Goal: Information Seeking & Learning: Learn about a topic

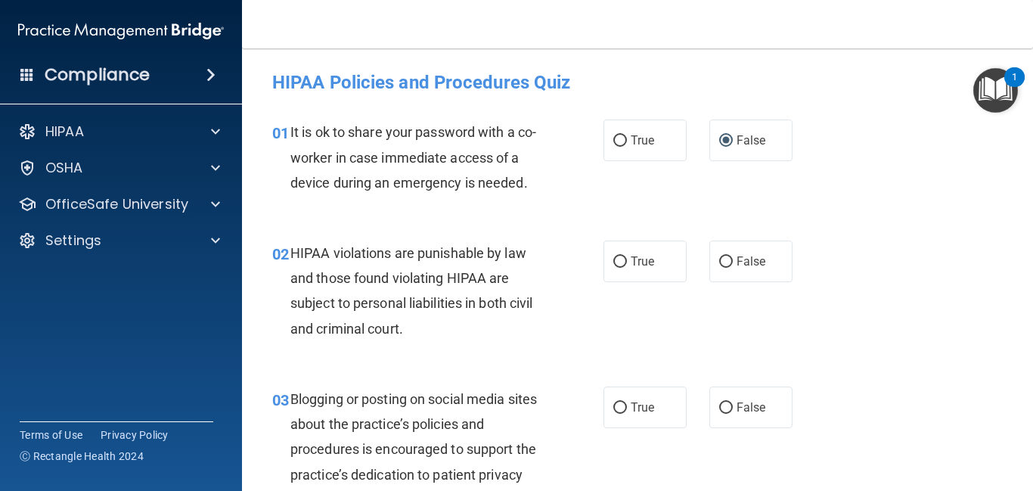
click at [618, 257] on input "True" at bounding box center [620, 261] width 14 height 11
radio input "true"
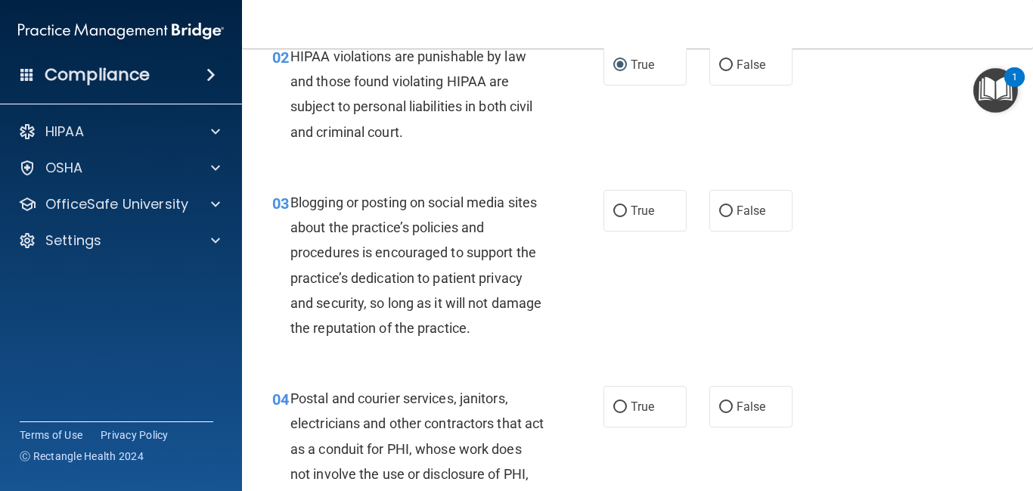
scroll to position [212, 0]
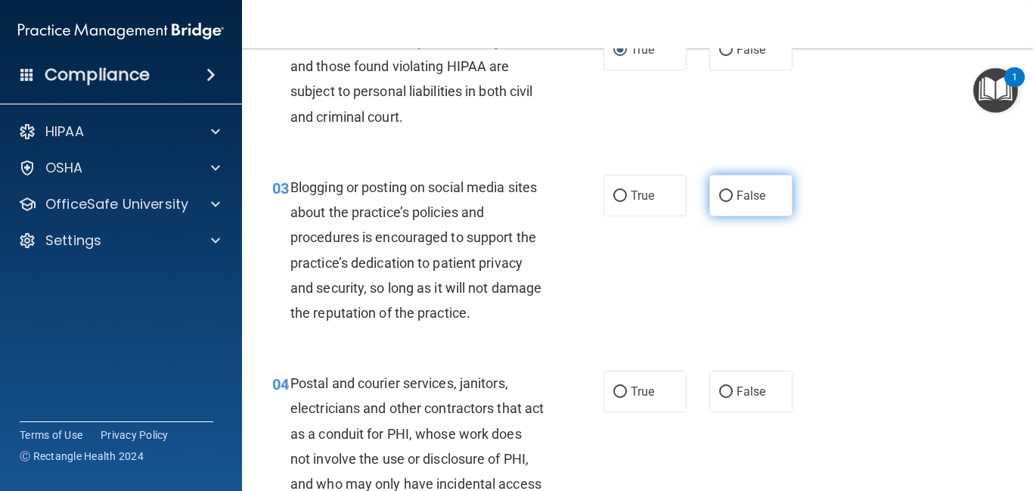
click at [729, 195] on input "False" at bounding box center [726, 196] width 14 height 11
radio input "true"
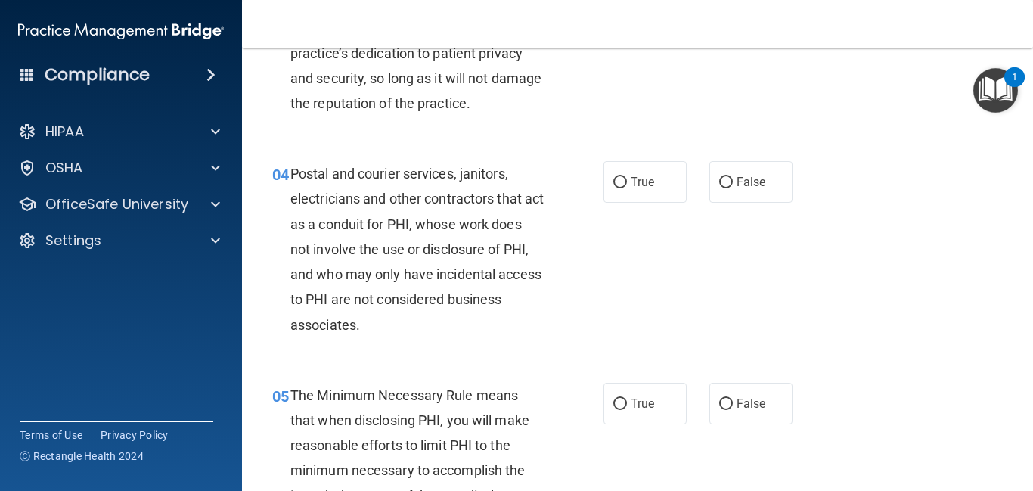
scroll to position [423, 0]
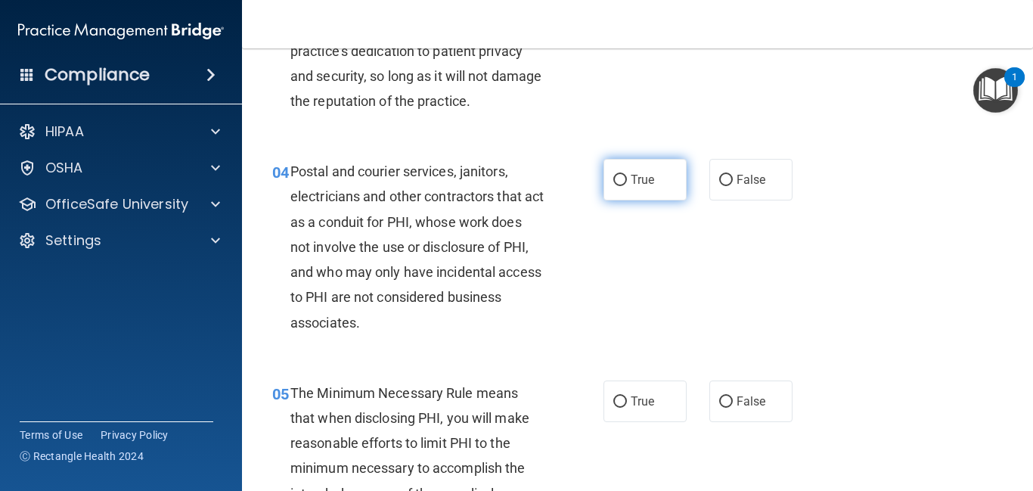
click at [624, 183] on input "True" at bounding box center [620, 180] width 14 height 11
radio input "true"
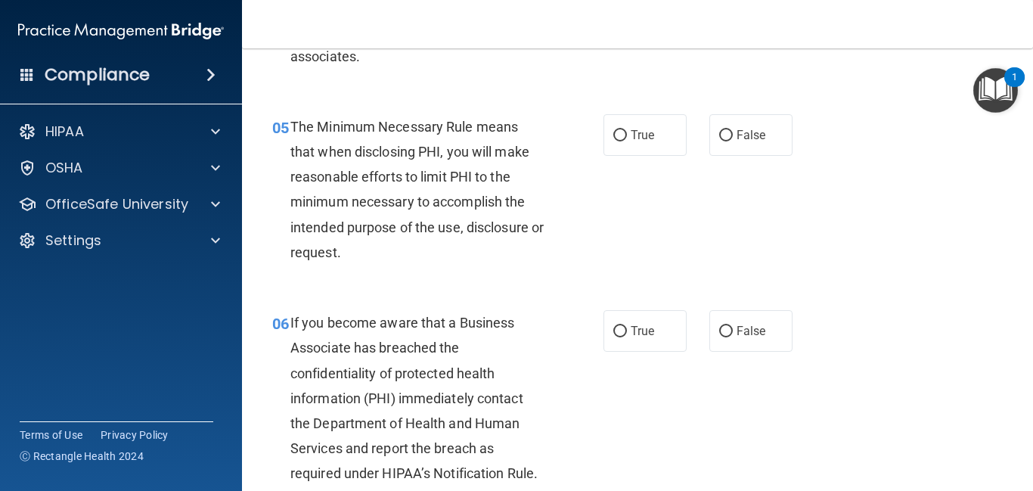
scroll to position [696, 0]
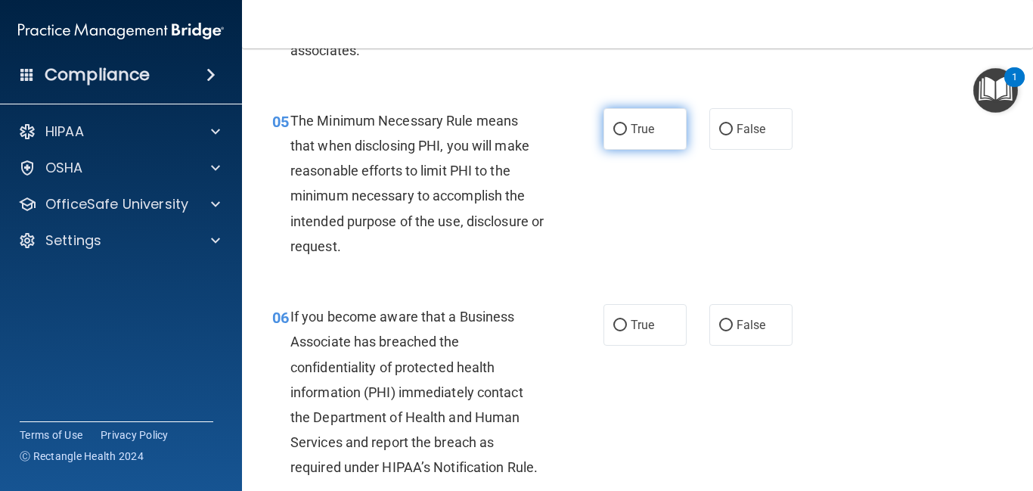
click at [626, 136] on label "True" at bounding box center [644, 129] width 83 height 42
click at [626, 135] on input "True" at bounding box center [620, 129] width 14 height 11
radio input "true"
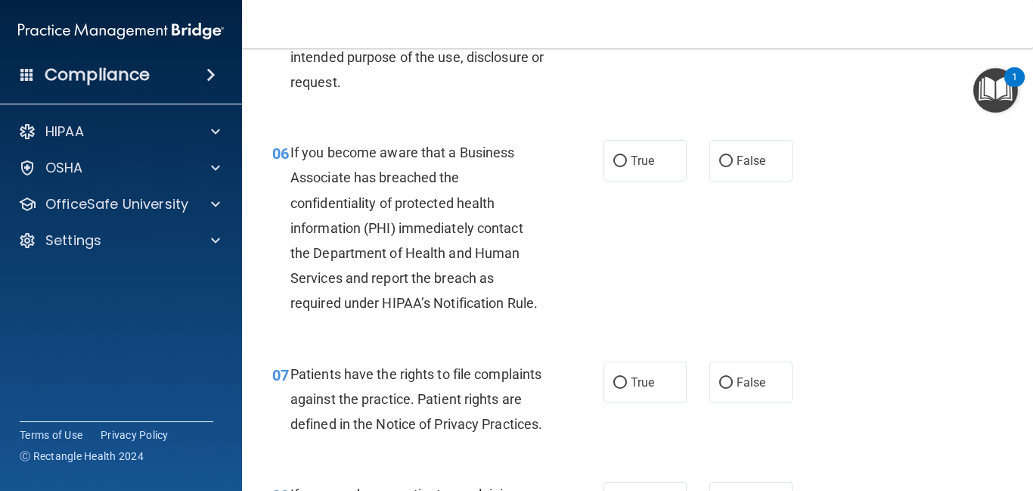
scroll to position [877, 0]
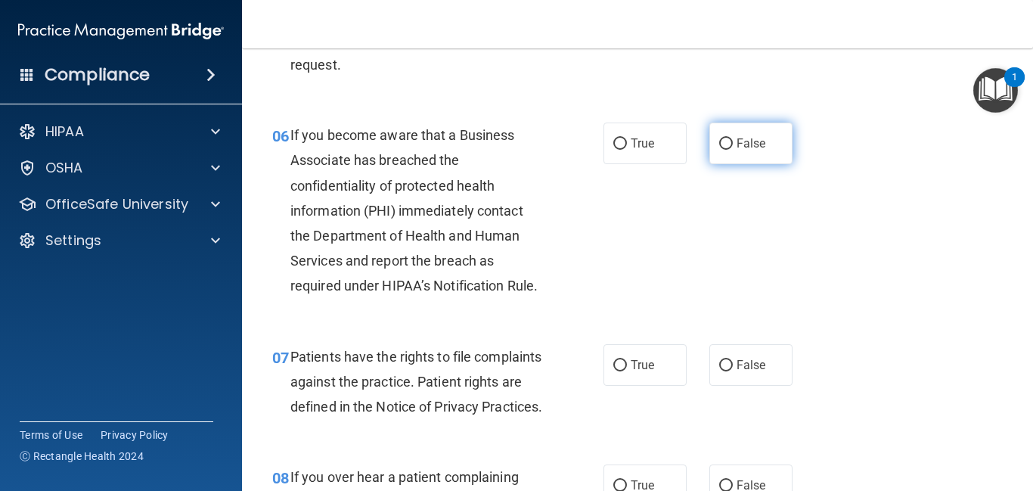
click at [721, 150] on label "False" at bounding box center [750, 143] width 83 height 42
click at [721, 150] on input "False" at bounding box center [726, 143] width 14 height 11
radio input "true"
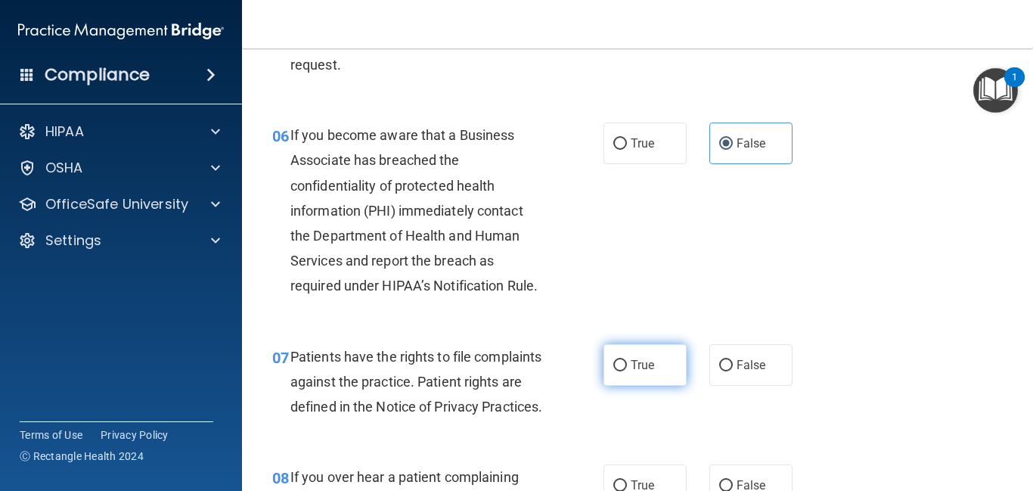
click at [639, 364] on span "True" at bounding box center [642, 365] width 23 height 14
click at [627, 364] on input "True" at bounding box center [620, 365] width 14 height 11
radio input "true"
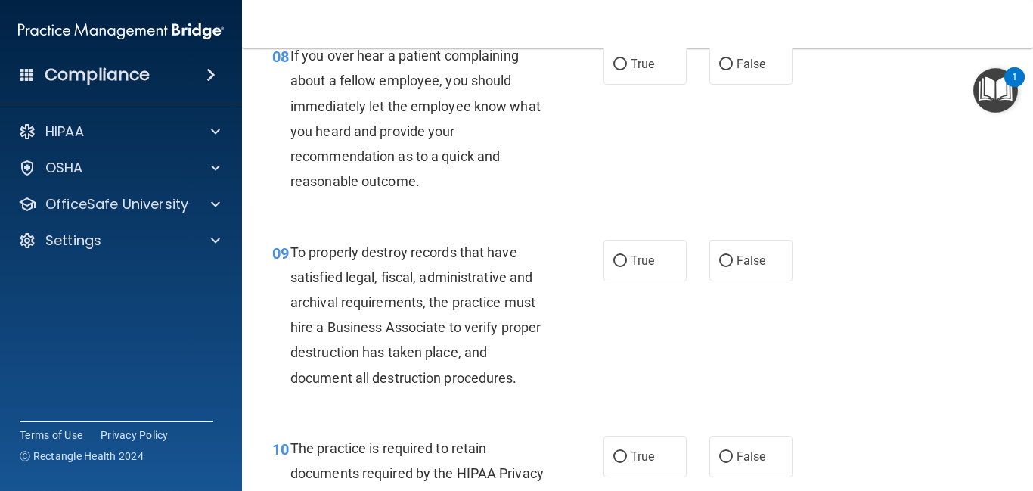
scroll to position [1301, 0]
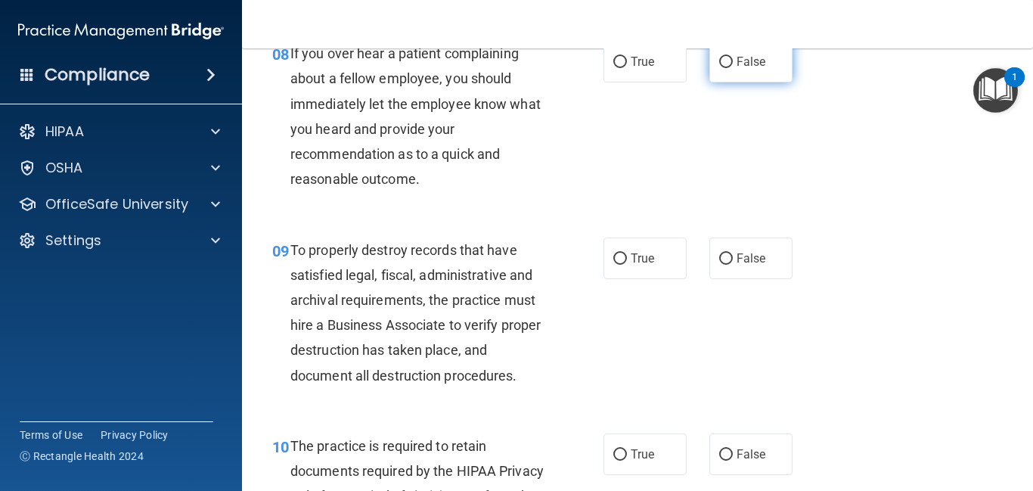
click at [736, 69] on span "False" at bounding box center [750, 61] width 29 height 14
click at [733, 68] on input "False" at bounding box center [726, 62] width 14 height 11
radio input "true"
click at [720, 265] on input "False" at bounding box center [726, 258] width 14 height 11
radio input "true"
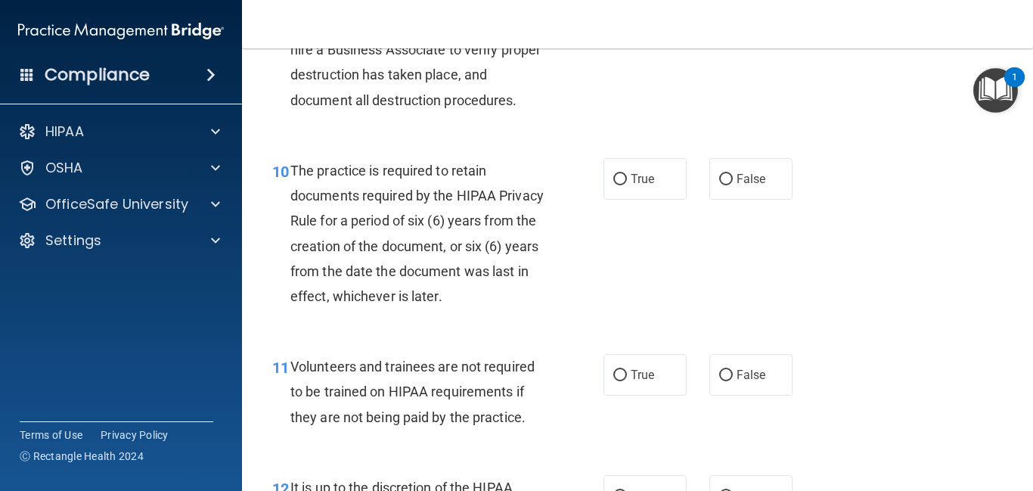
scroll to position [1603, 0]
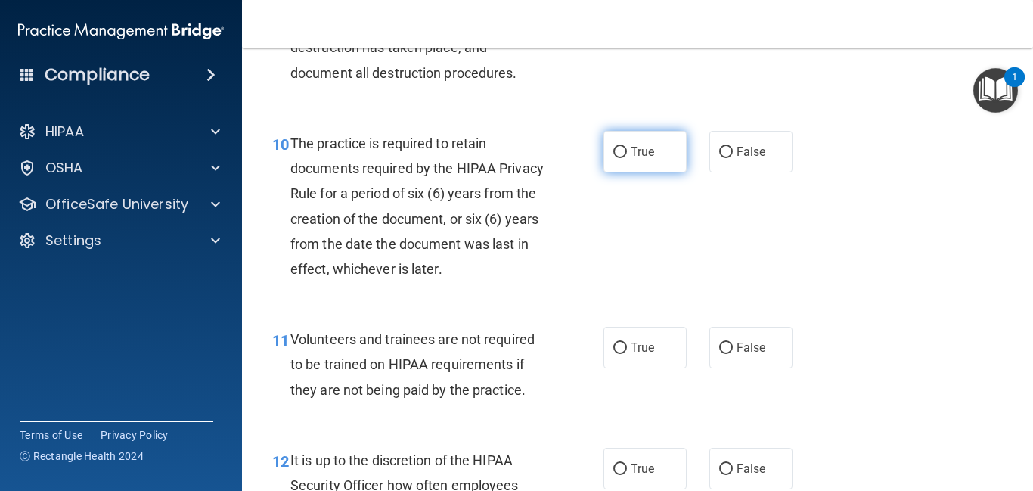
click at [646, 159] on span "True" at bounding box center [642, 151] width 23 height 14
click at [627, 158] on input "True" at bounding box center [620, 152] width 14 height 11
radio input "true"
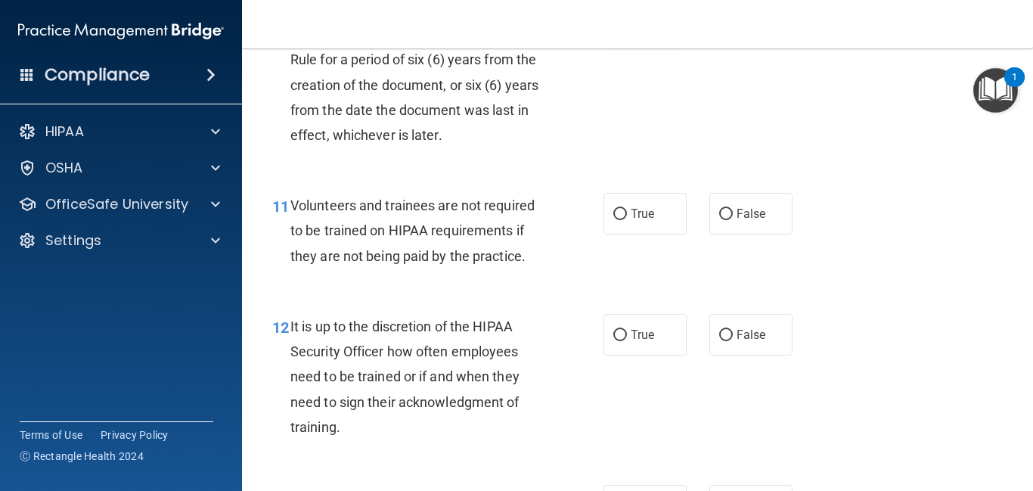
scroll to position [1784, 0]
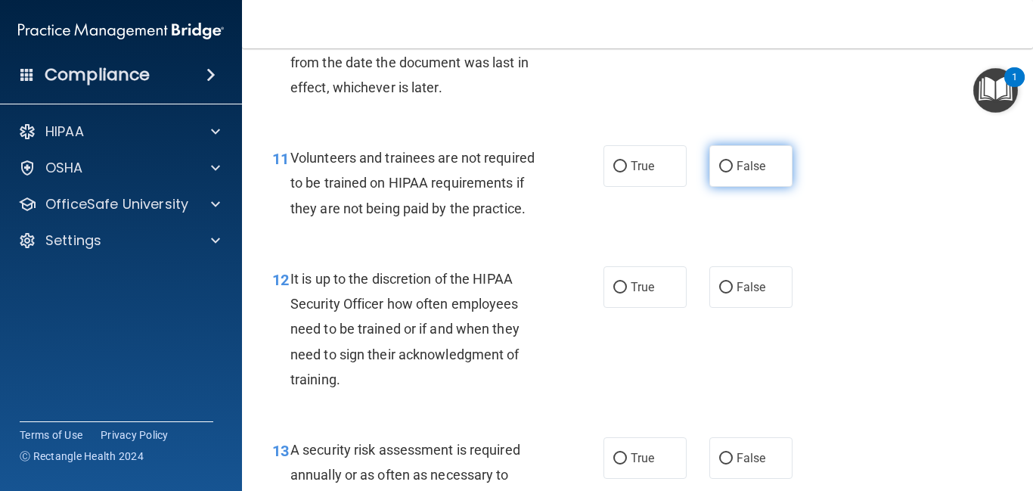
click at [730, 172] on input "False" at bounding box center [726, 166] width 14 height 11
radio input "true"
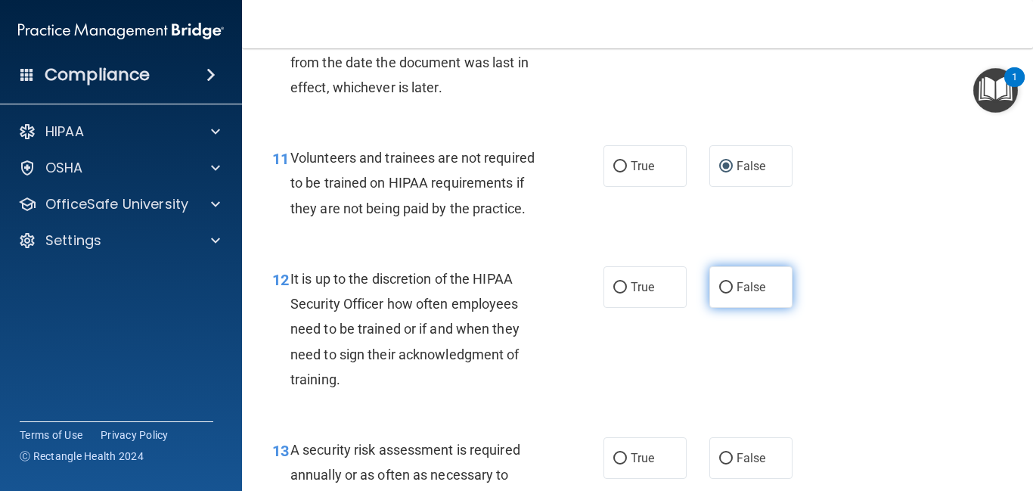
click at [723, 308] on label "False" at bounding box center [750, 287] width 83 height 42
click at [723, 293] on input "False" at bounding box center [726, 287] width 14 height 11
radio input "true"
click at [723, 308] on label "False" at bounding box center [750, 287] width 83 height 42
click at [723, 293] on input "False" at bounding box center [726, 287] width 14 height 11
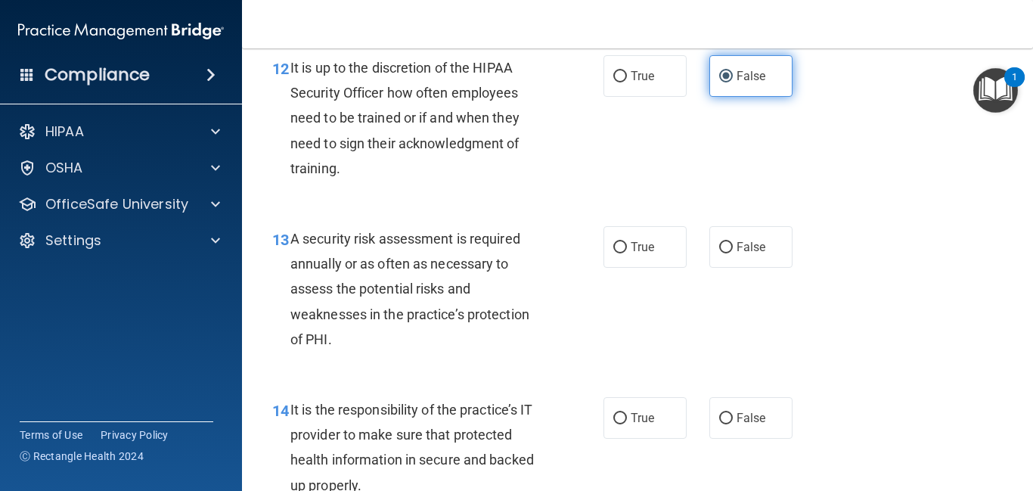
scroll to position [1996, 0]
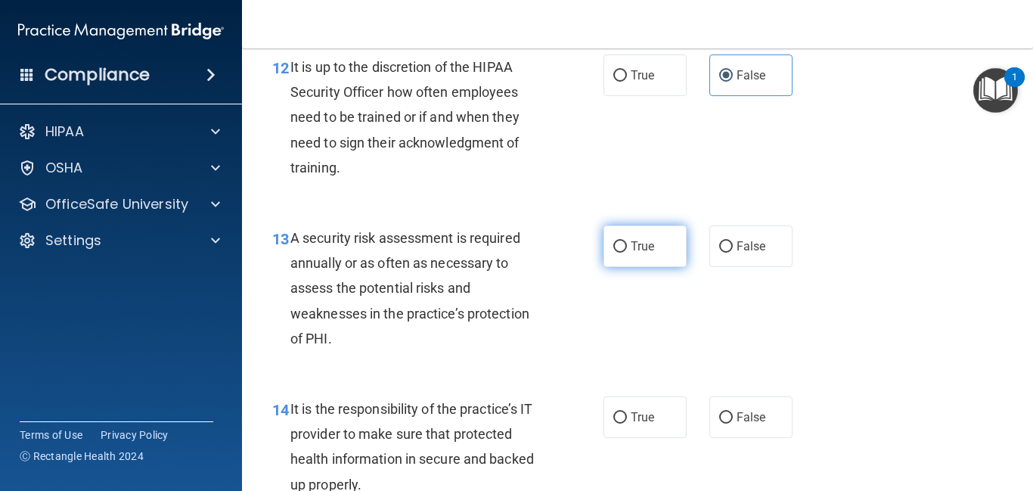
click at [675, 267] on label "True" at bounding box center [644, 246] width 83 height 42
click at [627, 253] on input "True" at bounding box center [620, 246] width 14 height 11
radio input "true"
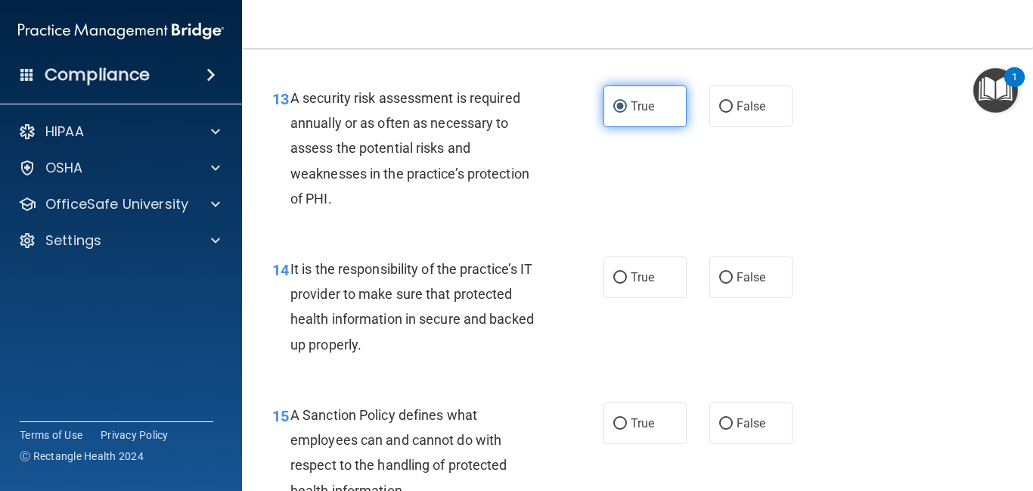
scroll to position [2238, 0]
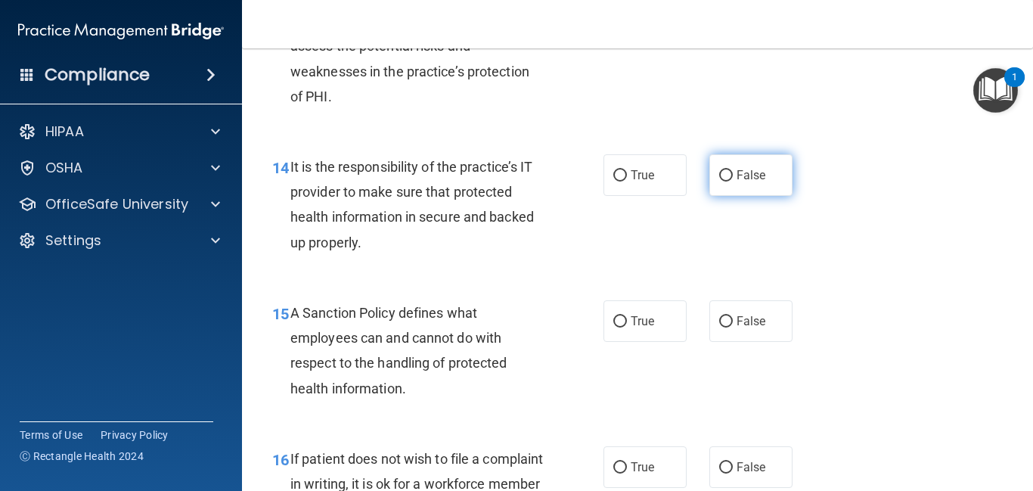
click at [756, 182] on span "False" at bounding box center [750, 175] width 29 height 14
click at [733, 181] on input "False" at bounding box center [726, 175] width 14 height 11
radio input "true"
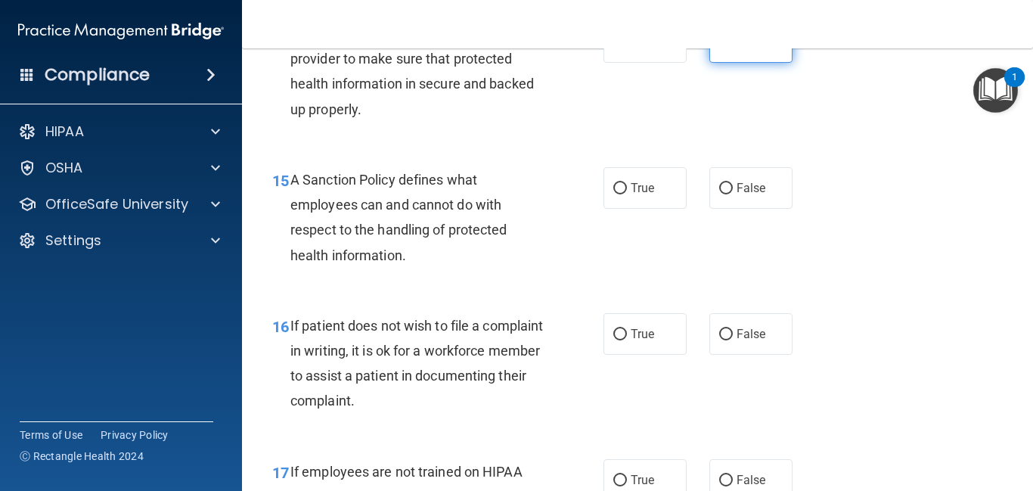
scroll to position [2389, 0]
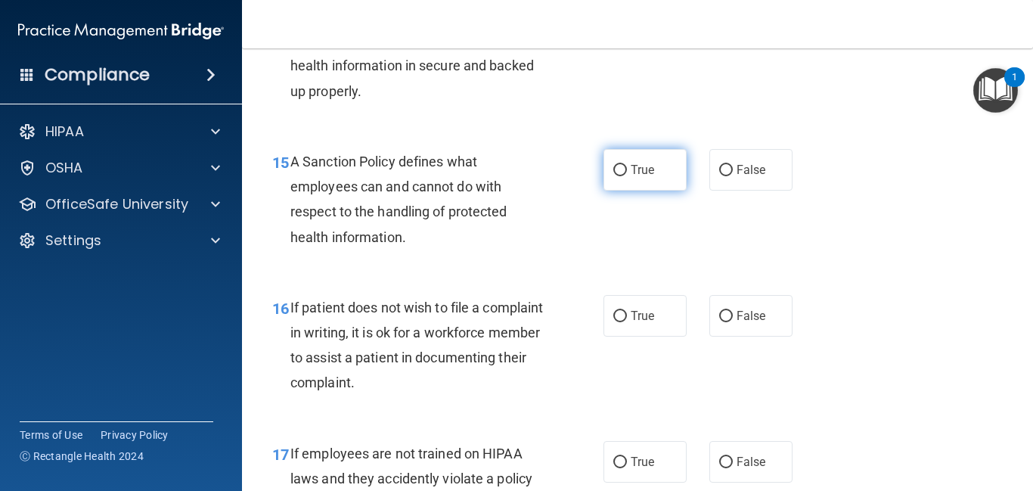
click at [655, 191] on label "True" at bounding box center [644, 170] width 83 height 42
click at [627, 176] on input "True" at bounding box center [620, 170] width 14 height 11
radio input "true"
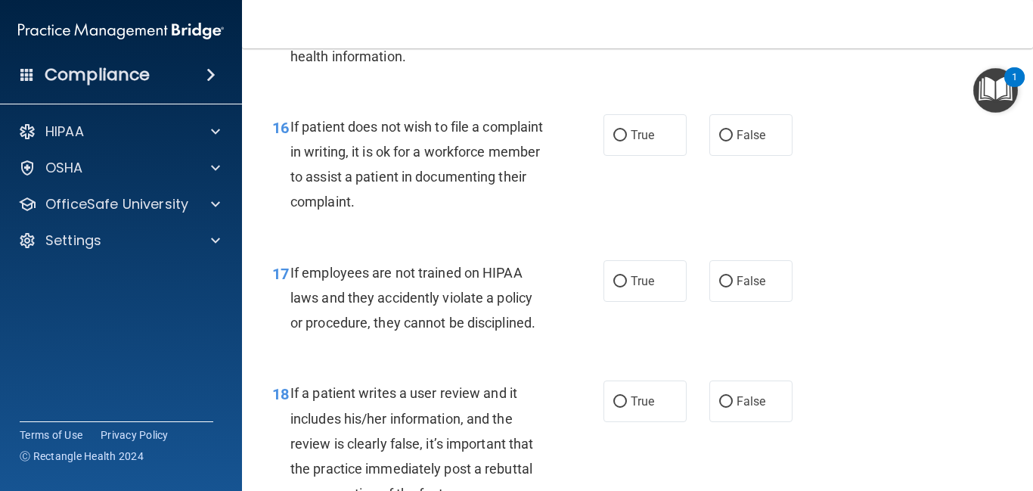
scroll to position [2571, 0]
click at [636, 155] on label "True" at bounding box center [644, 134] width 83 height 42
click at [627, 141] on input "True" at bounding box center [620, 134] width 14 height 11
radio input "true"
click at [730, 287] on input "False" at bounding box center [726, 280] width 14 height 11
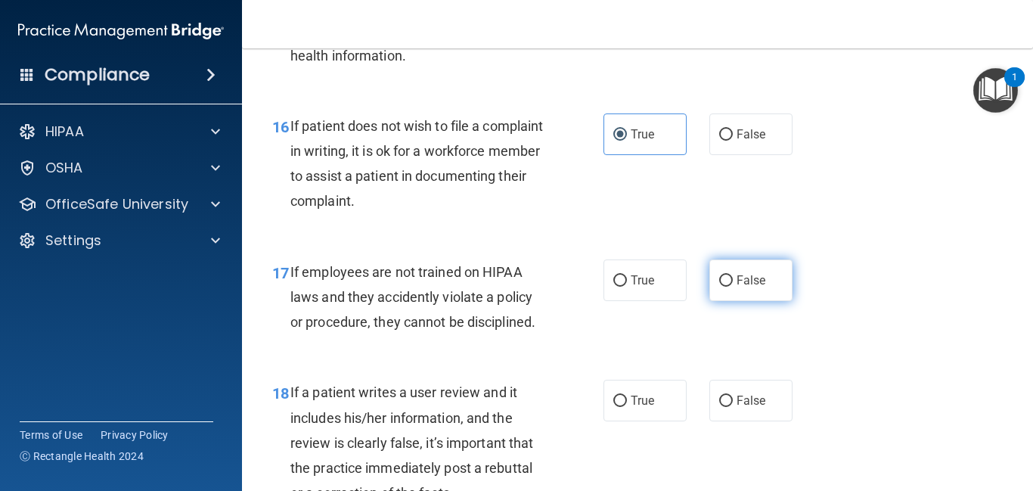
radio input "true"
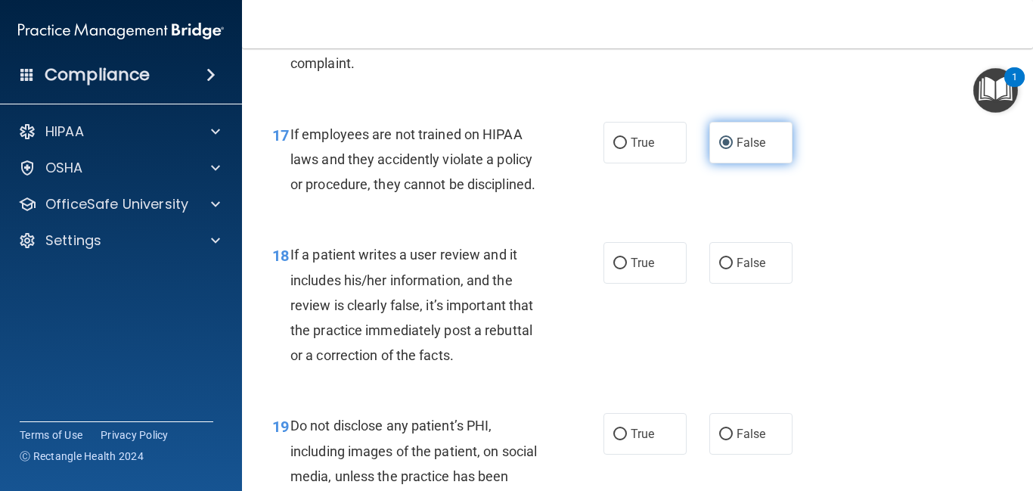
scroll to position [2722, 0]
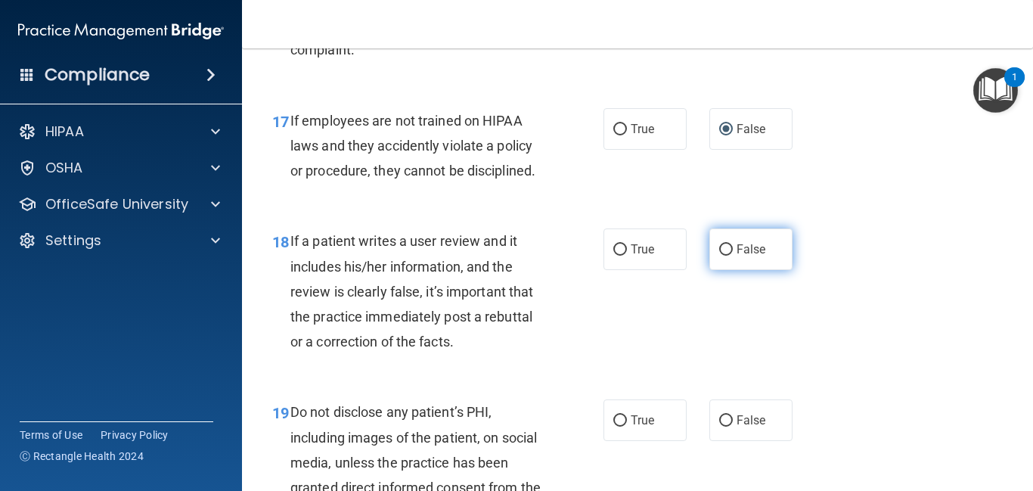
click at [764, 256] on span "False" at bounding box center [750, 249] width 29 height 14
click at [733, 256] on input "False" at bounding box center [726, 249] width 14 height 11
radio input "true"
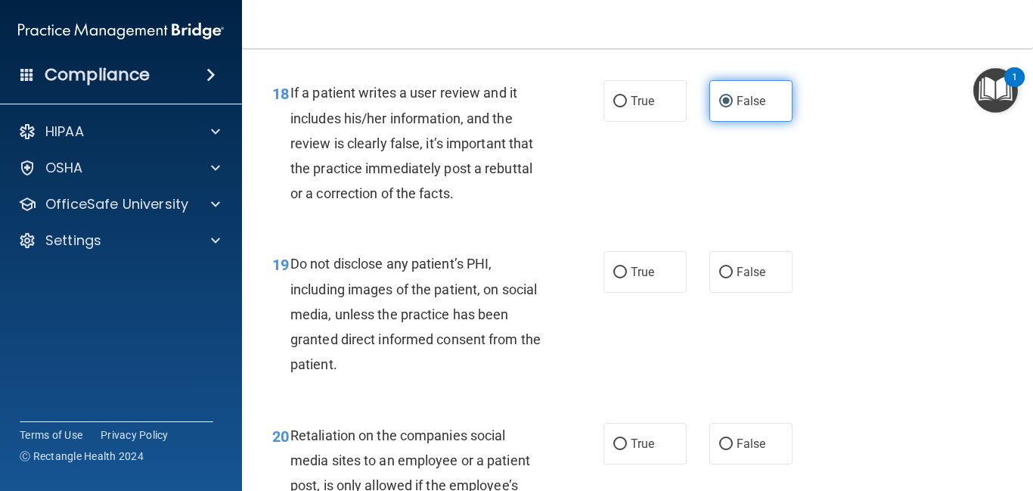
scroll to position [2873, 0]
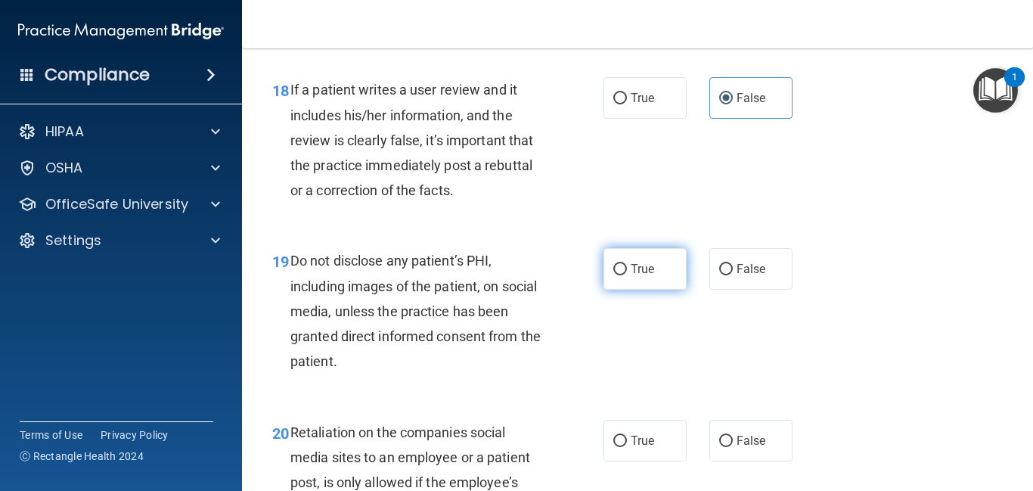
click at [644, 276] on span "True" at bounding box center [642, 269] width 23 height 14
click at [627, 275] on input "True" at bounding box center [620, 269] width 14 height 11
radio input "true"
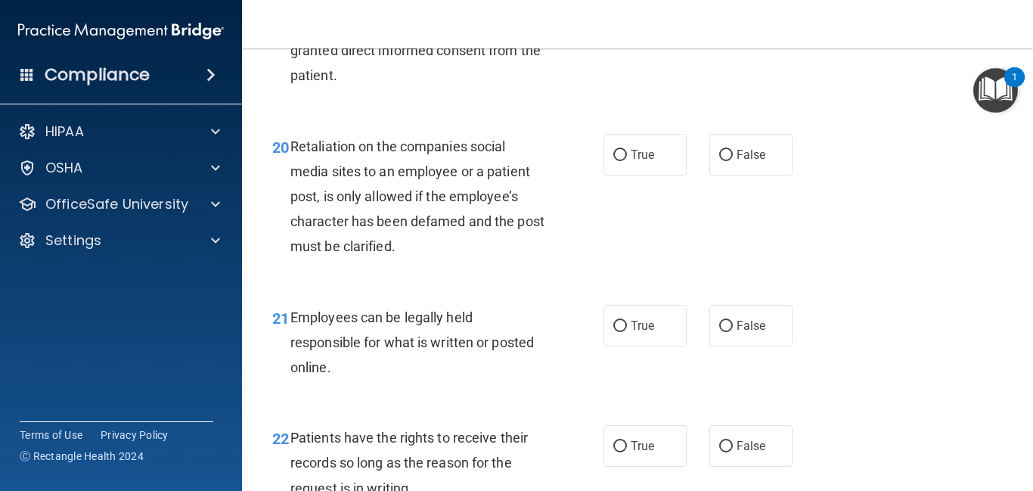
scroll to position [3176, 0]
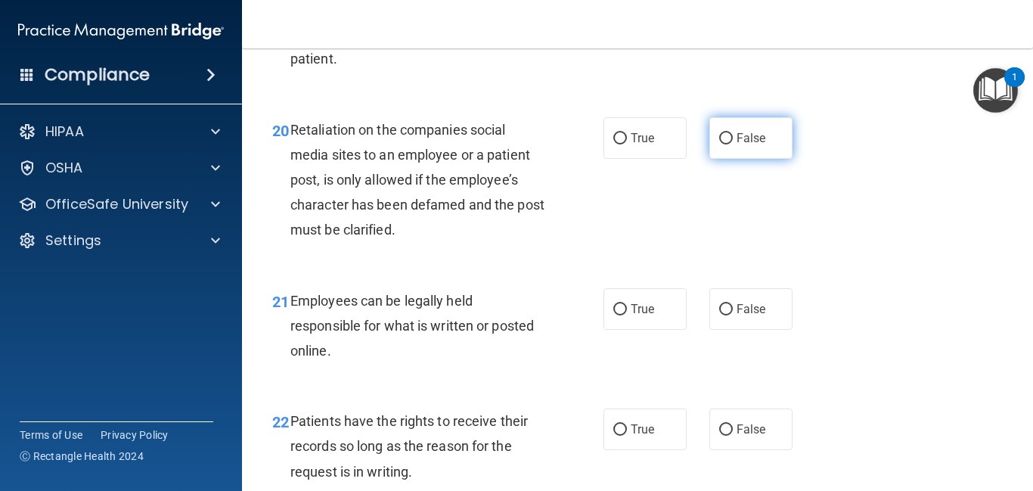
click at [727, 159] on label "False" at bounding box center [750, 138] width 83 height 42
click at [727, 144] on input "False" at bounding box center [726, 138] width 14 height 11
radio input "true"
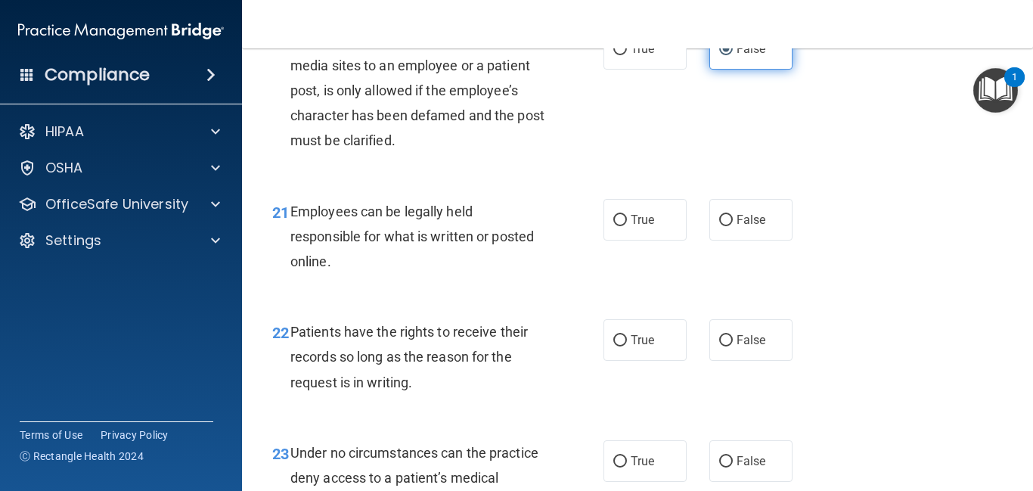
scroll to position [3266, 0]
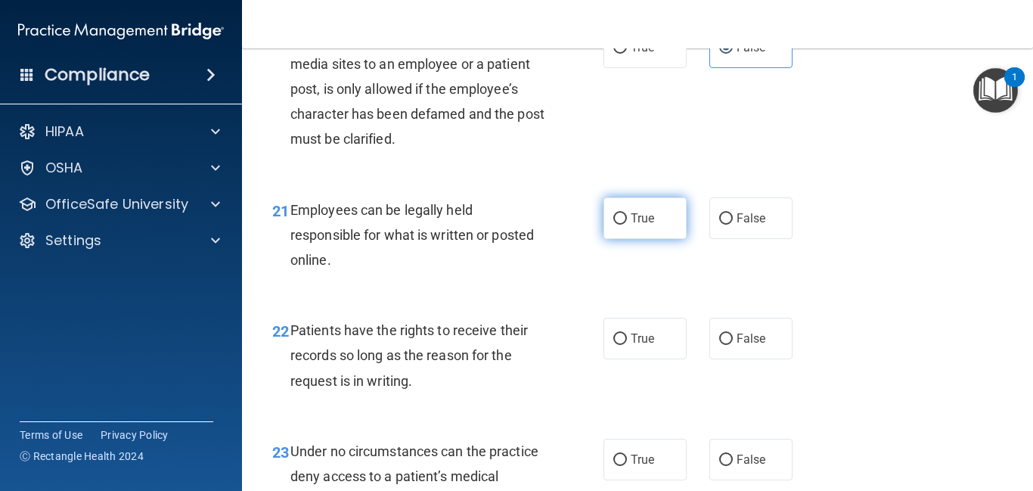
click at [620, 225] on input "True" at bounding box center [620, 218] width 14 height 11
radio input "true"
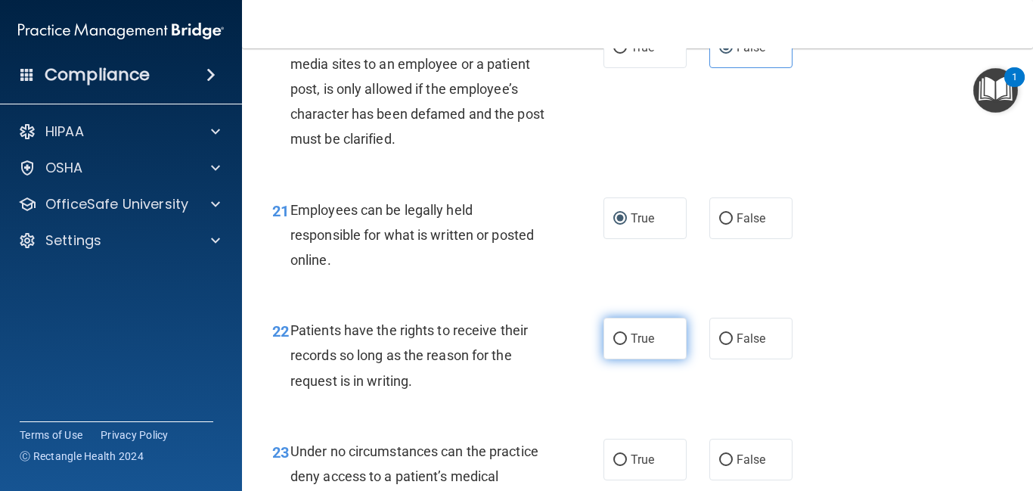
click at [620, 345] on input "True" at bounding box center [620, 338] width 14 height 11
radio input "true"
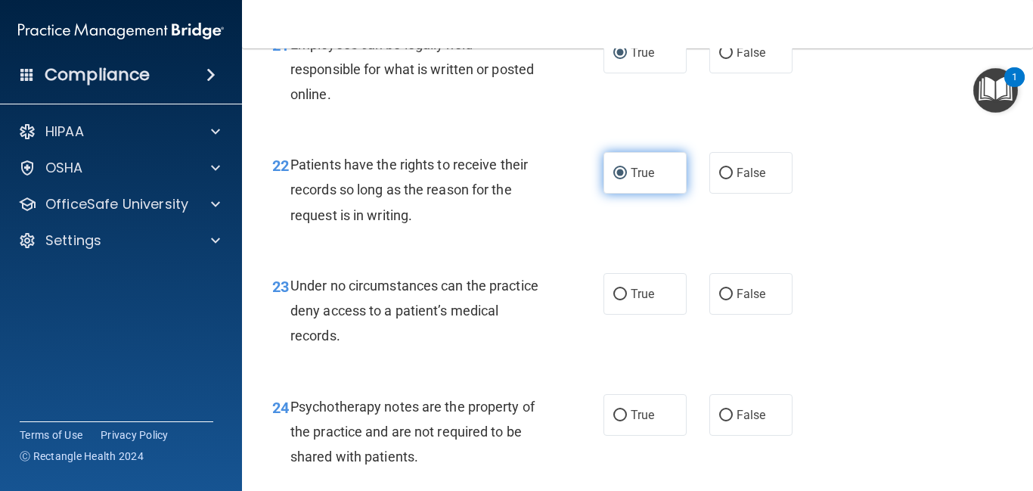
scroll to position [3539, 0]
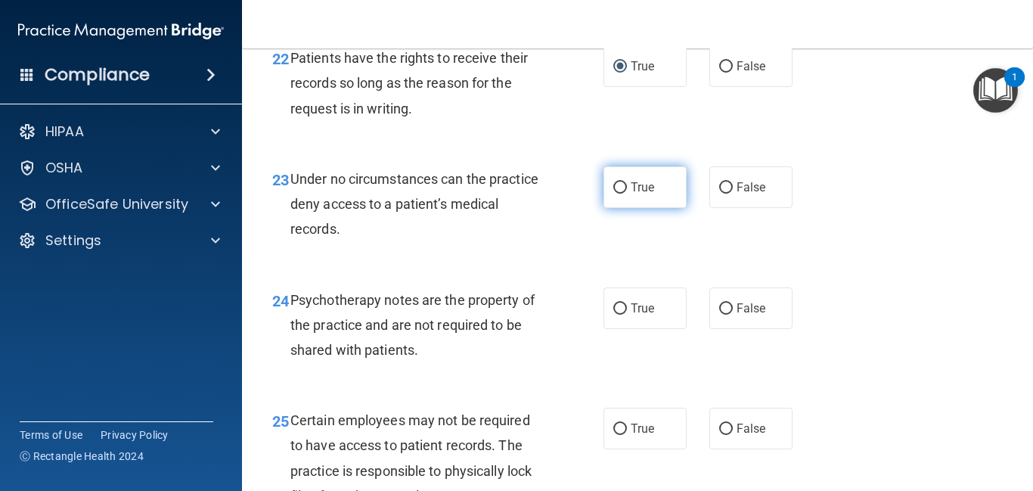
click at [634, 194] on span "True" at bounding box center [642, 187] width 23 height 14
click at [627, 194] on input "True" at bounding box center [620, 187] width 14 height 11
radio input "true"
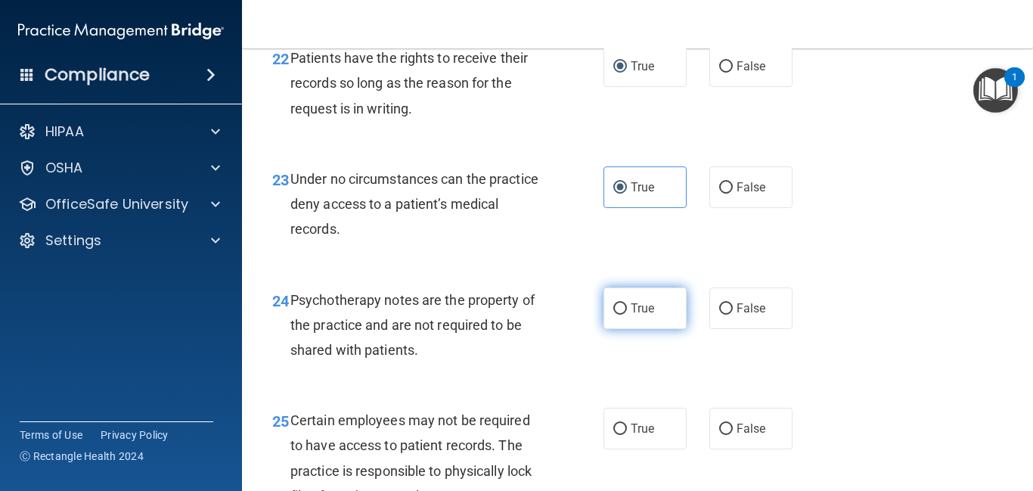
click at [625, 329] on label "True" at bounding box center [644, 308] width 83 height 42
click at [625, 315] on input "True" at bounding box center [620, 308] width 14 height 11
radio input "true"
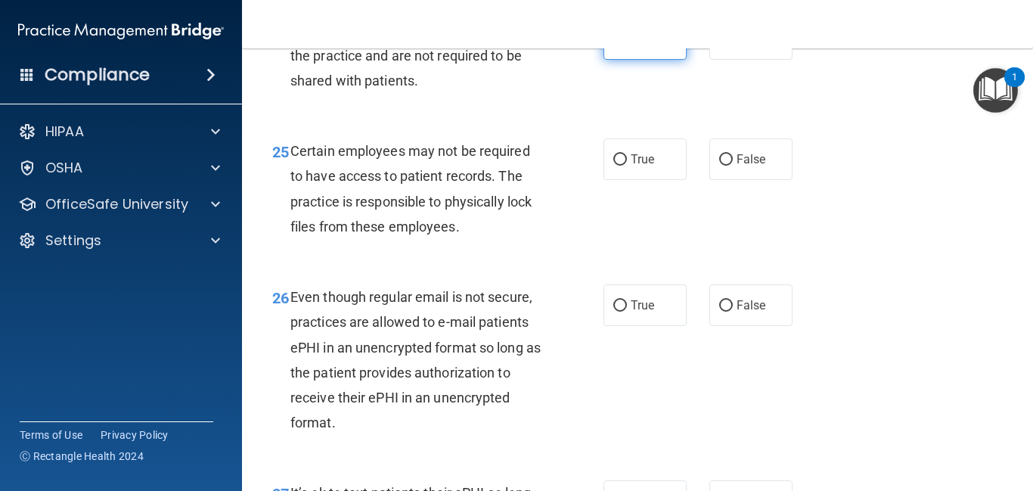
scroll to position [3811, 0]
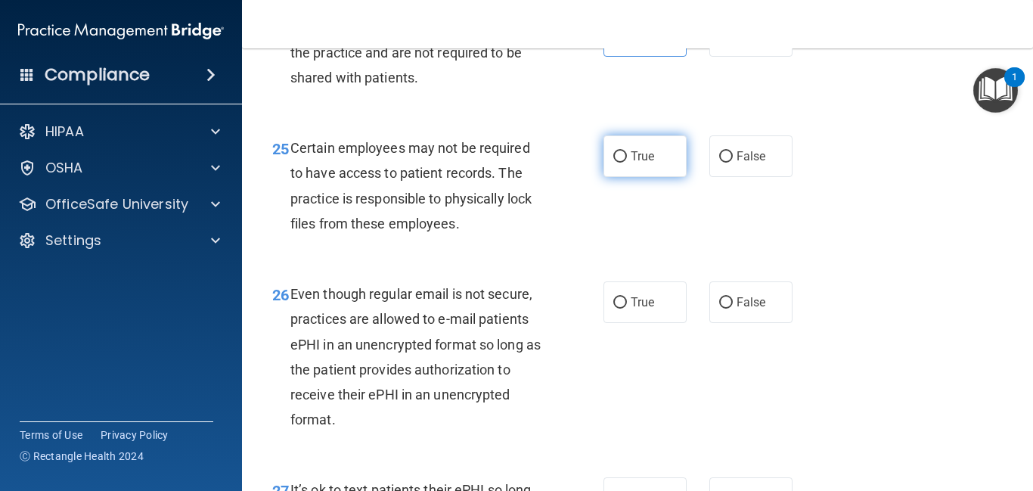
click at [649, 177] on label "True" at bounding box center [644, 156] width 83 height 42
click at [627, 163] on input "True" at bounding box center [620, 156] width 14 height 11
radio input "true"
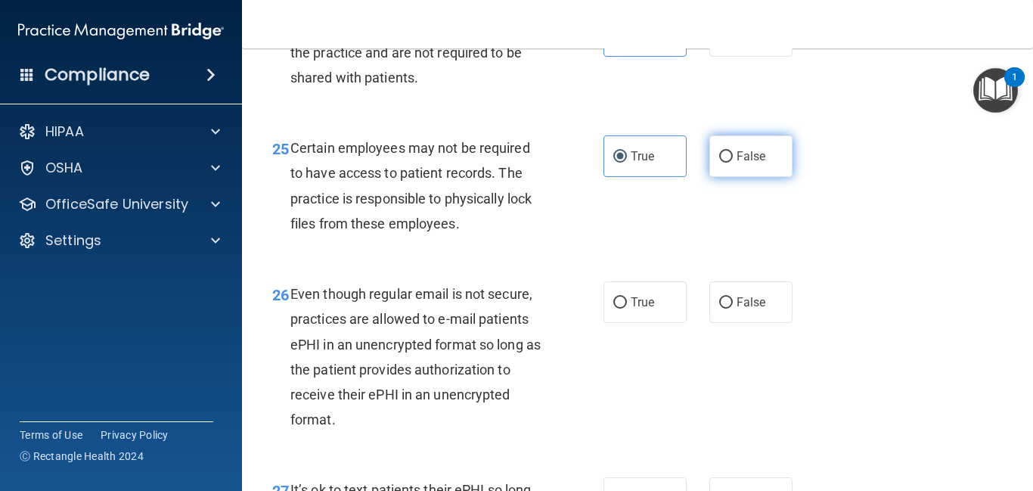
click at [723, 163] on input "False" at bounding box center [726, 156] width 14 height 11
radio input "true"
radio input "false"
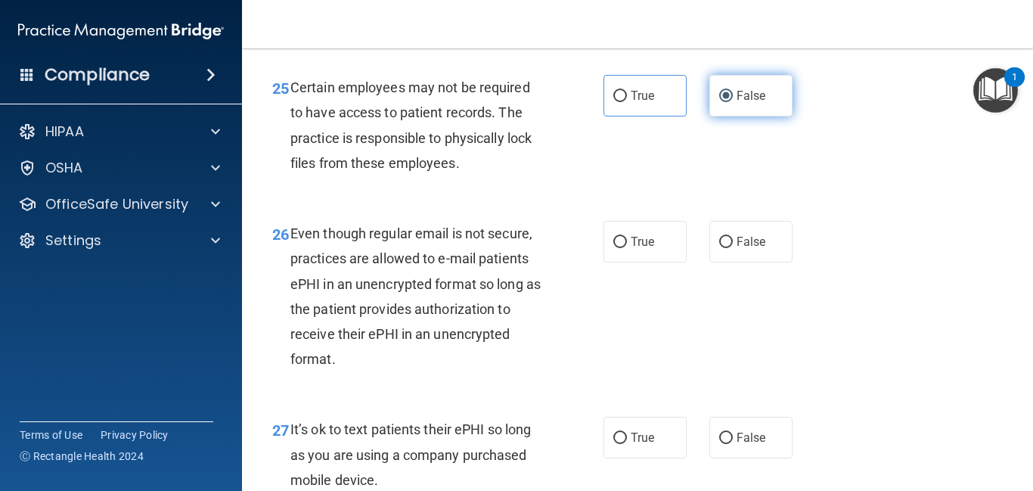
scroll to position [3932, 0]
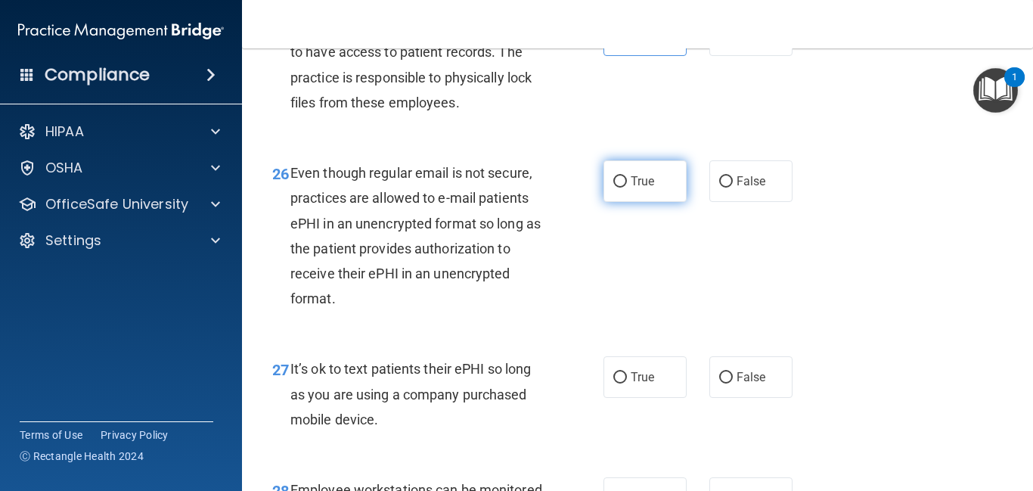
click at [657, 202] on label "True" at bounding box center [644, 181] width 83 height 42
click at [627, 188] on input "True" at bounding box center [620, 181] width 14 height 11
radio input "true"
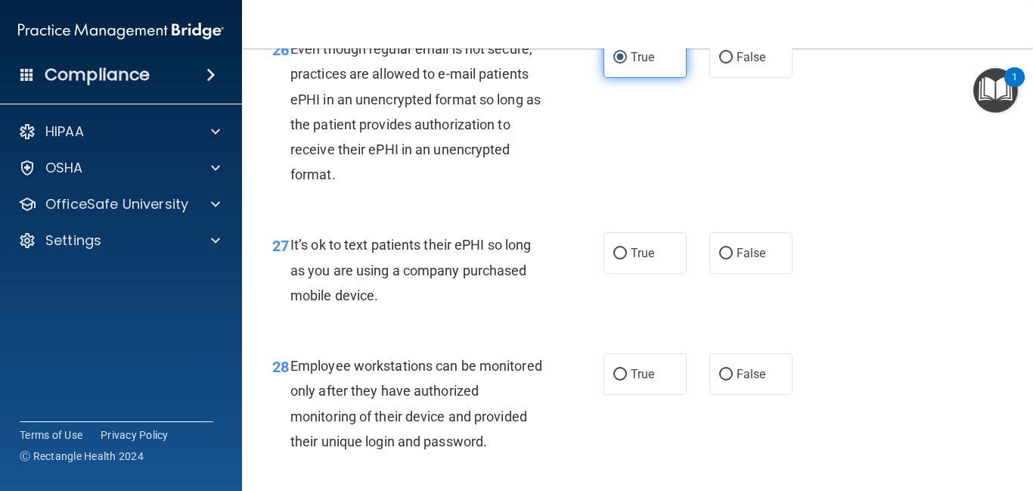
scroll to position [4113, 0]
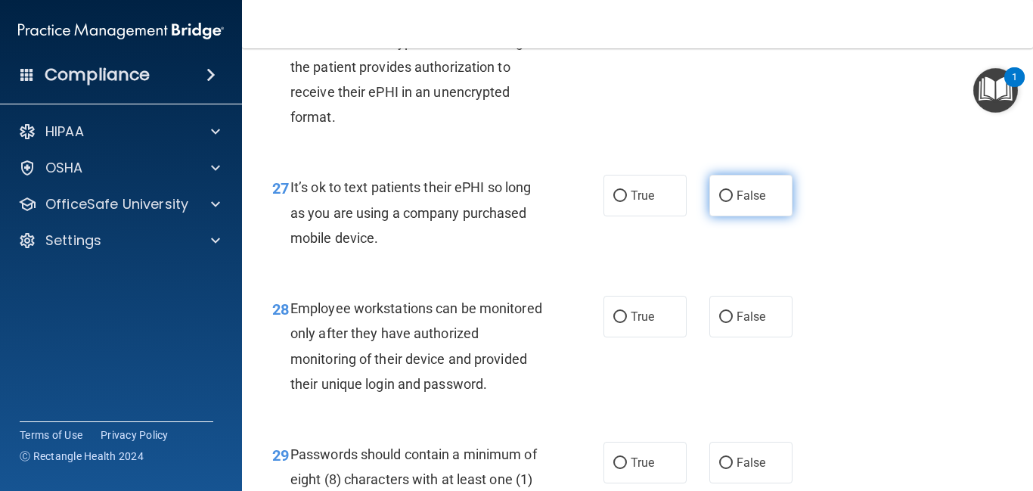
click at [726, 202] on input "False" at bounding box center [726, 196] width 14 height 11
radio input "true"
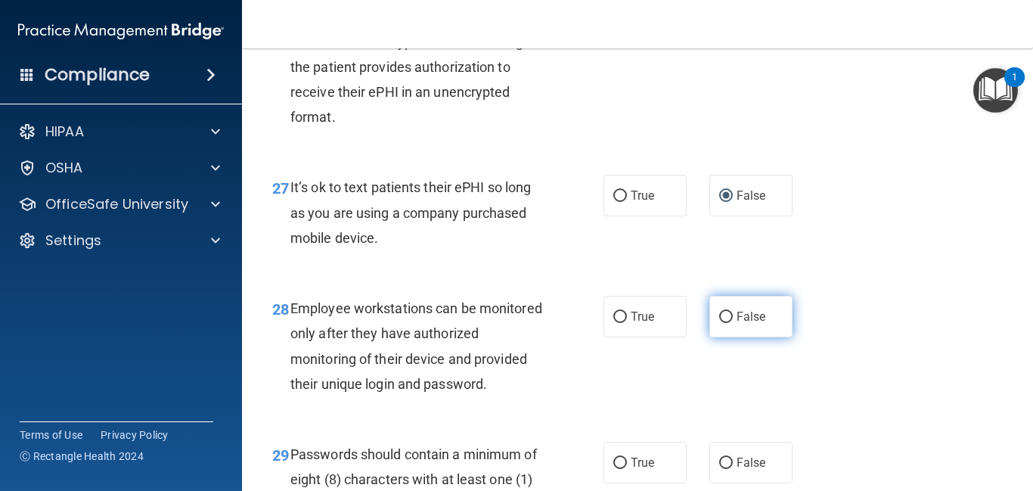
click at [725, 323] on input "False" at bounding box center [726, 317] width 14 height 11
radio input "true"
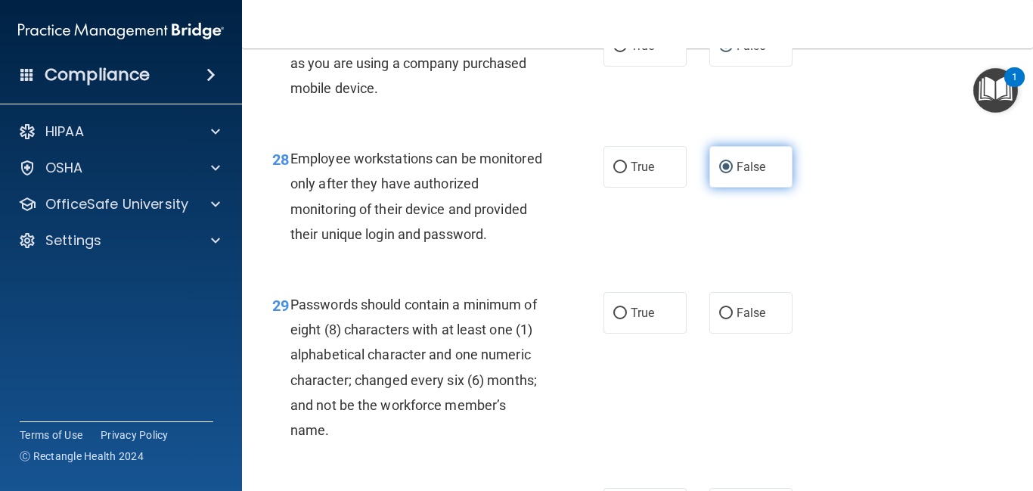
scroll to position [4295, 0]
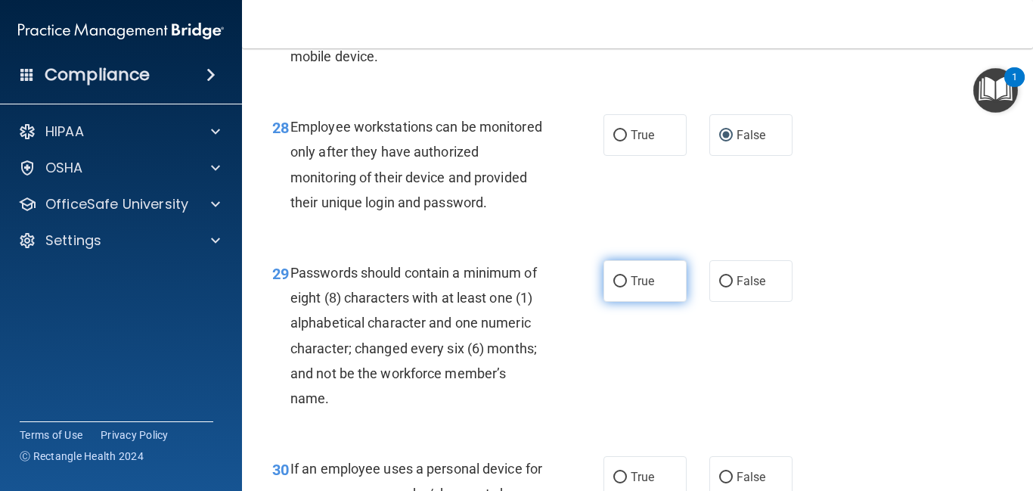
click at [644, 302] on label "True" at bounding box center [644, 281] width 83 height 42
click at [627, 287] on input "True" at bounding box center [620, 281] width 14 height 11
radio input "true"
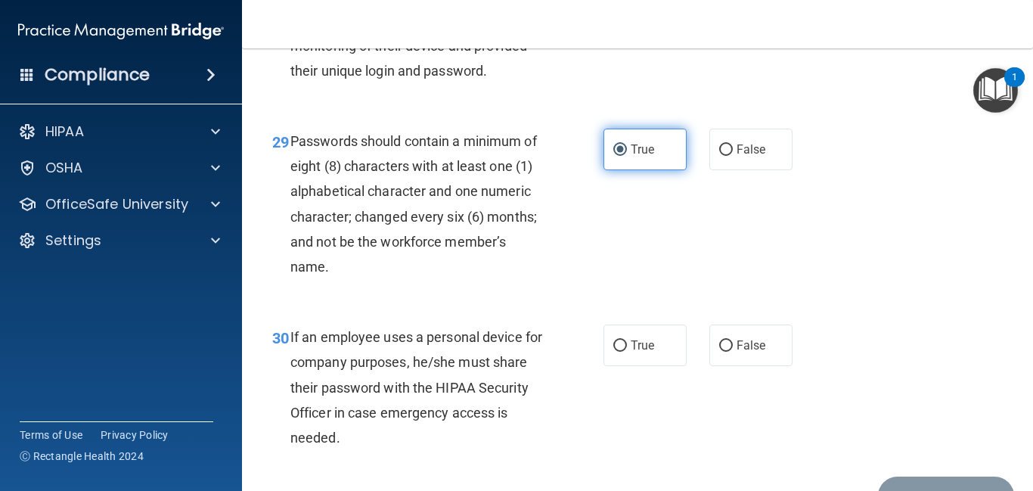
scroll to position [4536, 0]
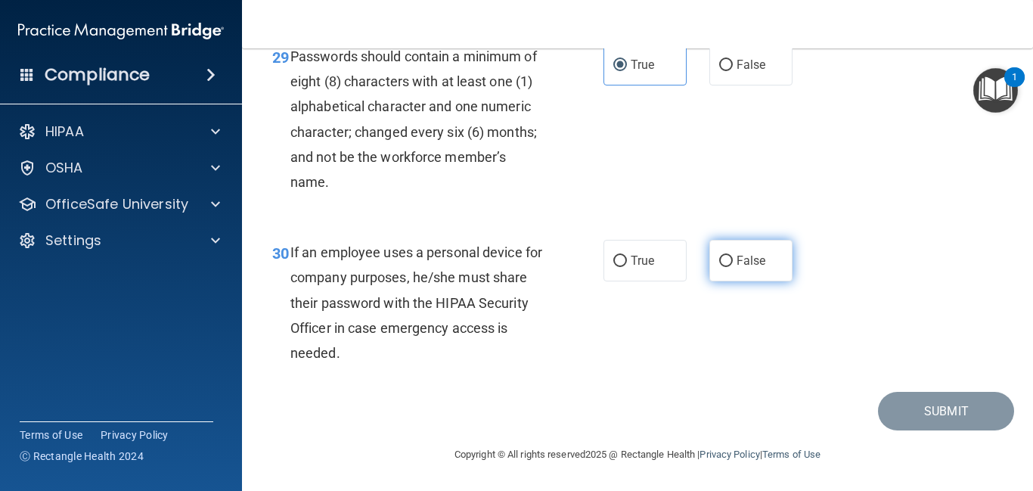
click at [725, 265] on input "False" at bounding box center [726, 261] width 14 height 11
radio input "true"
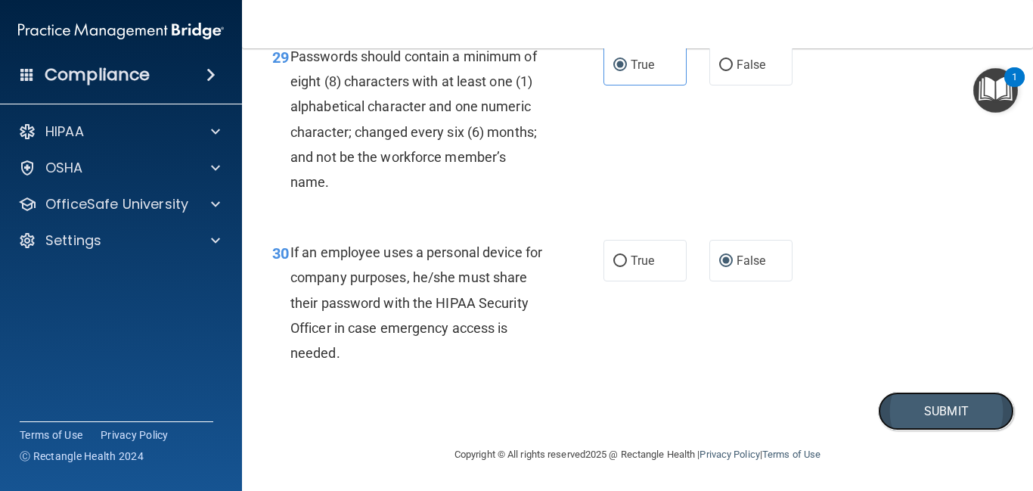
click at [912, 420] on button "Submit" at bounding box center [946, 411] width 136 height 39
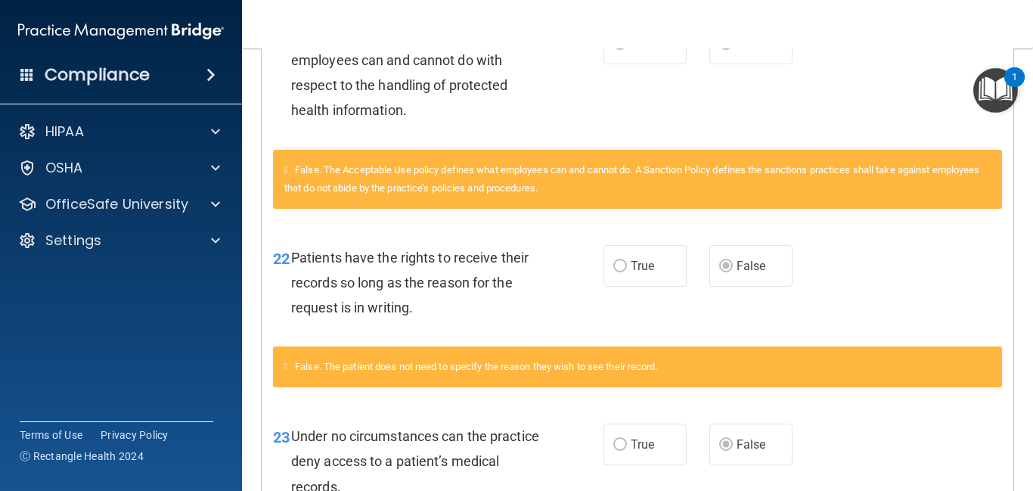
scroll to position [413, 0]
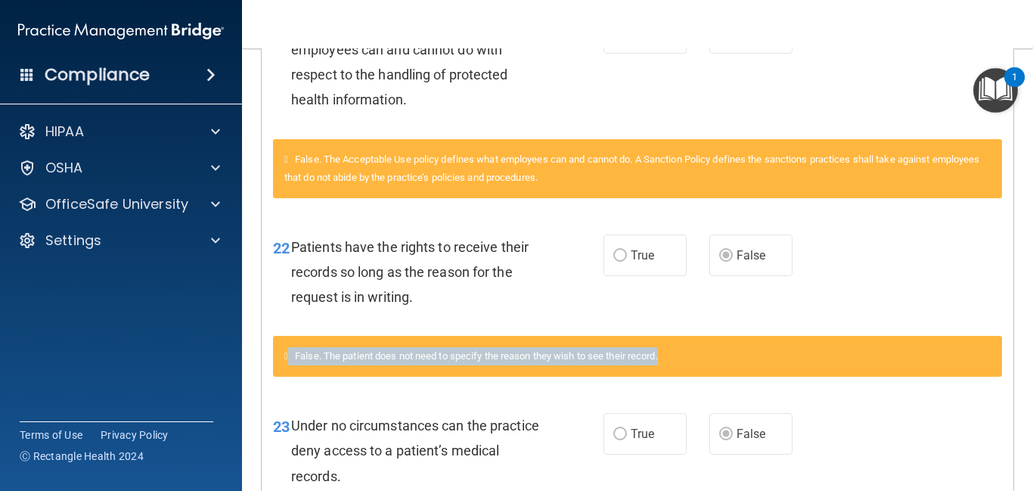
drag, startPoint x: 1015, startPoint y: 361, endPoint x: 1032, endPoint y: 346, distance: 23.0
click at [1032, 346] on main "Calculating your score.... Success! You've completed " HIPAA Policies and Proce…" at bounding box center [637, 269] width 791 height 442
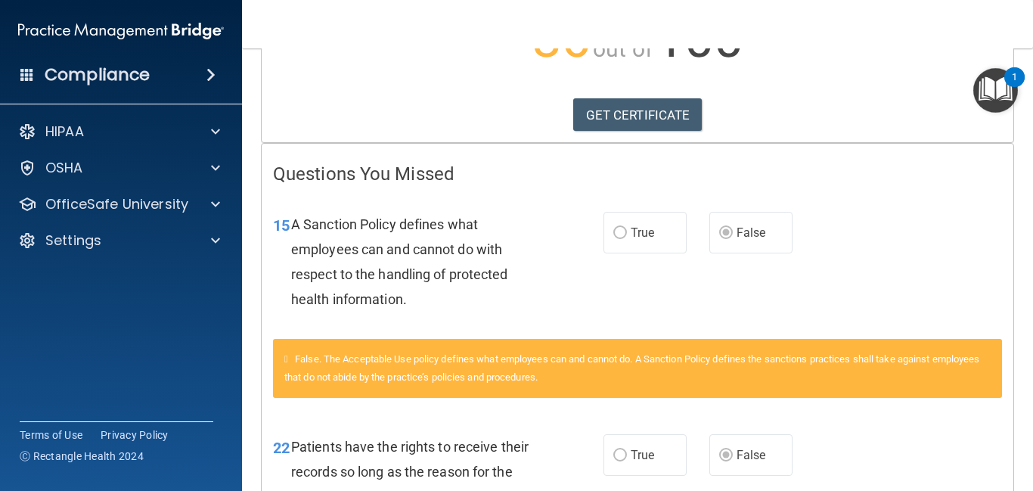
scroll to position [0, 0]
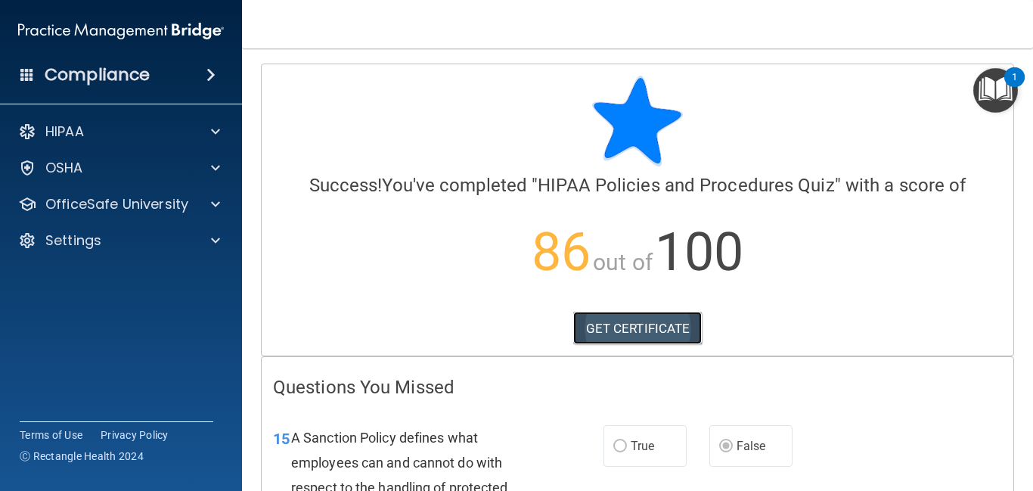
click at [659, 329] on link "GET CERTIFICATE" at bounding box center [637, 328] width 129 height 33
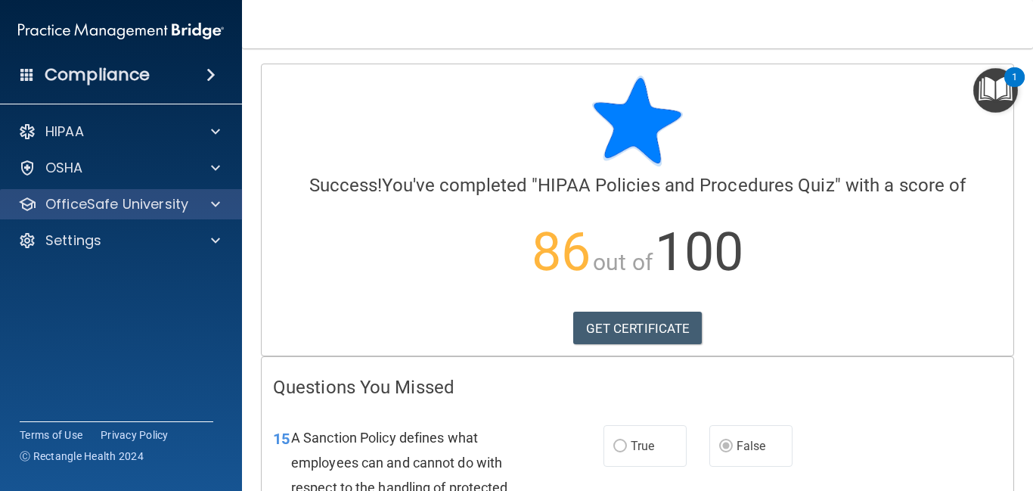
click at [208, 214] on div "OfficeSafe University" at bounding box center [121, 204] width 243 height 30
click at [216, 206] on span at bounding box center [215, 204] width 9 height 18
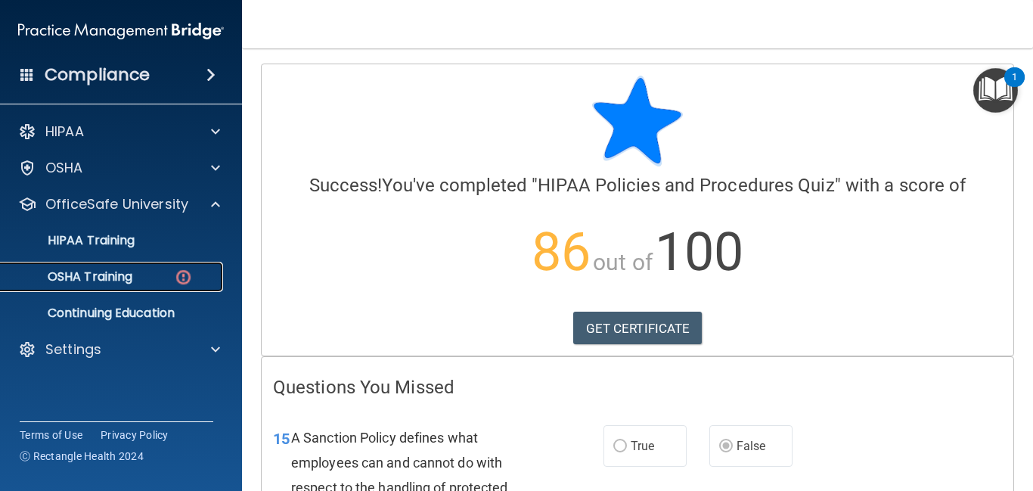
click at [156, 279] on div "OSHA Training" at bounding box center [113, 276] width 206 height 15
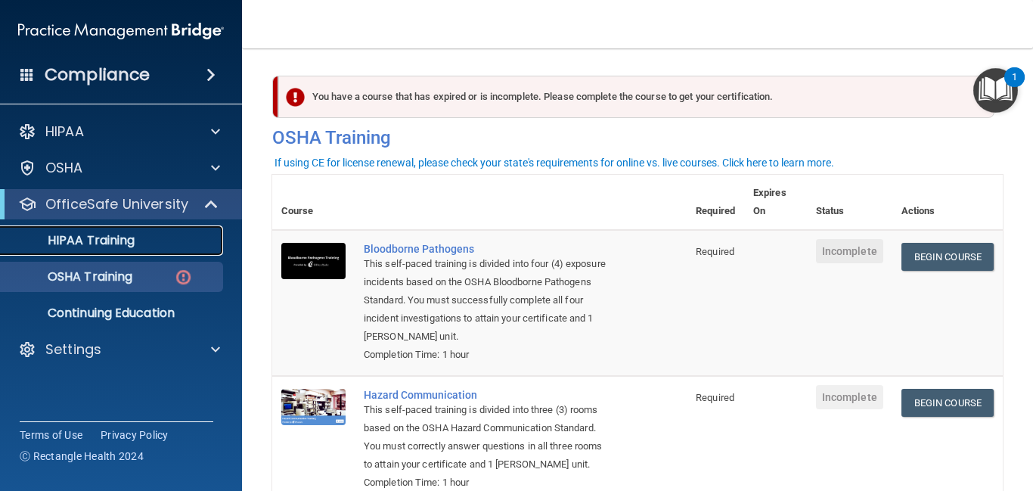
click at [153, 243] on div "HIPAA Training" at bounding box center [113, 240] width 206 height 15
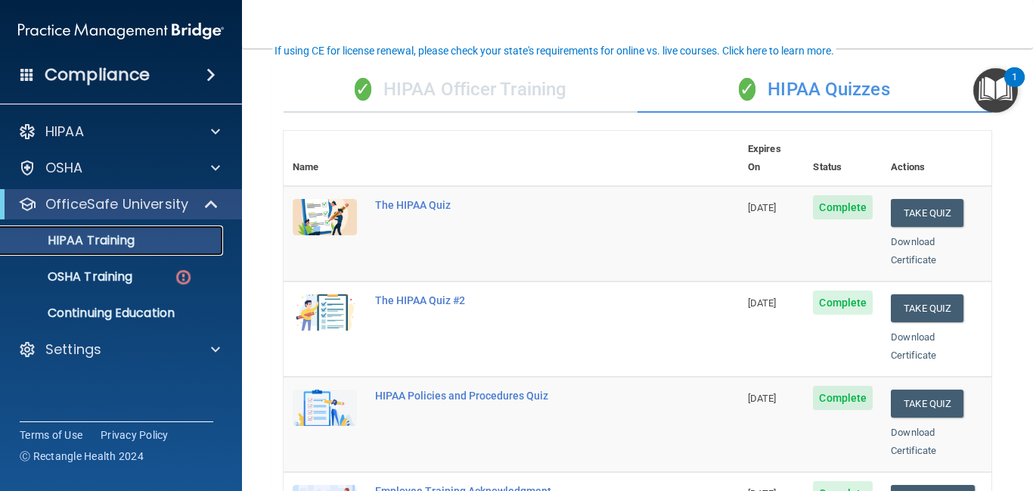
scroll to position [122, 0]
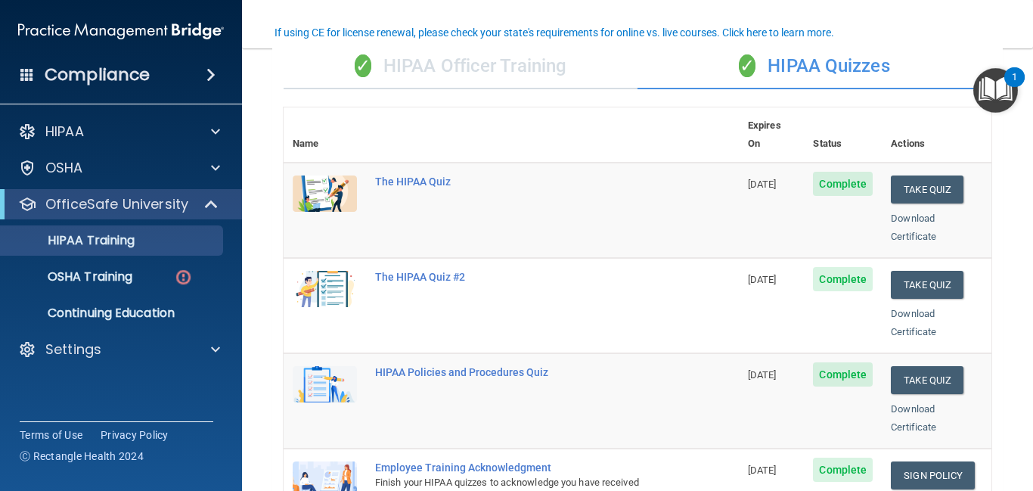
click at [843, 65] on div "✓ HIPAA Quizzes" at bounding box center [814, 66] width 354 height 45
click at [914, 271] on button "Take Quiz" at bounding box center [927, 285] width 73 height 28
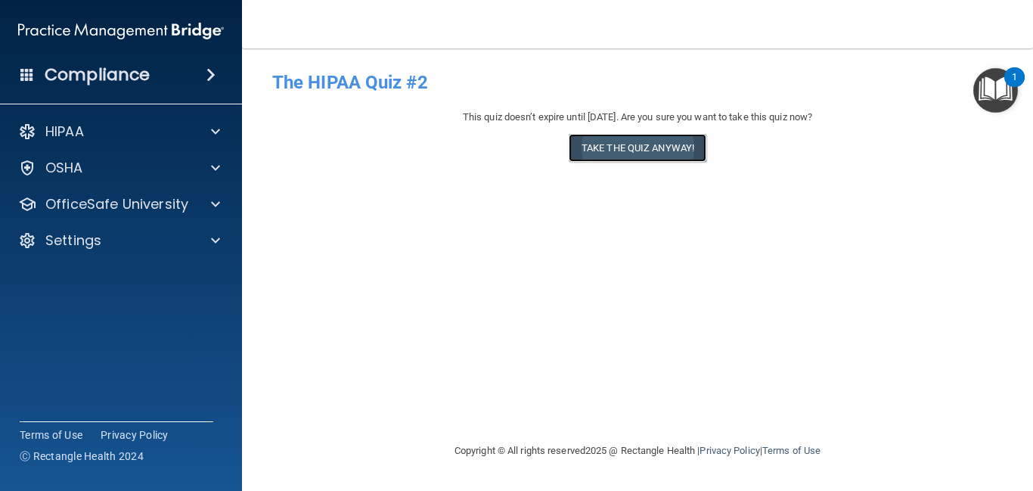
click at [655, 147] on button "Take the quiz anyway!" at bounding box center [638, 148] width 138 height 28
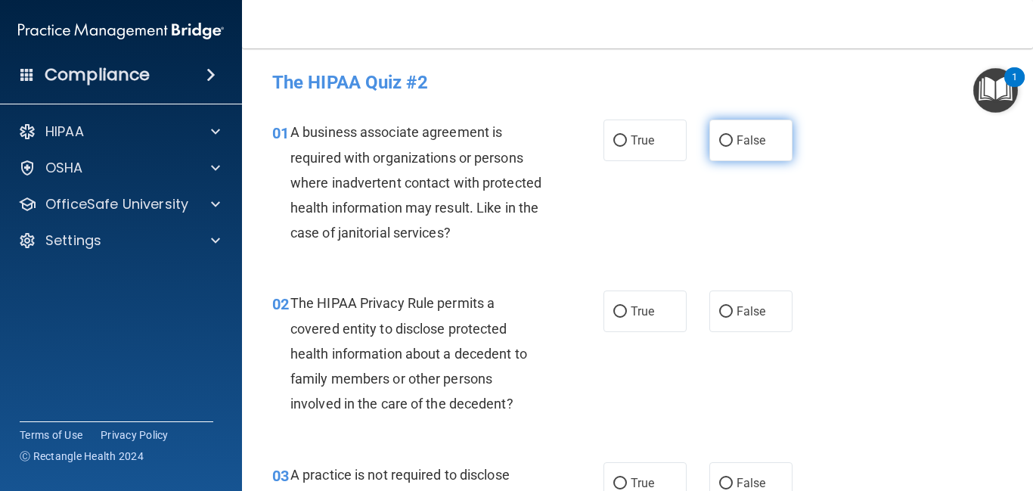
click at [723, 143] on input "False" at bounding box center [726, 140] width 14 height 11
radio input "true"
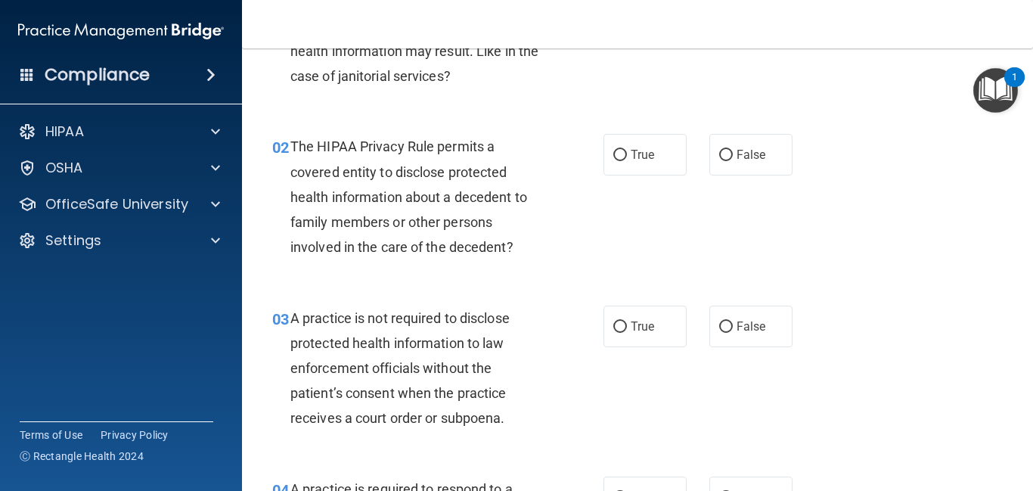
scroll to position [181, 0]
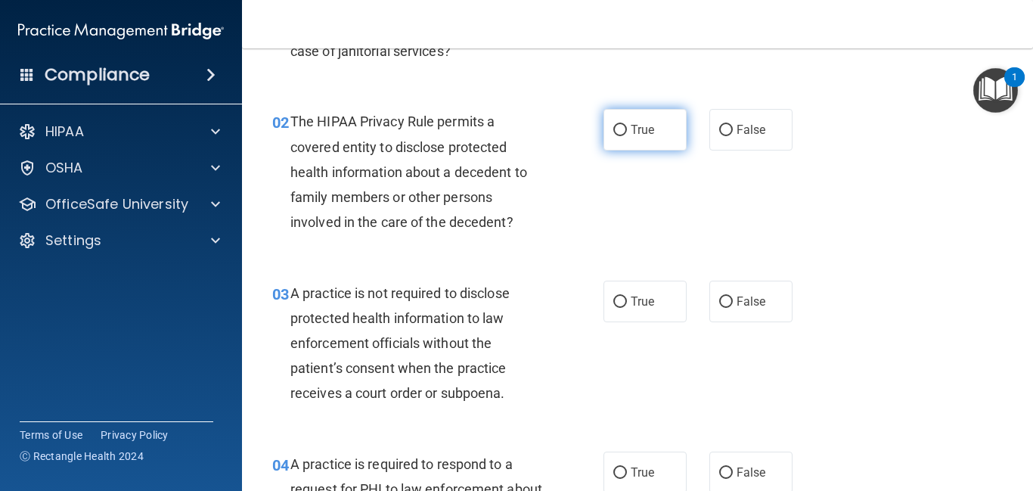
click at [651, 125] on span "True" at bounding box center [642, 129] width 23 height 14
click at [627, 125] on input "True" at bounding box center [620, 130] width 14 height 11
radio input "true"
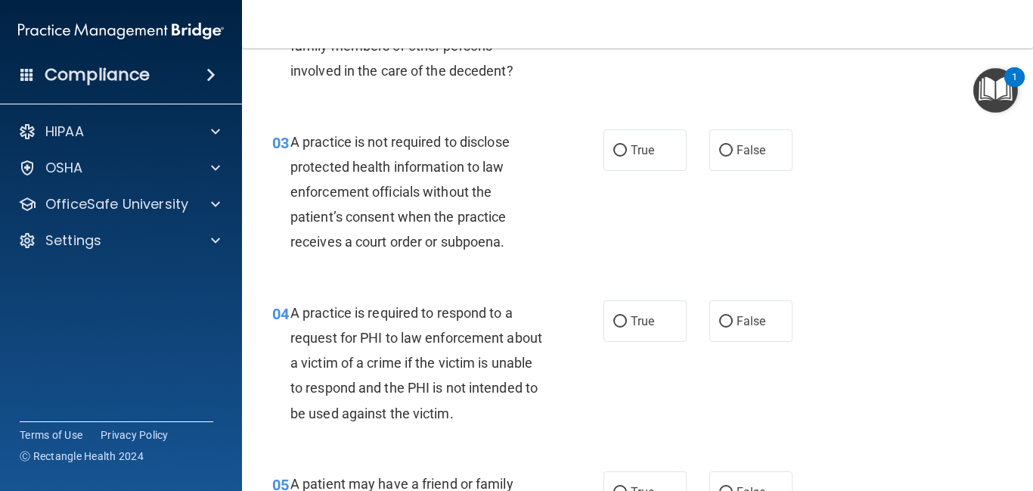
scroll to position [363, 0]
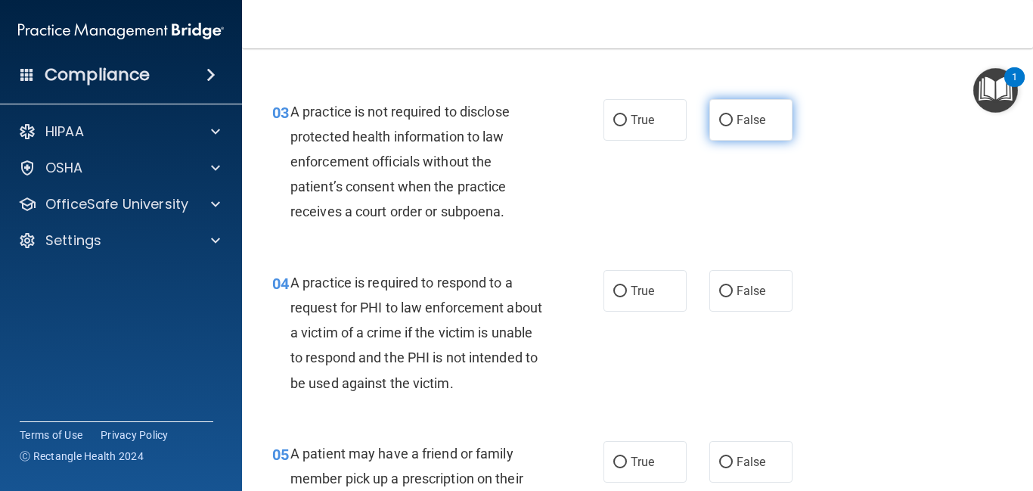
click at [752, 126] on span "False" at bounding box center [750, 120] width 29 height 14
click at [733, 126] on input "False" at bounding box center [726, 120] width 14 height 11
radio input "true"
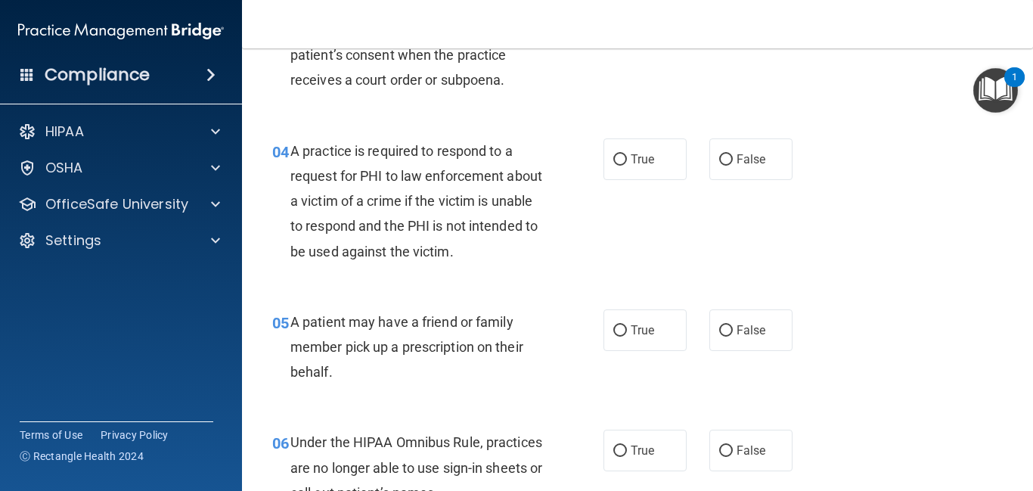
scroll to position [514, 0]
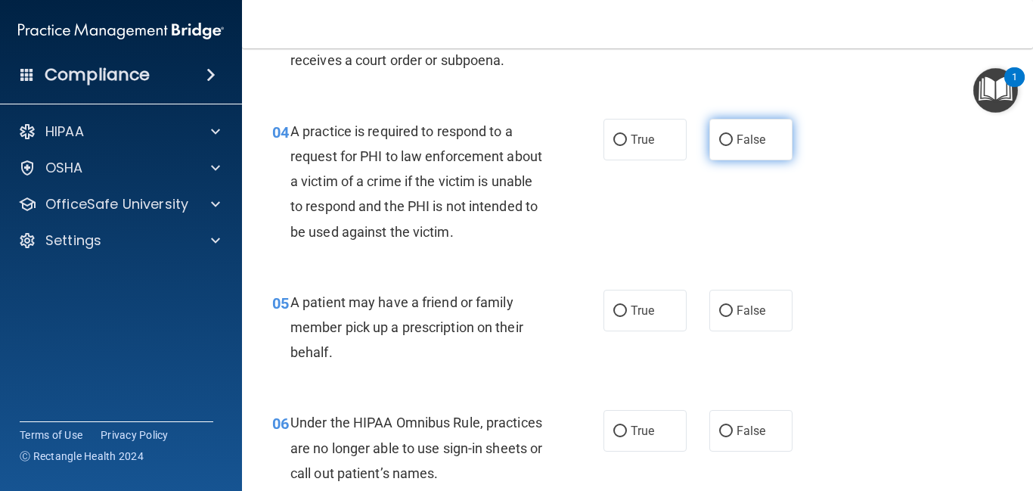
click at [730, 144] on input "False" at bounding box center [726, 140] width 14 height 11
radio input "true"
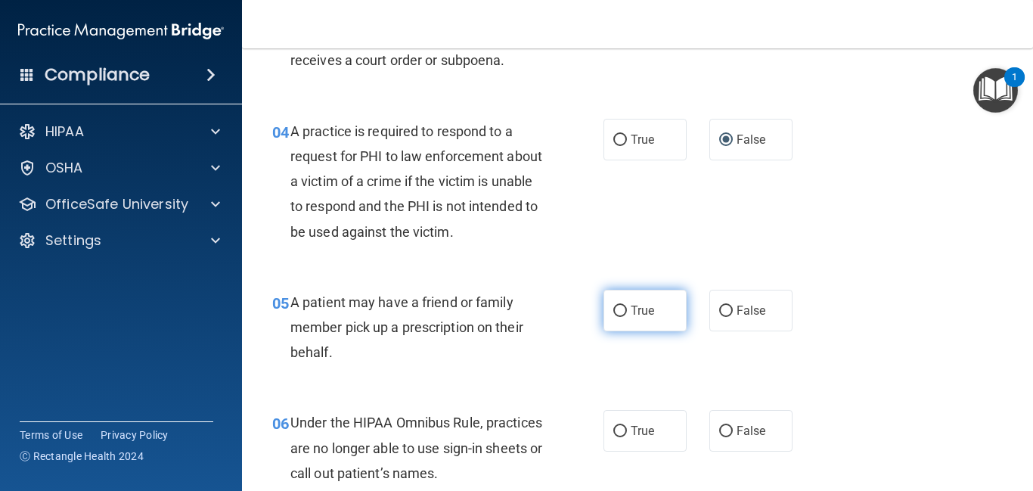
click at [649, 308] on span "True" at bounding box center [642, 310] width 23 height 14
click at [627, 308] on input "True" at bounding box center [620, 310] width 14 height 11
radio input "true"
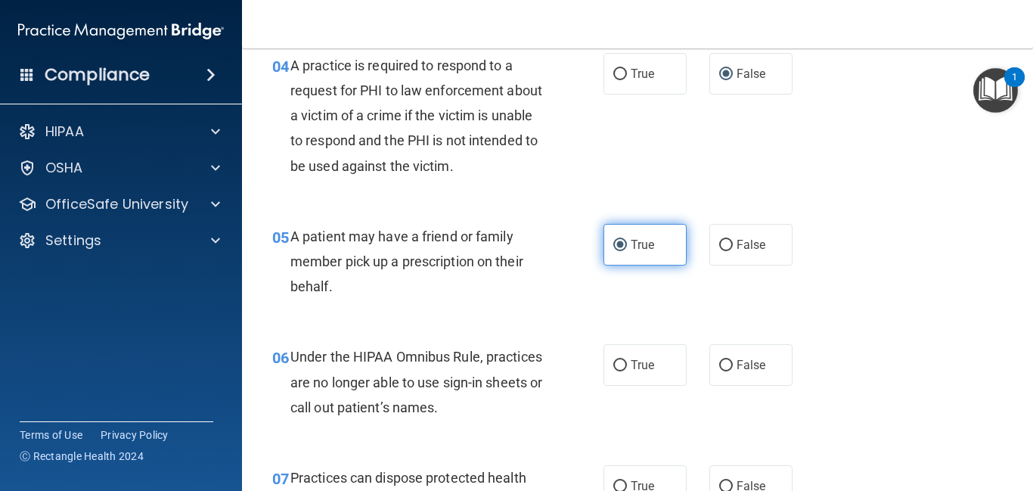
scroll to position [605, 0]
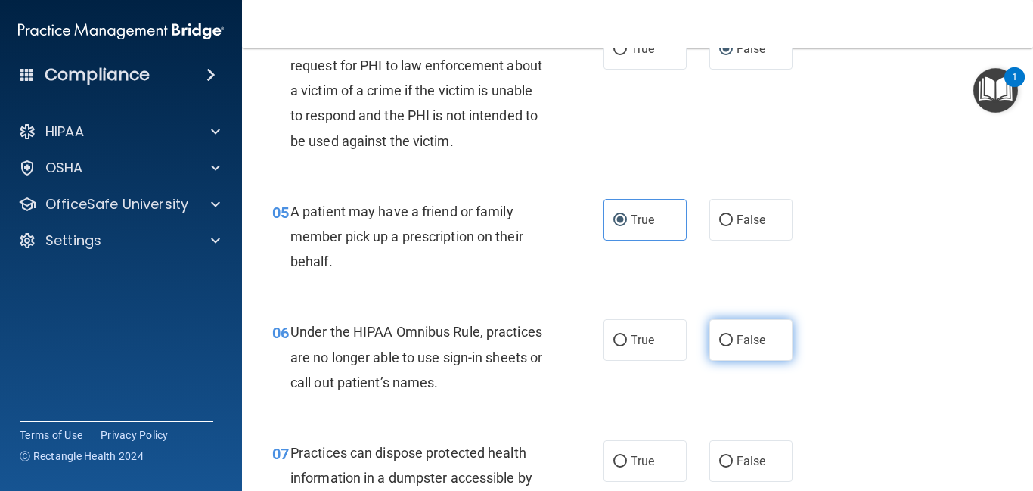
click at [721, 339] on input "False" at bounding box center [726, 340] width 14 height 11
radio input "true"
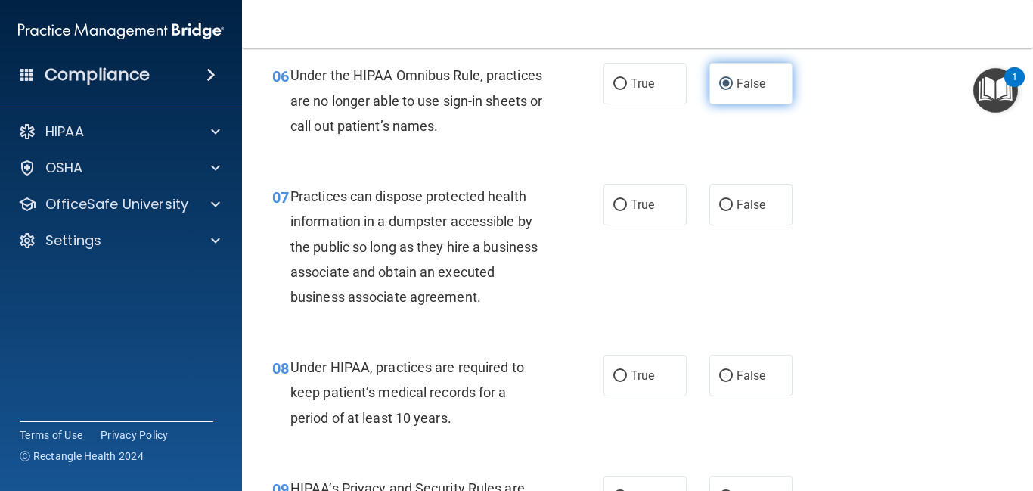
scroll to position [877, 0]
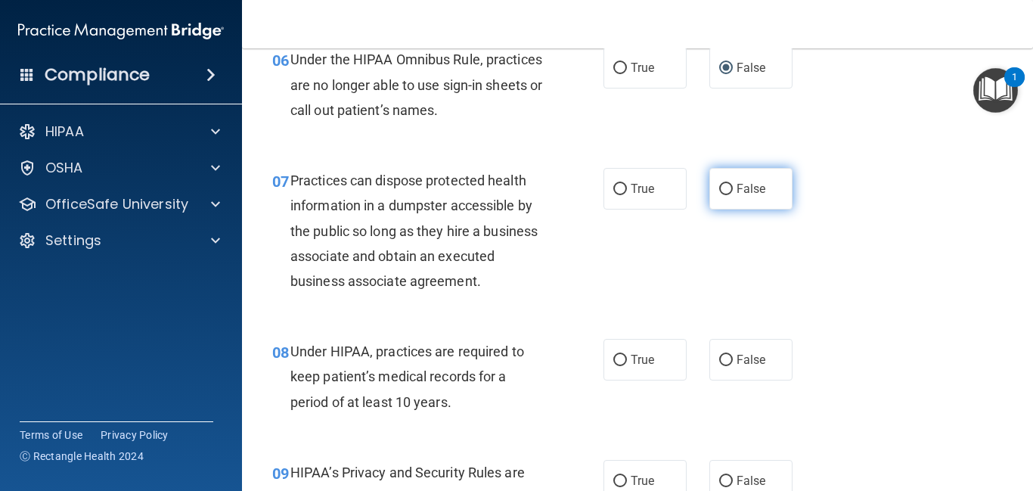
click at [733, 184] on label "False" at bounding box center [750, 189] width 83 height 42
click at [733, 184] on input "False" at bounding box center [726, 189] width 14 height 11
radio input "true"
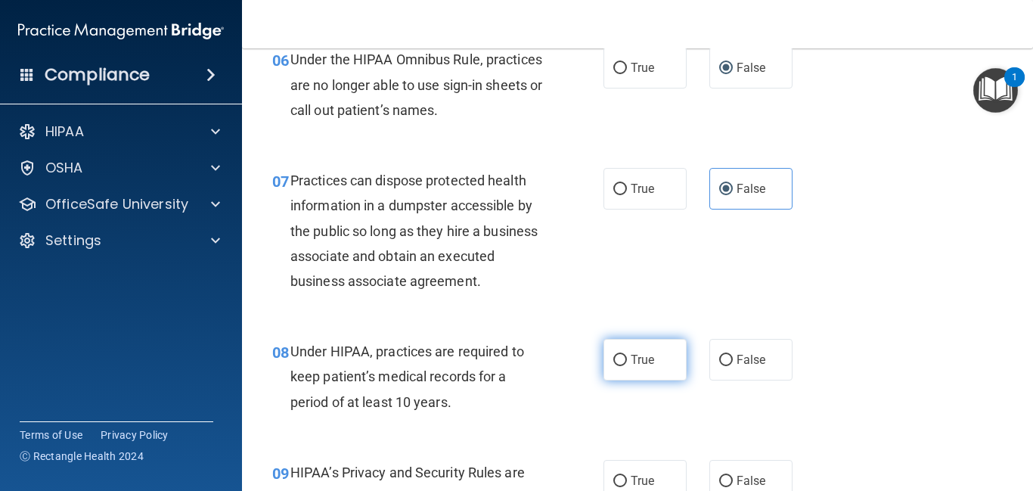
click at [661, 365] on label "True" at bounding box center [644, 360] width 83 height 42
click at [627, 365] on input "True" at bounding box center [620, 360] width 14 height 11
radio input "true"
click at [648, 438] on div "08 Under HIPAA, practices are required to keep patient’s medical records for a …" at bounding box center [637, 380] width 753 height 121
click at [563, 431] on div "08 Under HIPAA, practices are required to keep patient’s medical records for a …" at bounding box center [637, 380] width 753 height 121
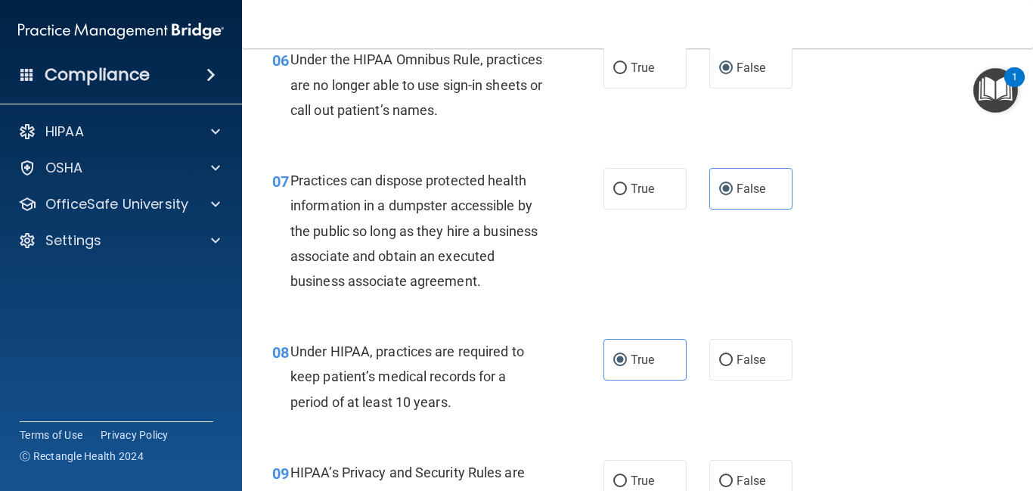
click at [535, 409] on div "Under HIPAA, practices are required to keep patient’s medical records for a per…" at bounding box center [422, 377] width 265 height 76
click at [1006, 252] on div "07 Practices can dispose protected health information in a dumpster accessible …" at bounding box center [637, 234] width 753 height 171
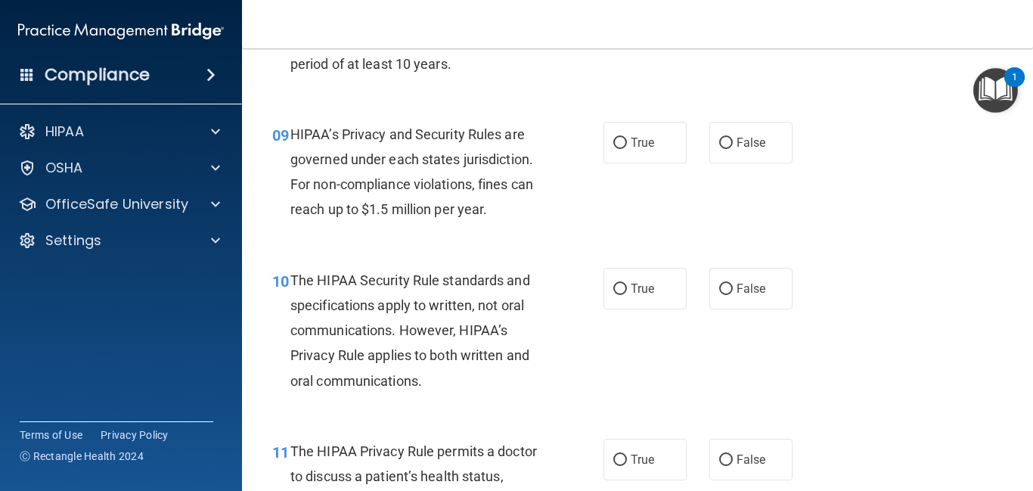
scroll to position [1223, 0]
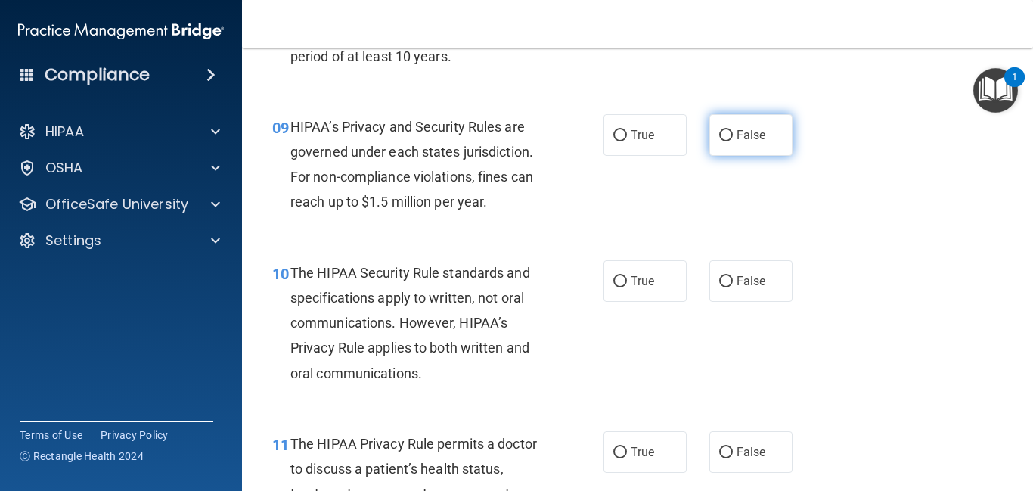
click at [730, 145] on label "False" at bounding box center [750, 135] width 83 height 42
click at [730, 141] on input "False" at bounding box center [726, 135] width 14 height 11
radio input "true"
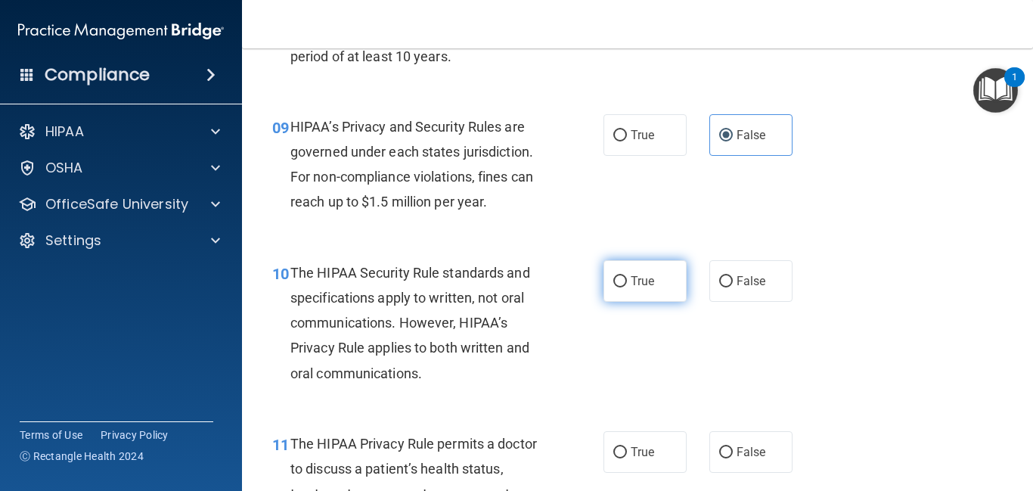
click at [632, 284] on span "True" at bounding box center [642, 281] width 23 height 14
click at [627, 284] on input "True" at bounding box center [620, 281] width 14 height 11
radio input "true"
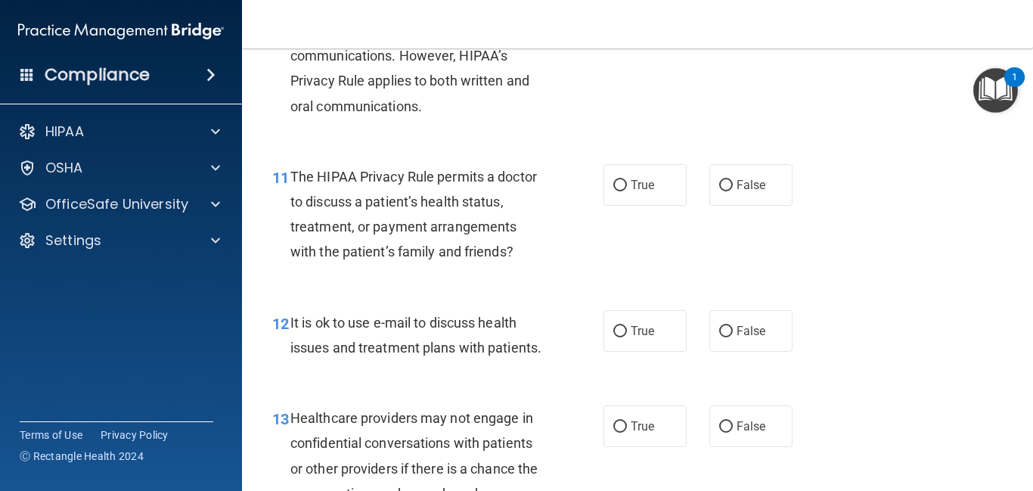
scroll to position [1495, 0]
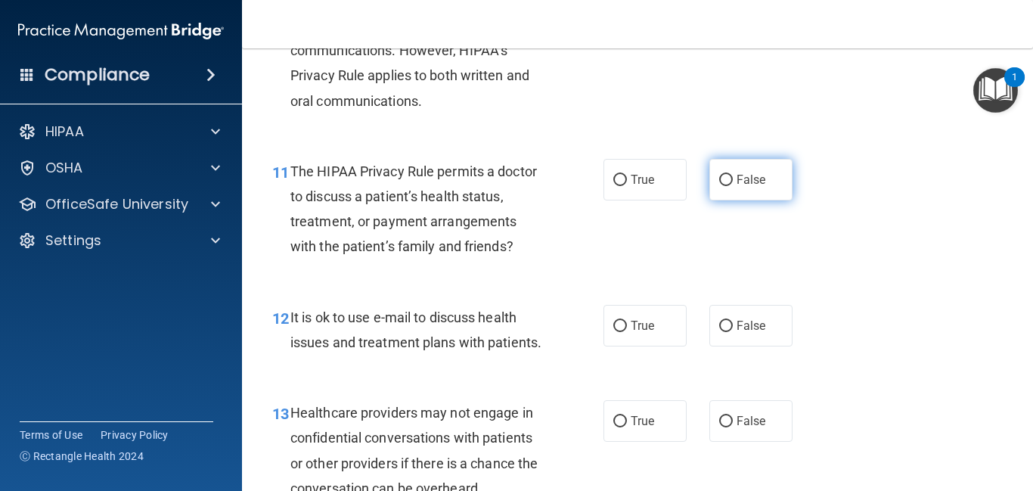
click at [750, 178] on span "False" at bounding box center [750, 179] width 29 height 14
click at [733, 178] on input "False" at bounding box center [726, 180] width 14 height 11
radio input "true"
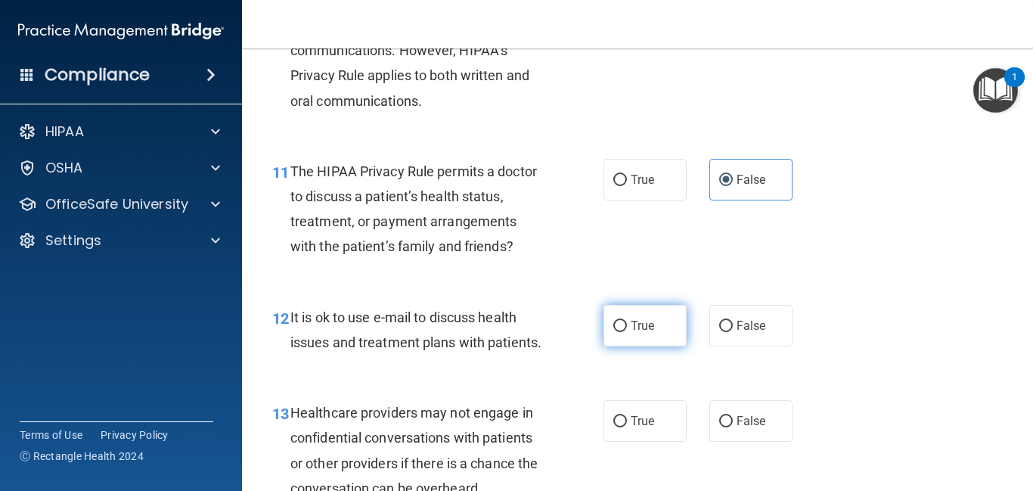
click at [654, 321] on span "True" at bounding box center [642, 325] width 23 height 14
click at [627, 321] on input "True" at bounding box center [620, 326] width 14 height 11
radio input "true"
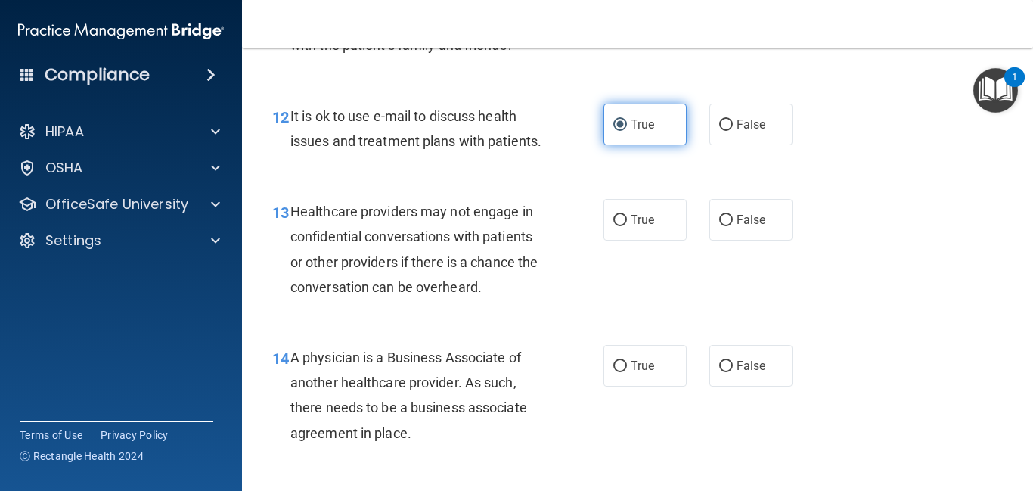
scroll to position [1707, 0]
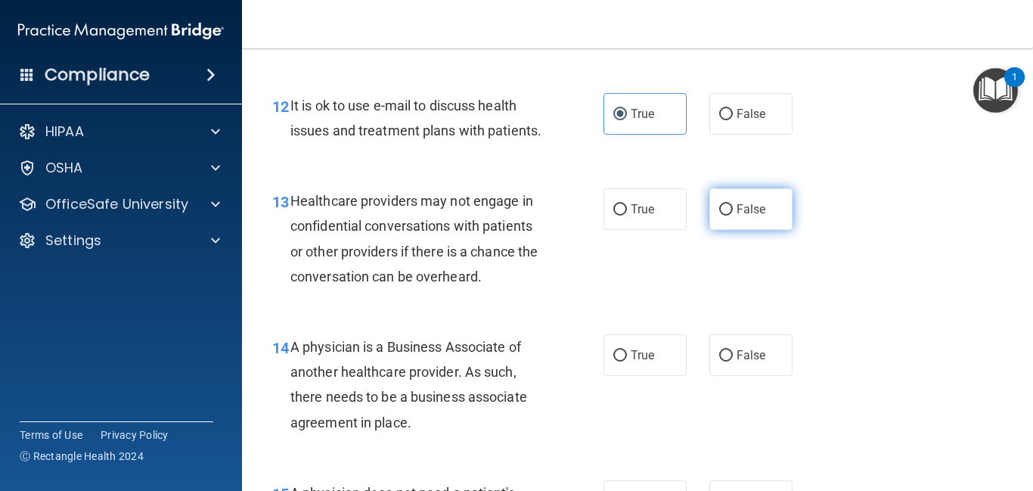
click at [748, 206] on span "False" at bounding box center [750, 209] width 29 height 14
click at [733, 206] on input "False" at bounding box center [726, 209] width 14 height 11
radio input "true"
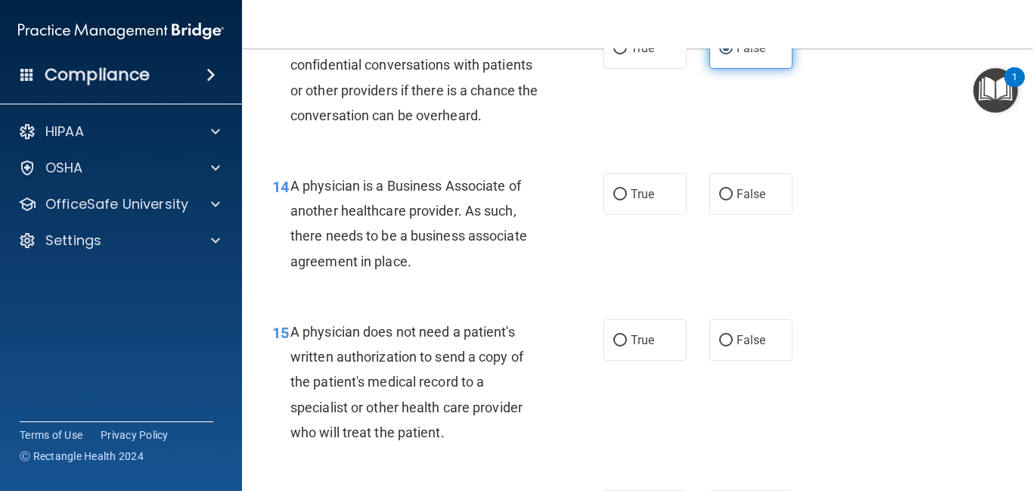
scroll to position [1918, 0]
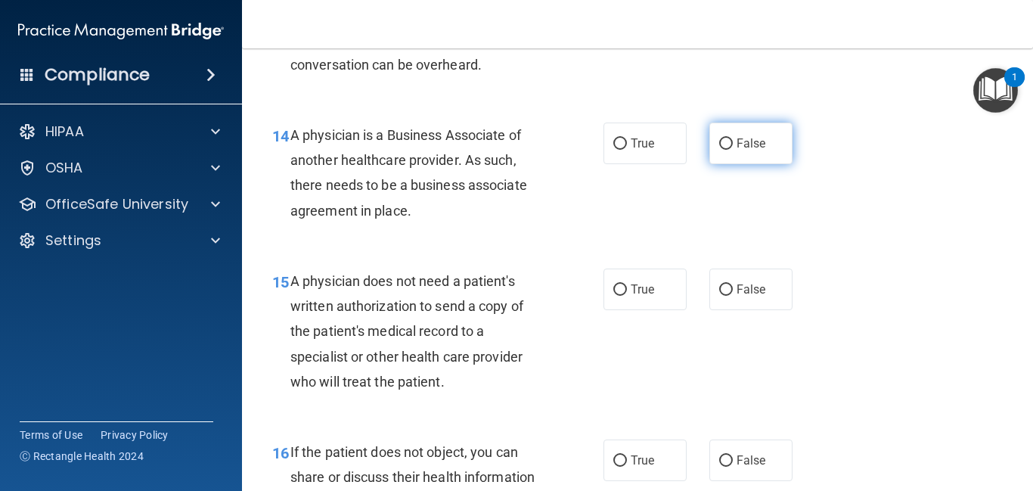
click at [759, 142] on span "False" at bounding box center [750, 143] width 29 height 14
click at [733, 142] on input "False" at bounding box center [726, 143] width 14 height 11
radio input "true"
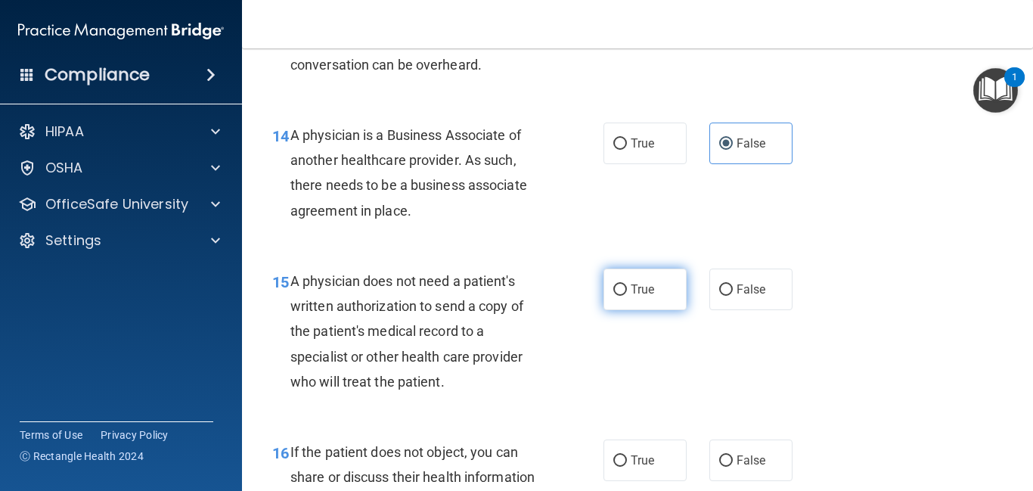
click at [653, 277] on label "True" at bounding box center [644, 289] width 83 height 42
click at [627, 284] on input "True" at bounding box center [620, 289] width 14 height 11
radio input "true"
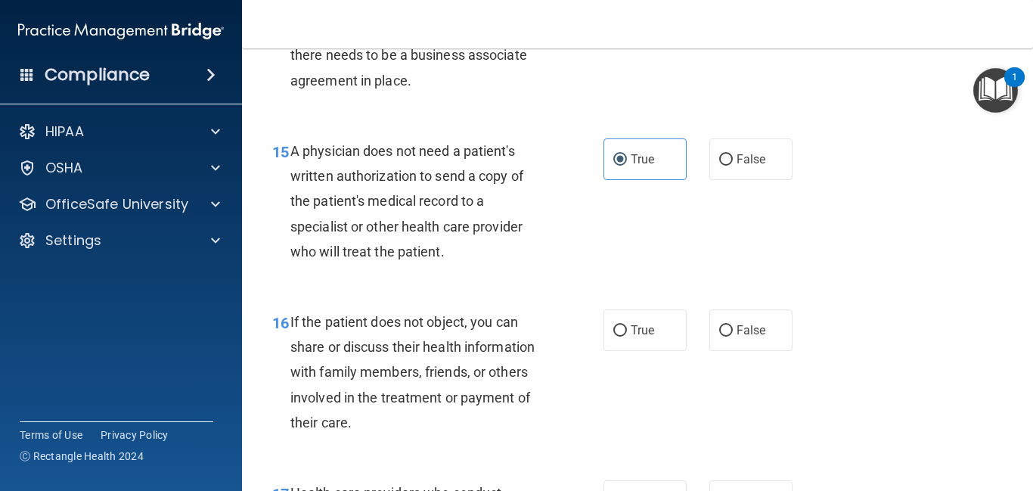
scroll to position [2130, 0]
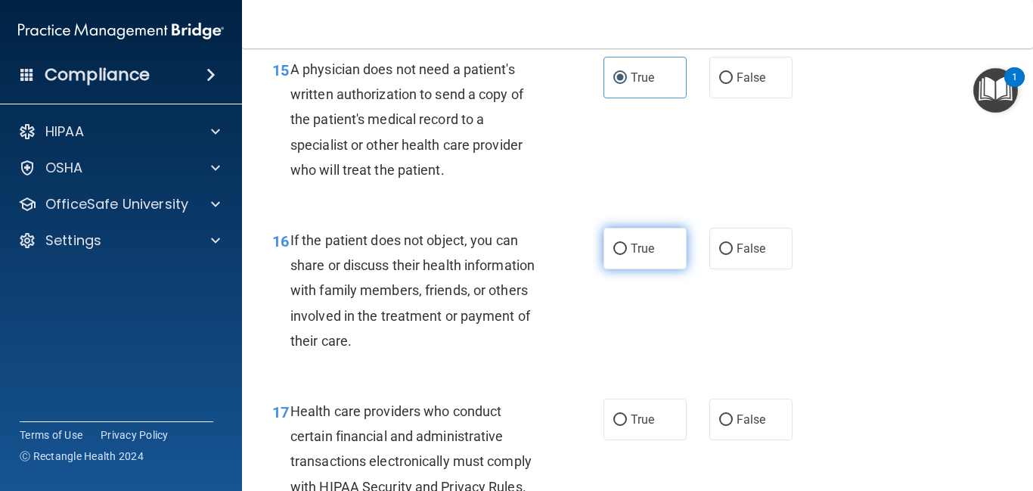
click at [638, 249] on span "True" at bounding box center [642, 248] width 23 height 14
click at [627, 249] on input "True" at bounding box center [620, 248] width 14 height 11
radio input "true"
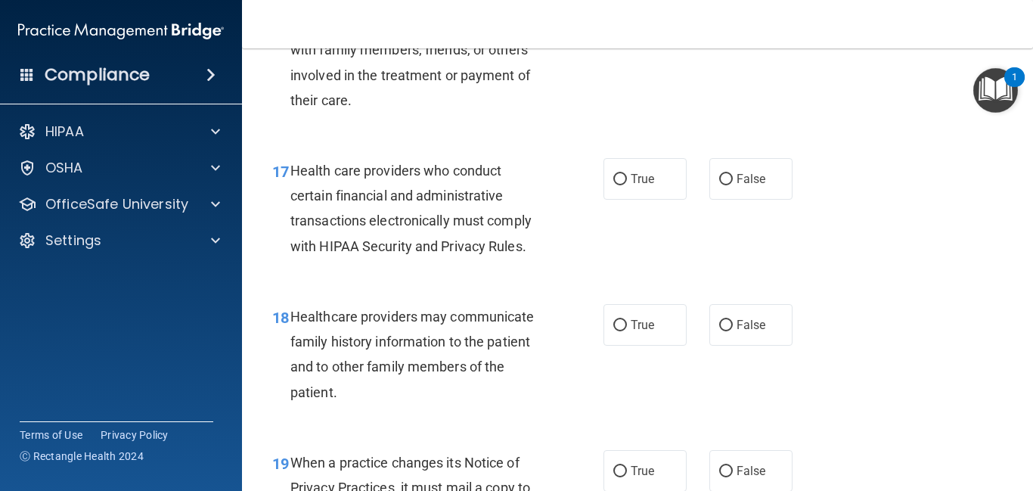
scroll to position [2372, 0]
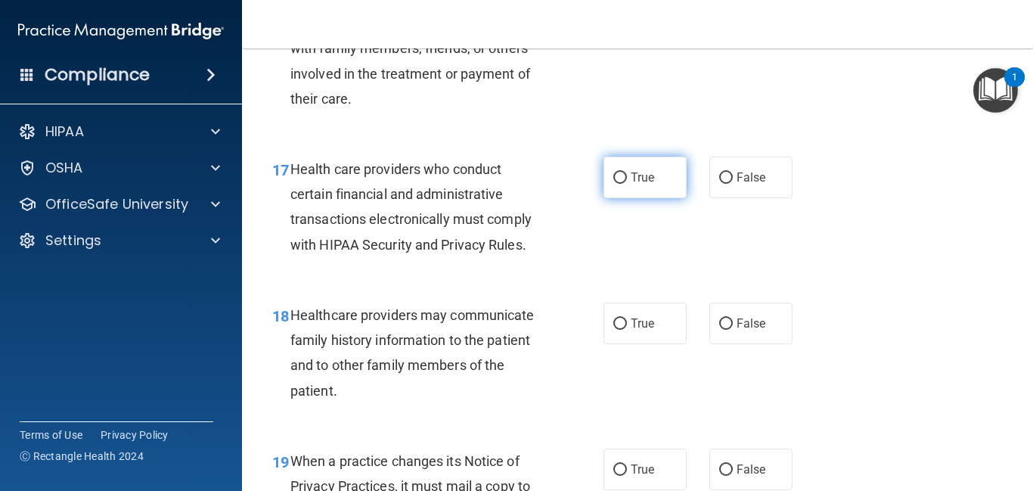
click at [659, 188] on label "True" at bounding box center [644, 178] width 83 height 42
click at [627, 184] on input "True" at bounding box center [620, 177] width 14 height 11
radio input "true"
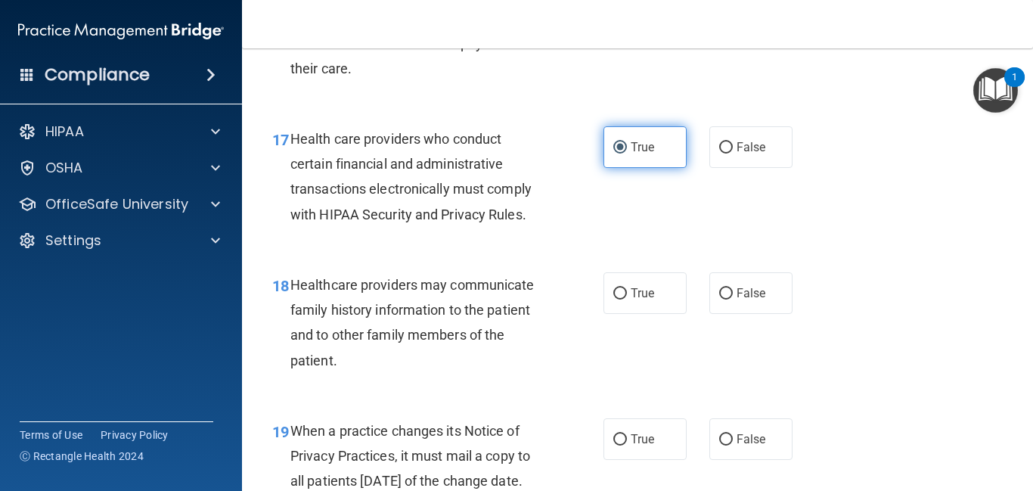
scroll to position [2432, 0]
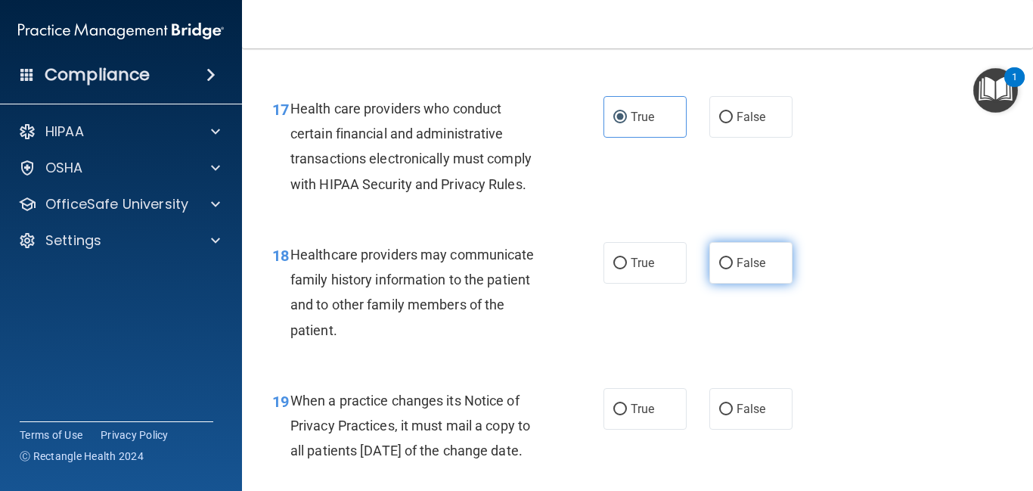
click at [726, 271] on label "False" at bounding box center [750, 263] width 83 height 42
click at [726, 269] on input "False" at bounding box center [726, 263] width 14 height 11
radio input "true"
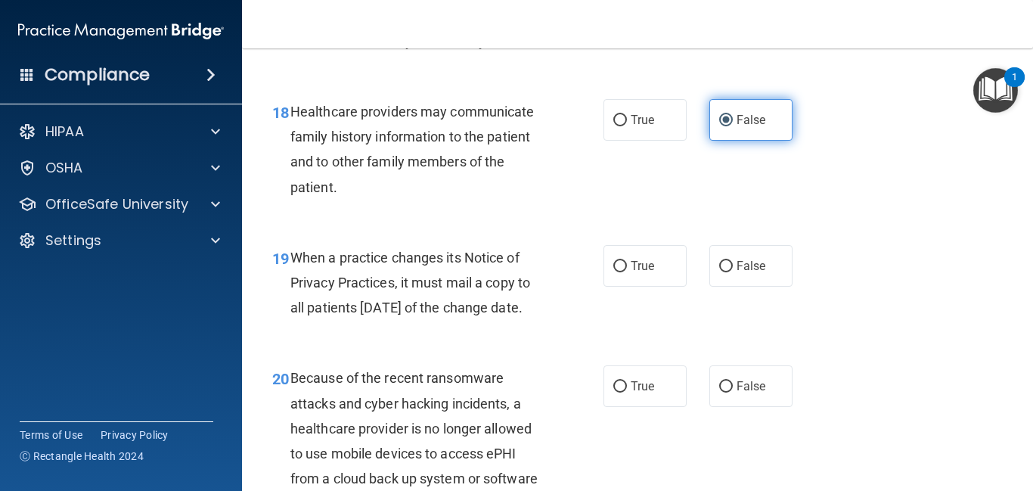
scroll to position [2644, 0]
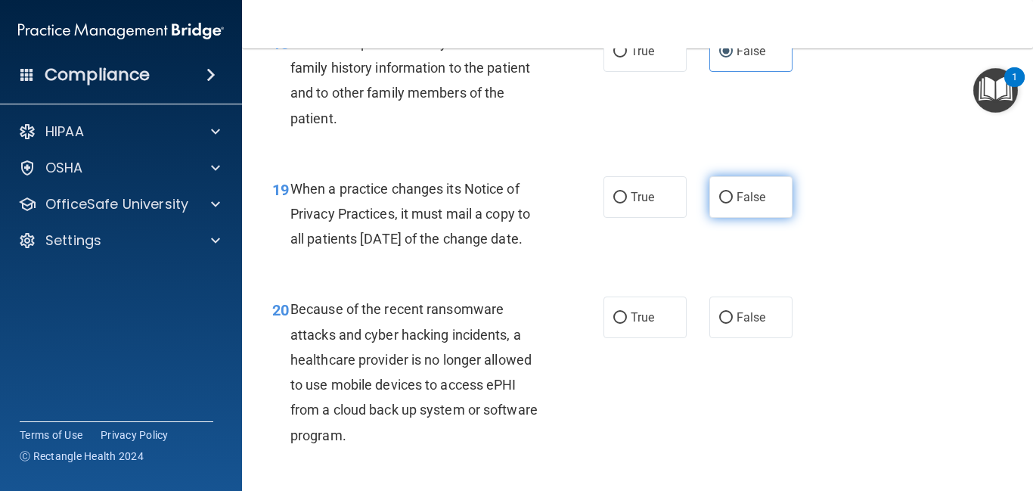
click at [764, 194] on span "False" at bounding box center [750, 197] width 29 height 14
click at [733, 194] on input "False" at bounding box center [726, 197] width 14 height 11
radio input "true"
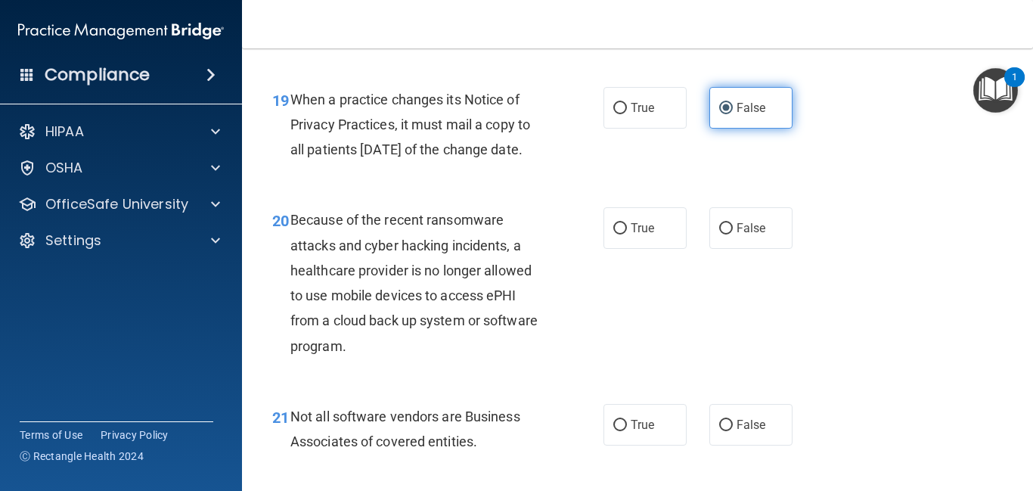
scroll to position [2735, 0]
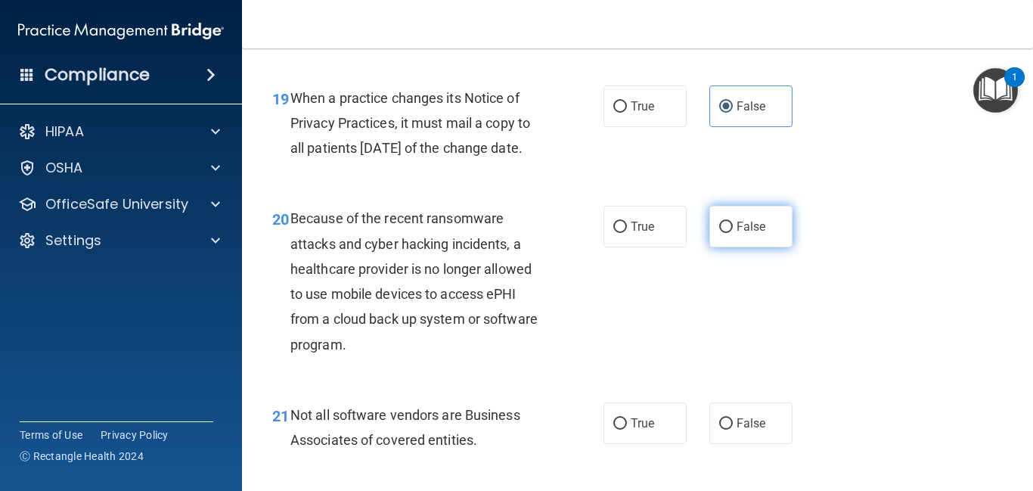
click at [742, 234] on span "False" at bounding box center [750, 226] width 29 height 14
click at [733, 233] on input "False" at bounding box center [726, 227] width 14 height 11
radio input "true"
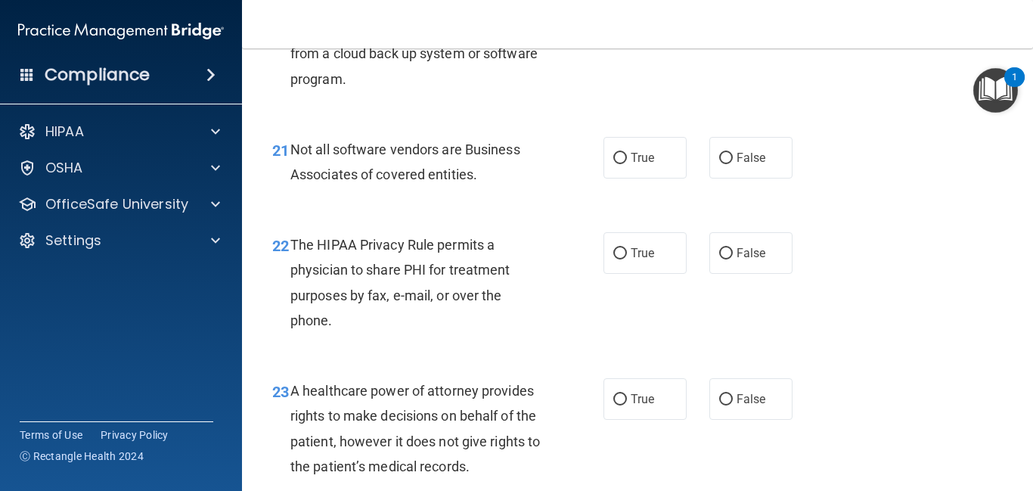
scroll to position [3007, 0]
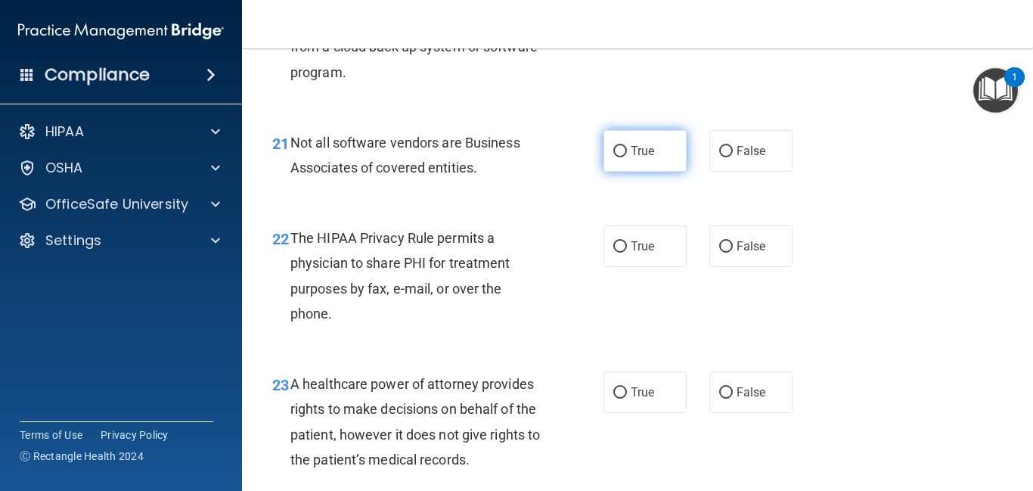
click at [642, 172] on label "True" at bounding box center [644, 151] width 83 height 42
click at [627, 157] on input "True" at bounding box center [620, 151] width 14 height 11
radio input "true"
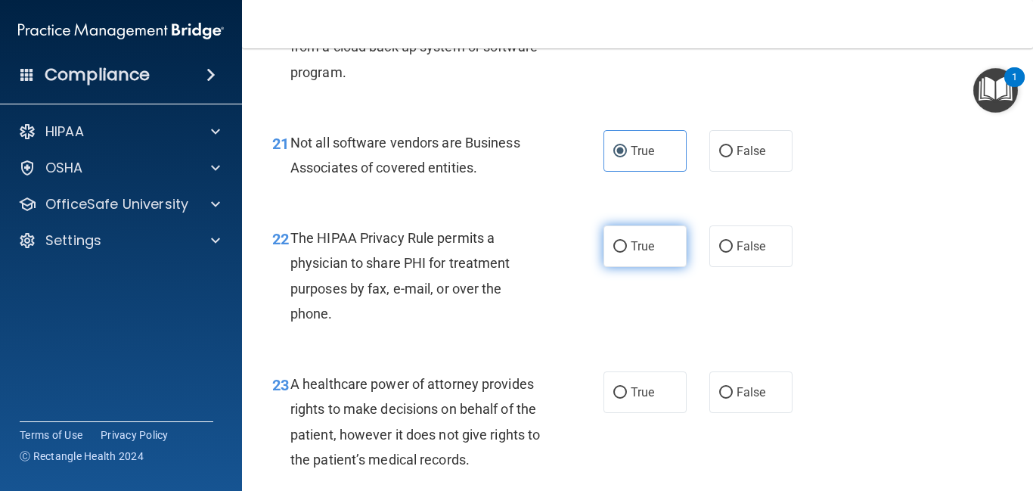
click at [633, 253] on span "True" at bounding box center [642, 246] width 23 height 14
click at [627, 253] on input "True" at bounding box center [620, 246] width 14 height 11
radio input "true"
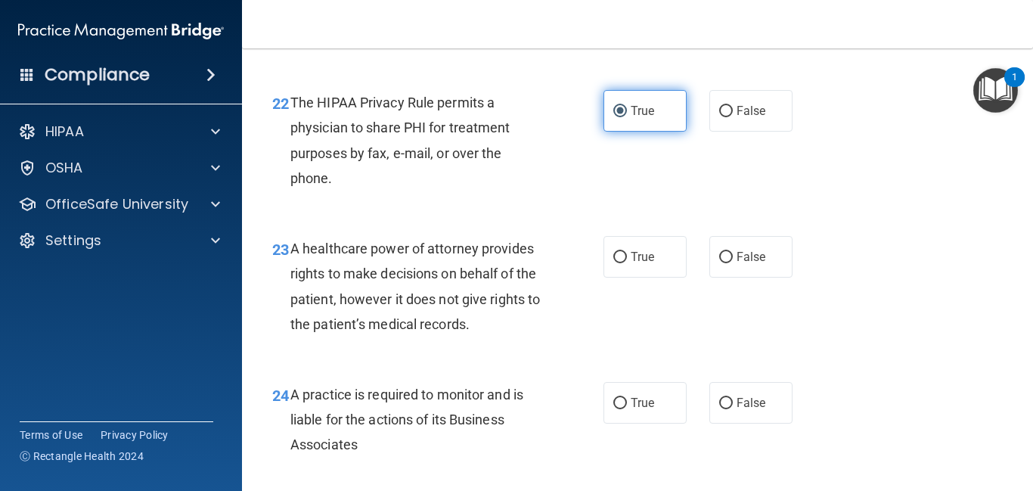
scroll to position [3189, 0]
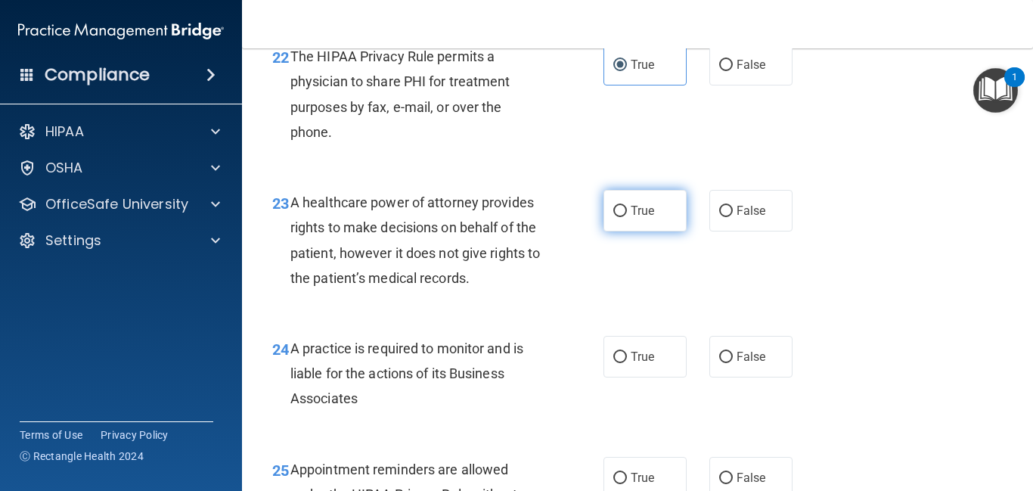
click at [641, 231] on label "True" at bounding box center [644, 211] width 83 height 42
click at [627, 217] on input "True" at bounding box center [620, 211] width 14 height 11
radio input "true"
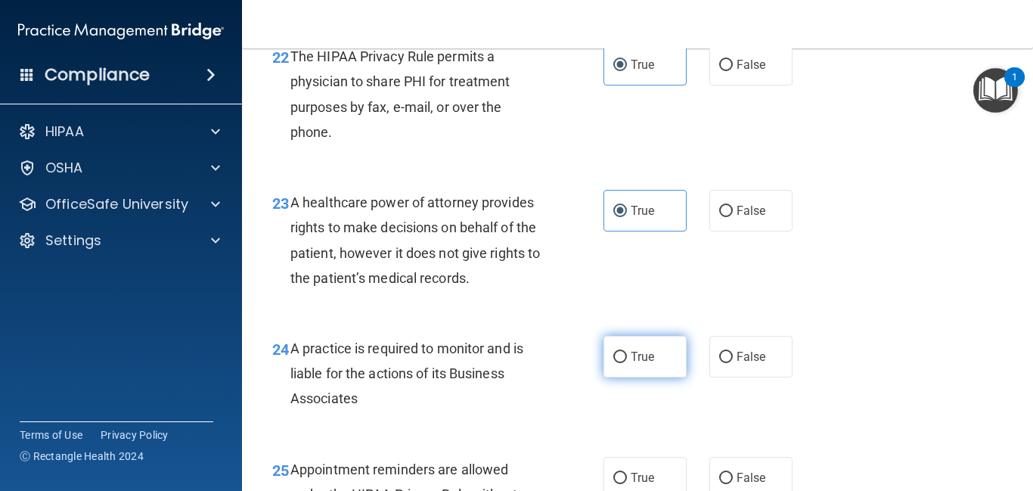
click at [636, 364] on span "True" at bounding box center [642, 356] width 23 height 14
click at [627, 363] on input "True" at bounding box center [620, 357] width 14 height 11
radio input "true"
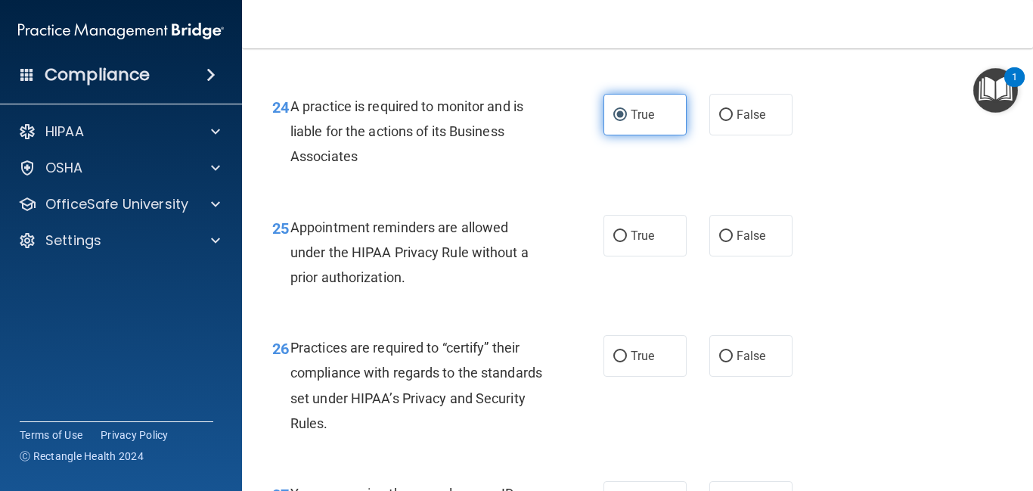
scroll to position [3461, 0]
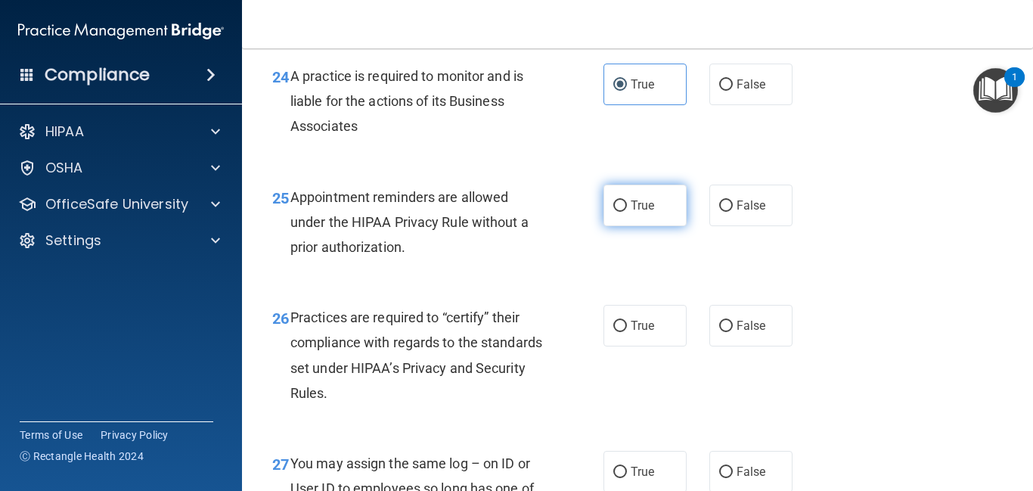
click at [662, 226] on label "True" at bounding box center [644, 205] width 83 height 42
click at [627, 212] on input "True" at bounding box center [620, 205] width 14 height 11
radio input "true"
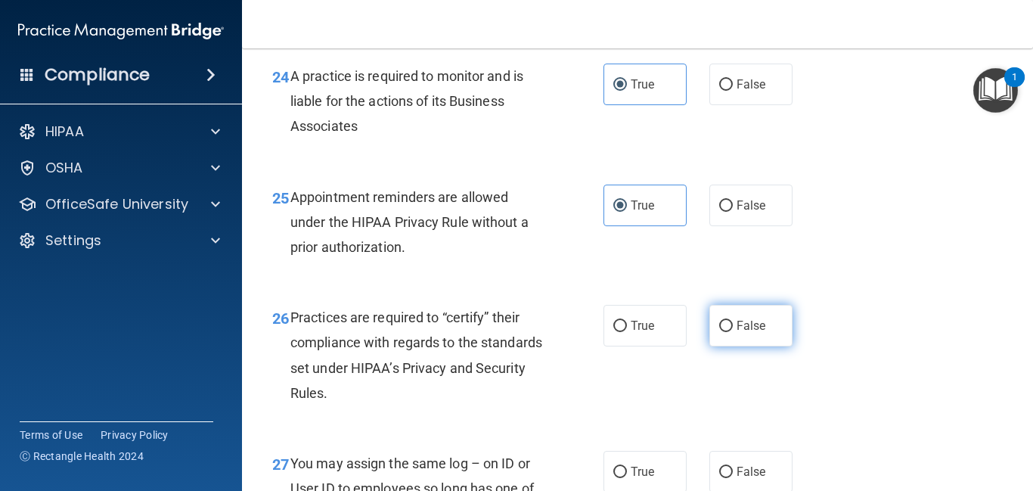
click at [725, 332] on input "False" at bounding box center [726, 326] width 14 height 11
radio input "true"
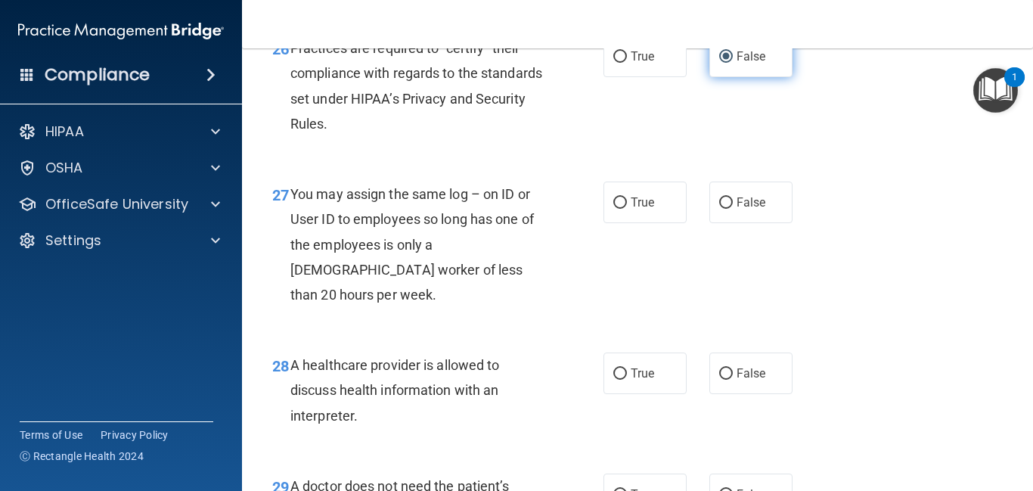
scroll to position [3733, 0]
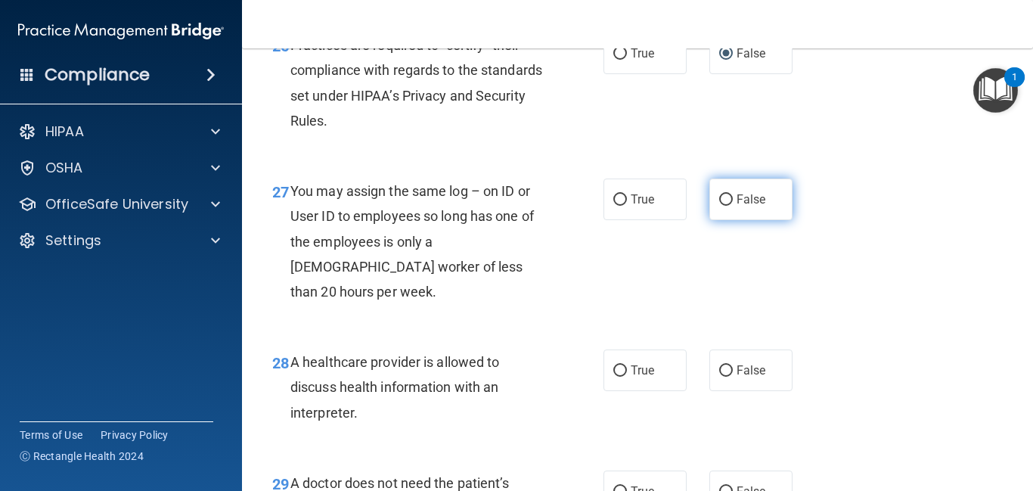
click at [730, 220] on label "False" at bounding box center [750, 199] width 83 height 42
click at [730, 206] on input "False" at bounding box center [726, 199] width 14 height 11
radio input "true"
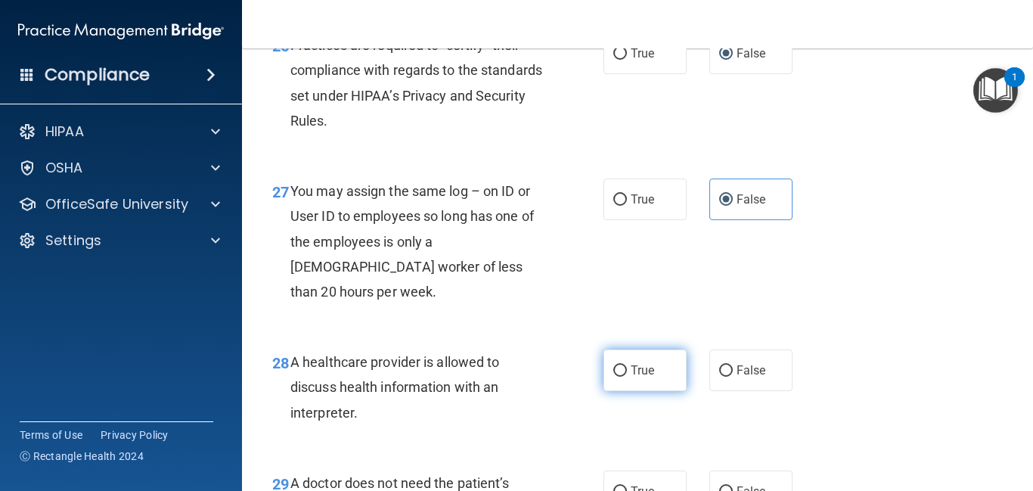
click at [656, 377] on label "True" at bounding box center [644, 370] width 83 height 42
click at [627, 377] on input "True" at bounding box center [620, 370] width 14 height 11
radio input "true"
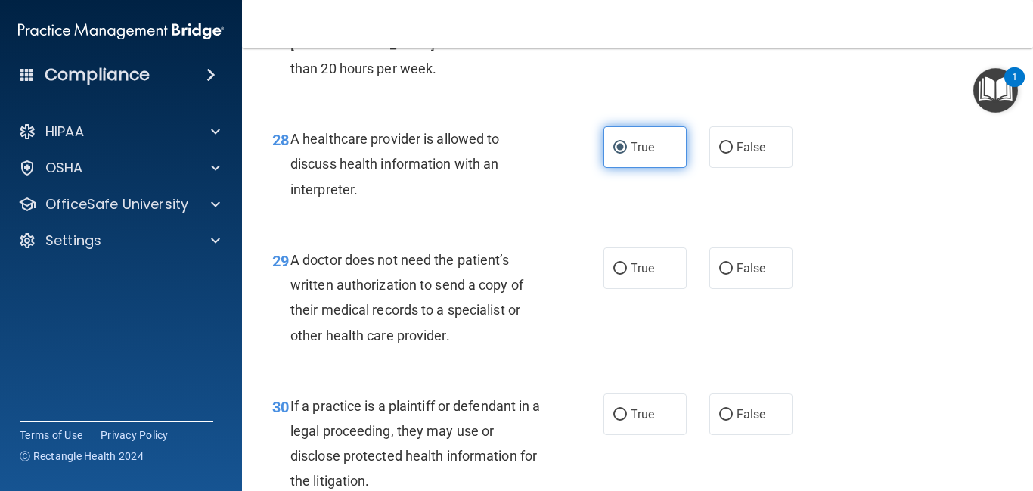
scroll to position [4005, 0]
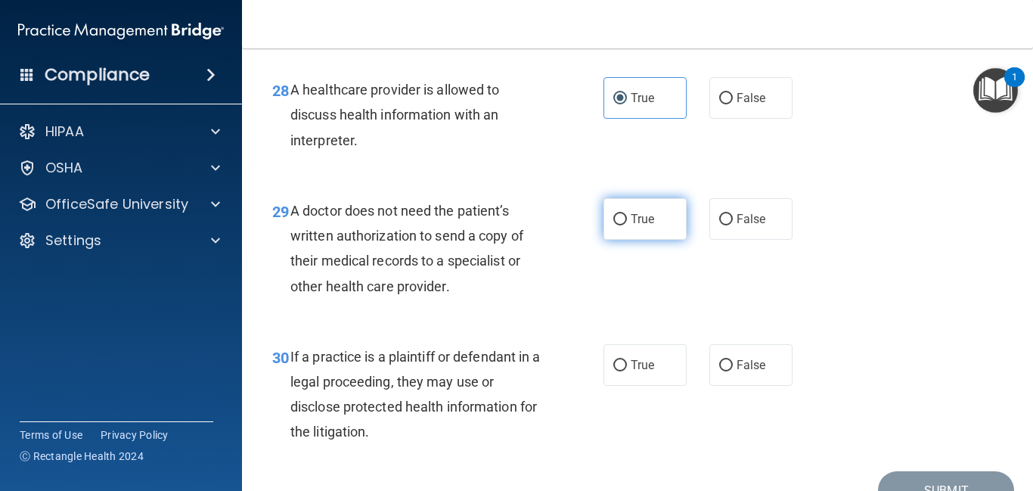
click at [620, 214] on input "True" at bounding box center [620, 219] width 14 height 11
radio input "true"
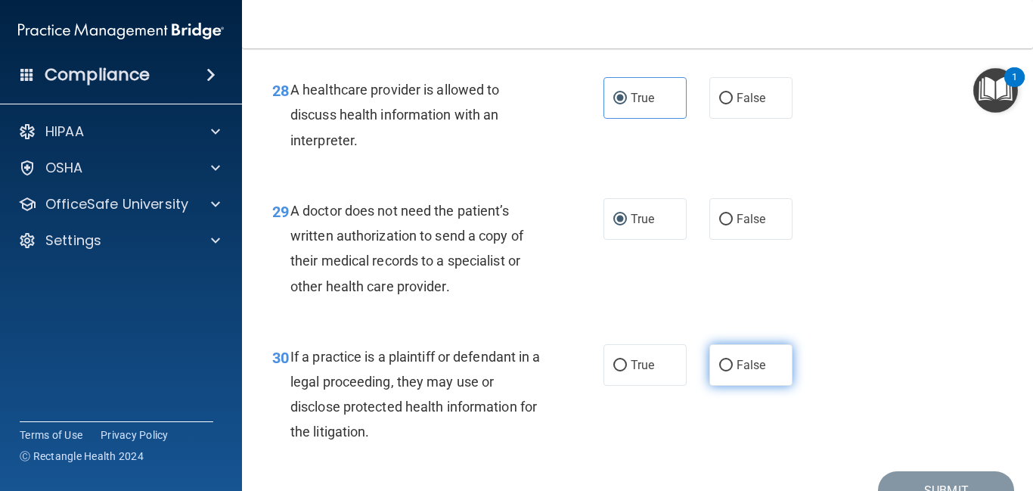
click at [747, 364] on span "False" at bounding box center [750, 365] width 29 height 14
click at [733, 364] on input "False" at bounding box center [726, 365] width 14 height 11
radio input "true"
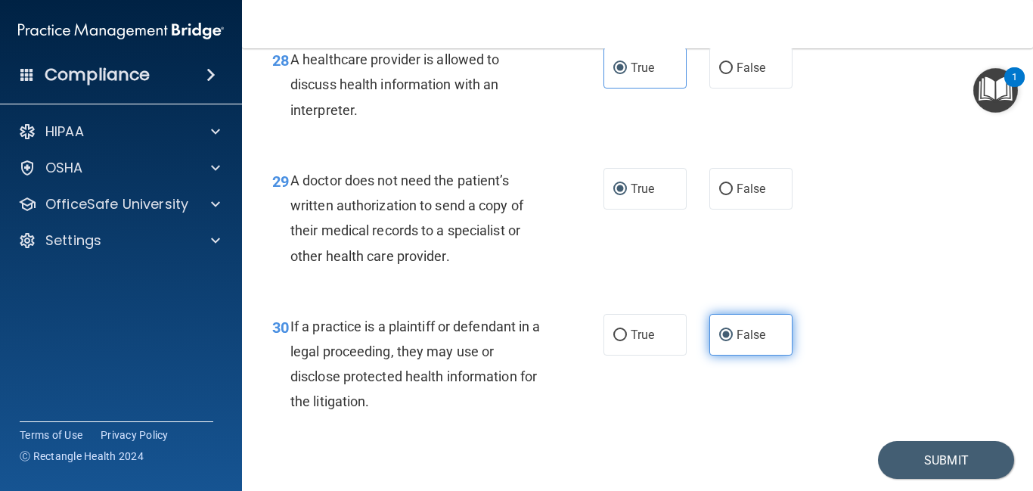
scroll to position [4084, 0]
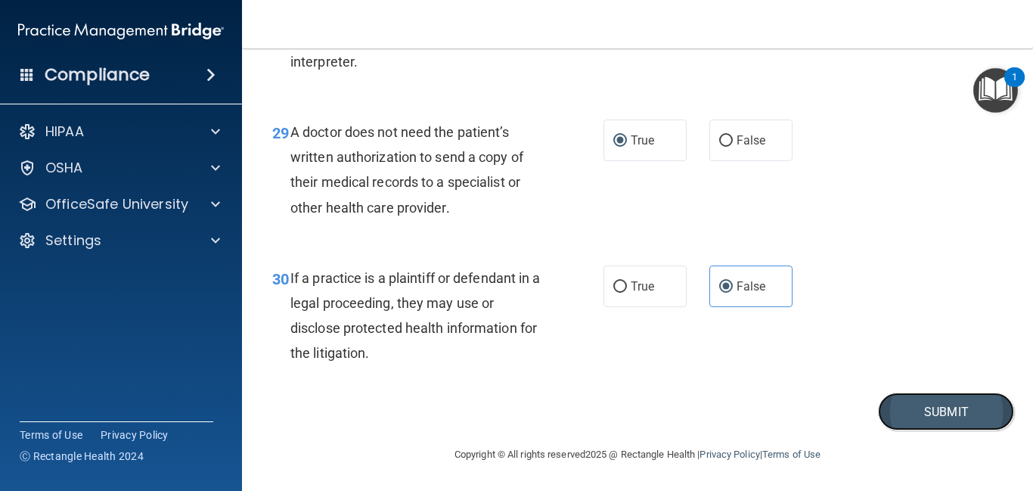
click at [948, 413] on button "Submit" at bounding box center [946, 411] width 136 height 39
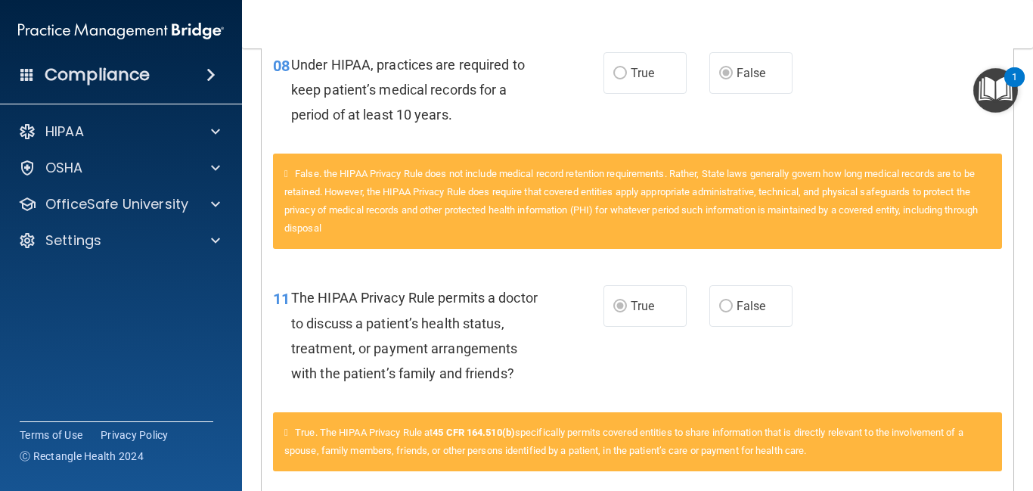
scroll to position [676, 0]
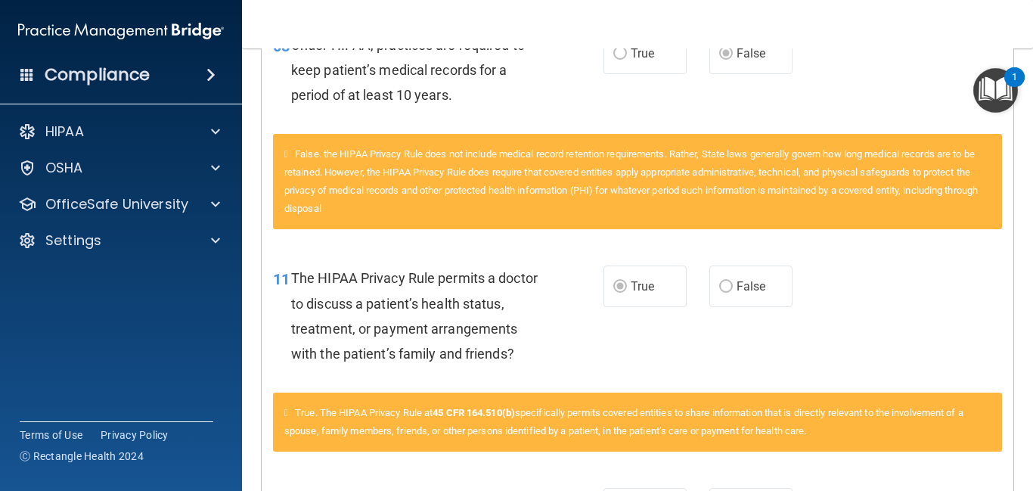
click at [944, 312] on div "11 The HIPAA Privacy Rule permits a doctor to discuss a patient’s health status…" at bounding box center [638, 319] width 752 height 146
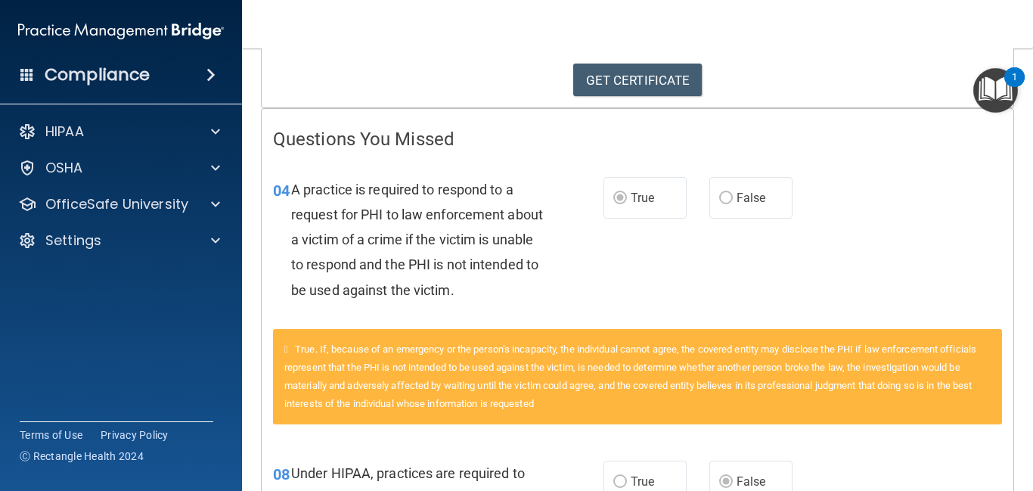
scroll to position [110, 0]
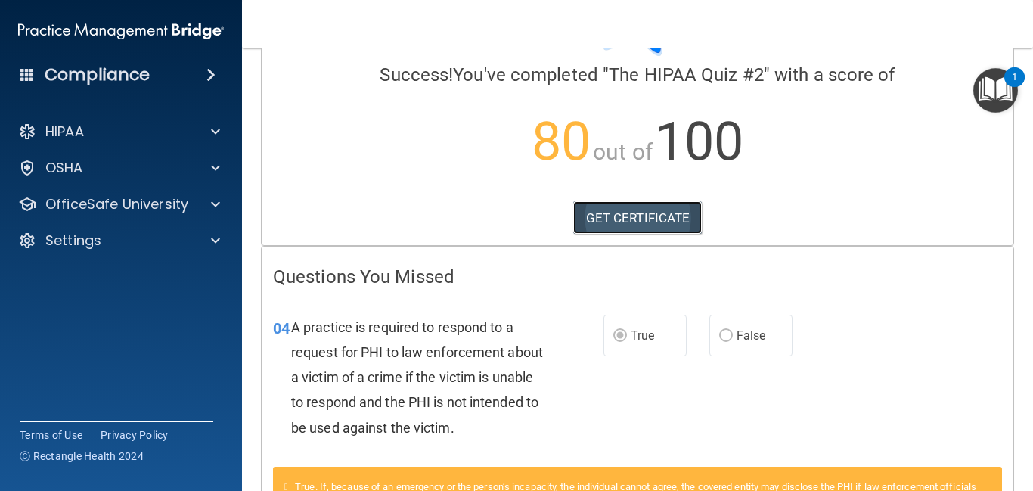
click at [630, 206] on link "GET CERTIFICATE" at bounding box center [637, 217] width 129 height 33
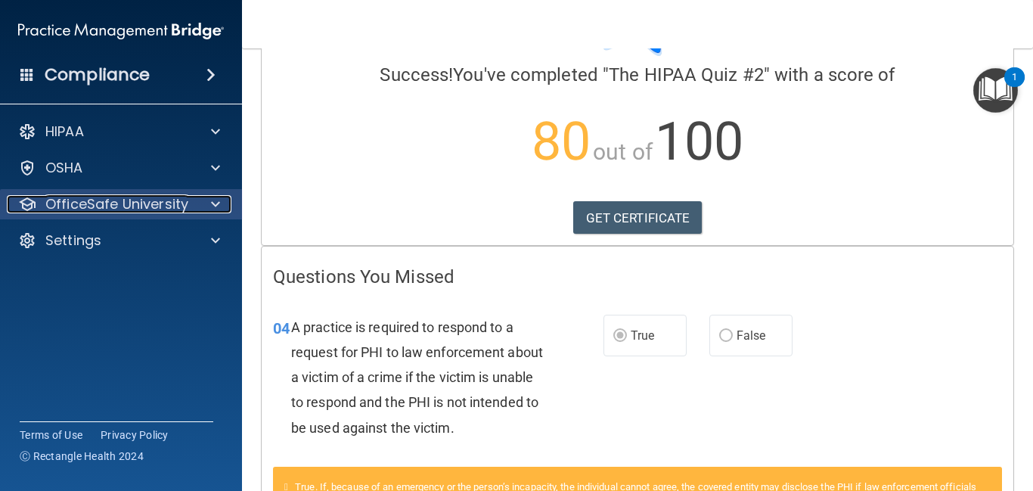
click at [197, 203] on div at bounding box center [213, 204] width 38 height 18
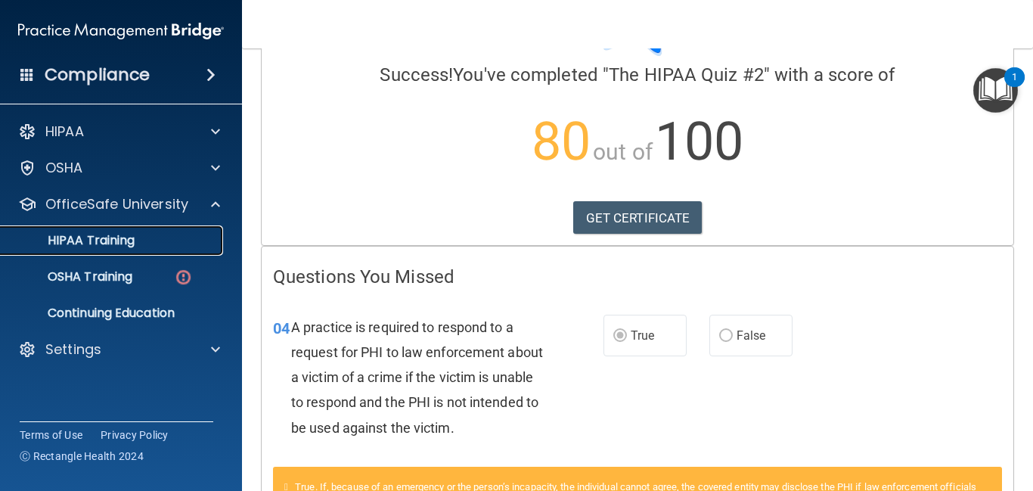
click at [177, 247] on div "HIPAA Training" at bounding box center [113, 240] width 206 height 15
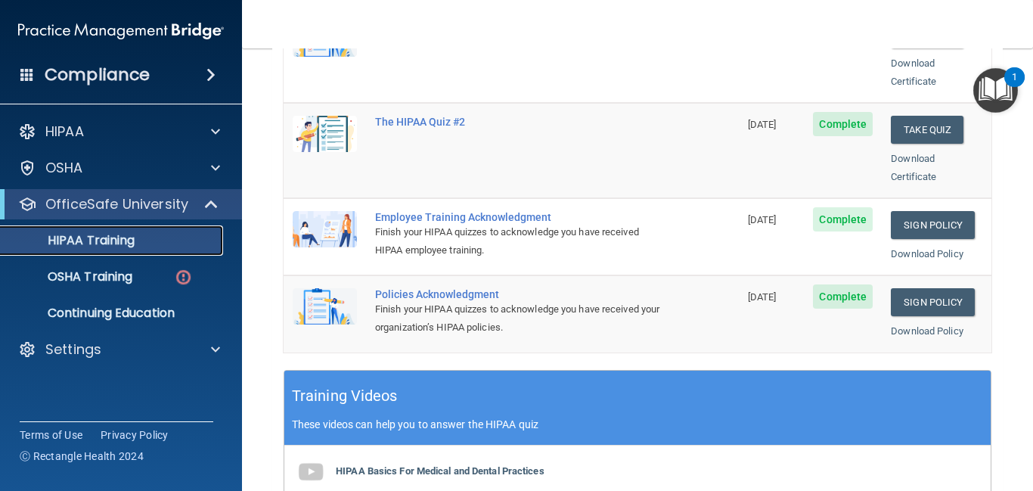
scroll to position [374, 0]
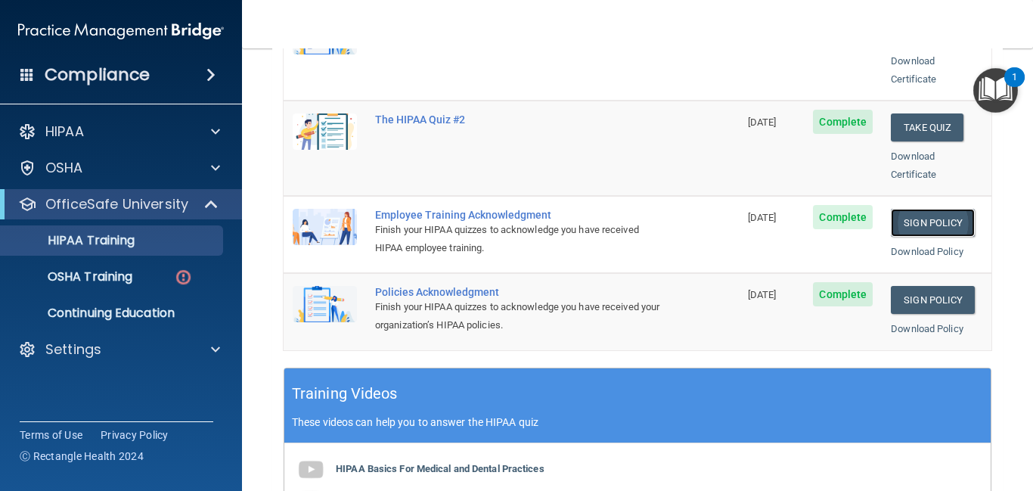
click at [962, 209] on link "Sign Policy" at bounding box center [933, 223] width 84 height 28
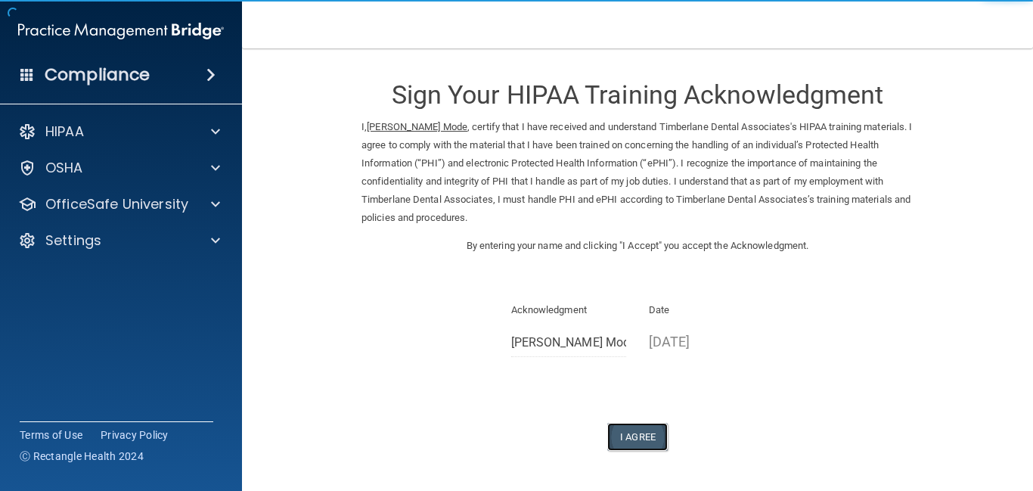
click at [636, 438] on button "I Agree" at bounding box center [637, 437] width 60 height 28
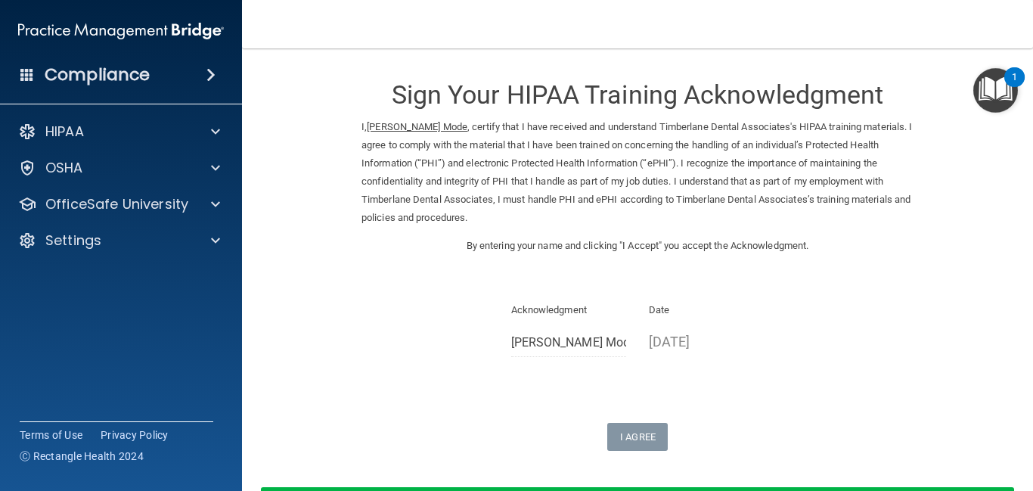
click at [599, 345] on input "[PERSON_NAME] Mode" at bounding box center [569, 343] width 116 height 28
click at [426, 297] on div "Sign Your HIPAA Training Acknowledgment I, Cortney Mode , certify that I have r…" at bounding box center [637, 257] width 552 height 387
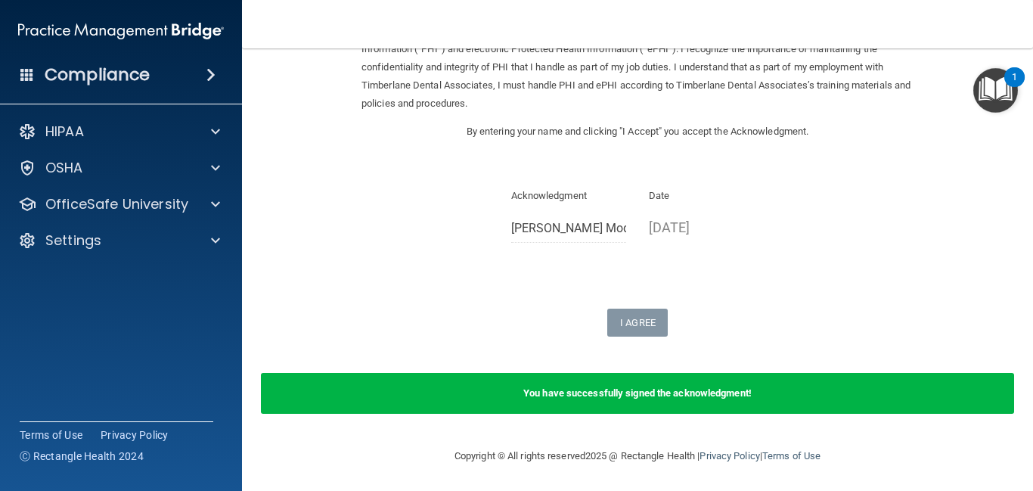
scroll to position [116, 0]
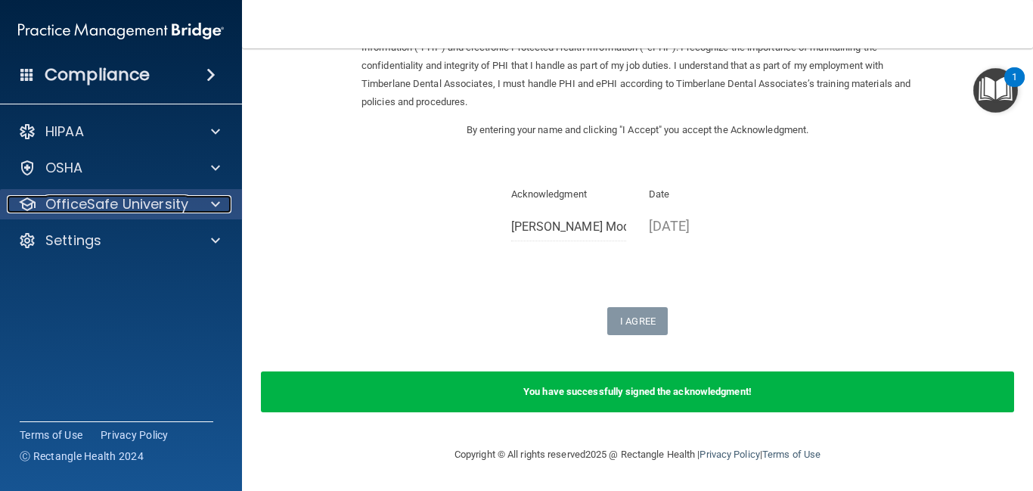
click at [220, 202] on div at bounding box center [213, 204] width 38 height 18
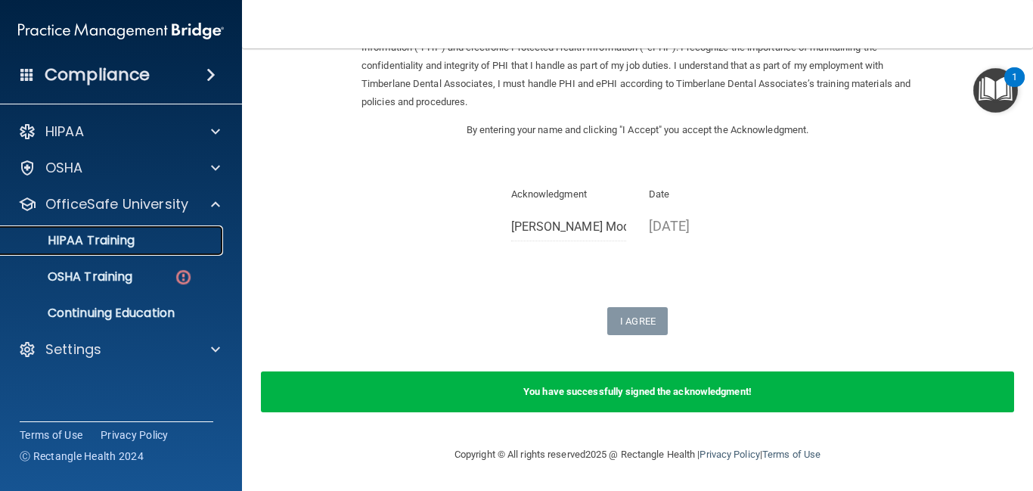
click at [152, 237] on div "HIPAA Training" at bounding box center [113, 240] width 206 height 15
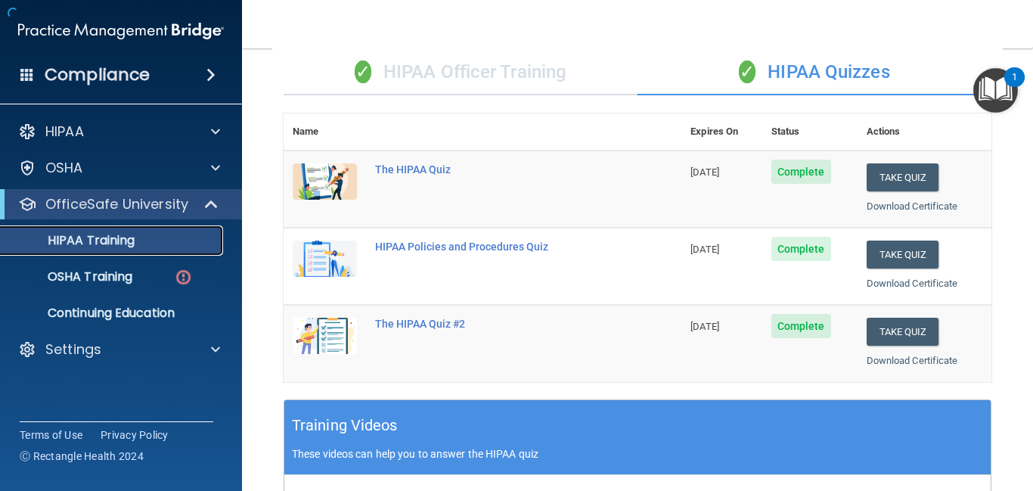
scroll to position [702, 0]
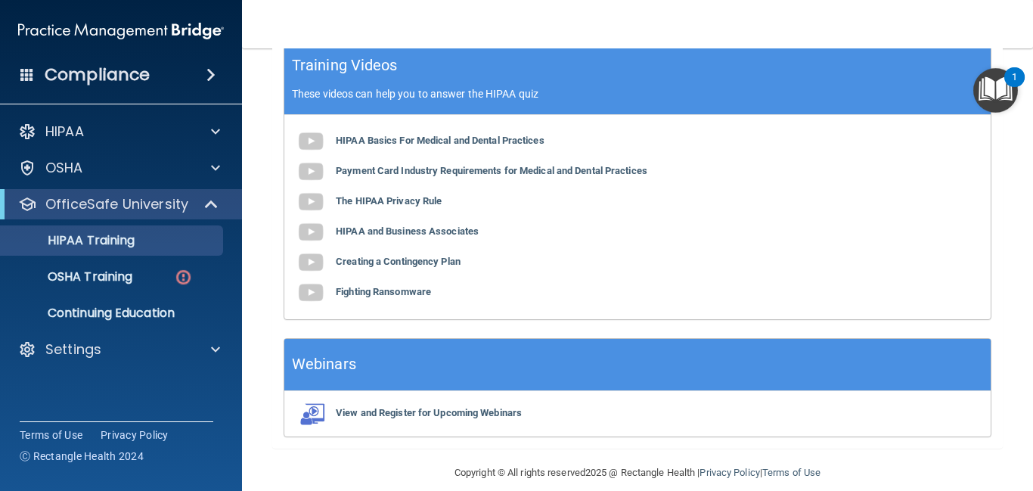
click at [243, 290] on main "Back Choose one path to get your HIPAA Certification ✓ HIPAA Officer Training ✓…" at bounding box center [637, 269] width 791 height 442
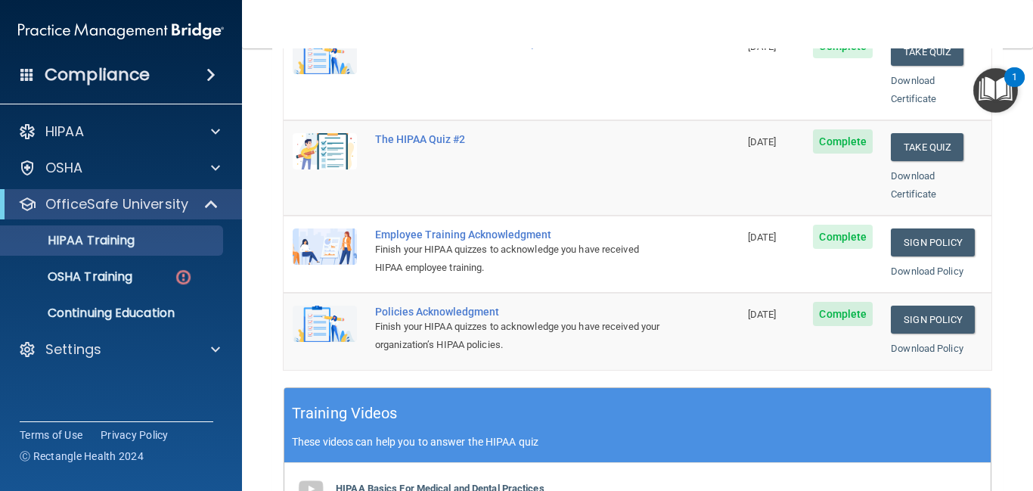
scroll to position [339, 0]
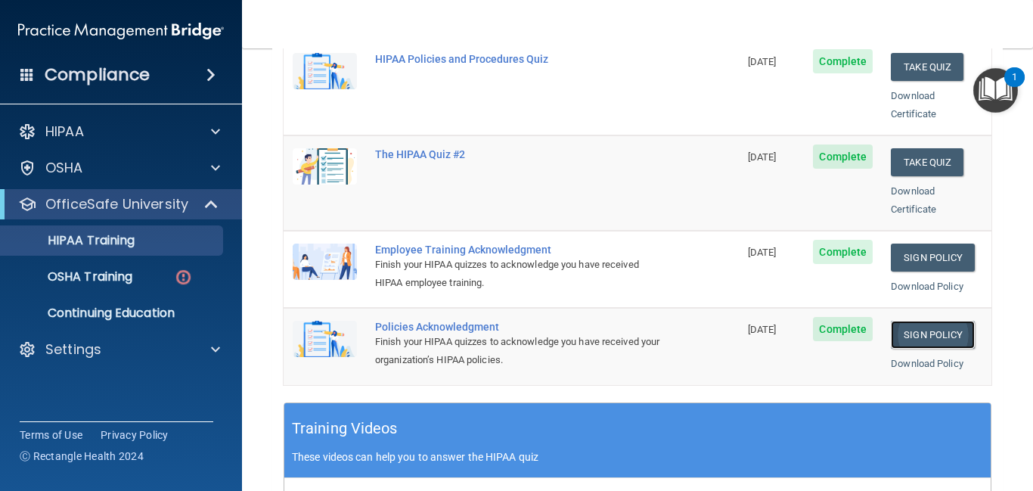
click at [931, 321] on link "Sign Policy" at bounding box center [933, 335] width 84 height 28
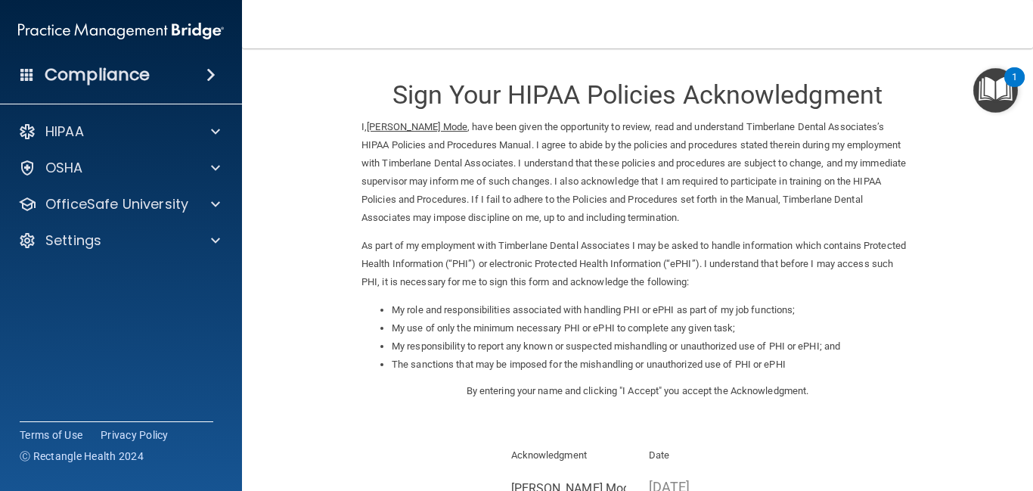
click at [951, 298] on form "Sign Your HIPAA Policies Acknowledgment I, Cortney Mode , have been given the o…" at bounding box center [637, 348] width 730 height 569
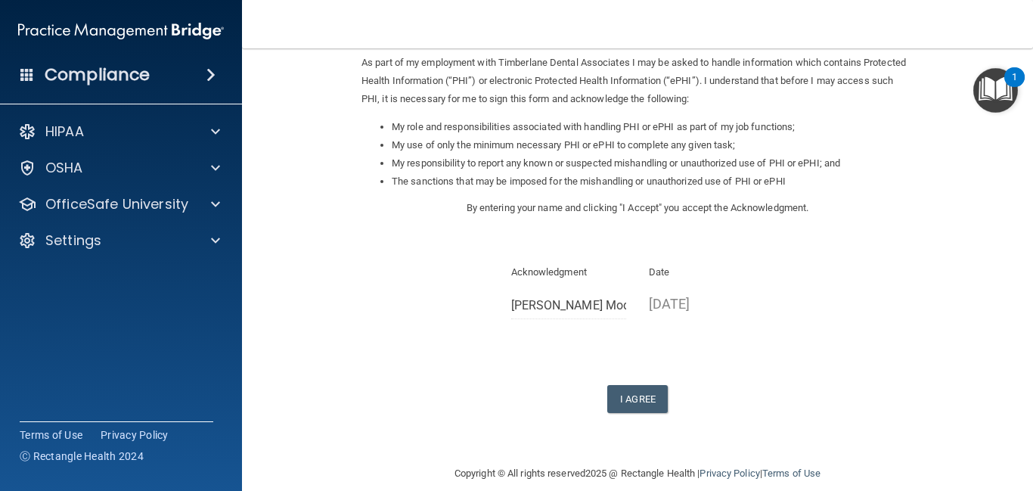
scroll to position [202, 0]
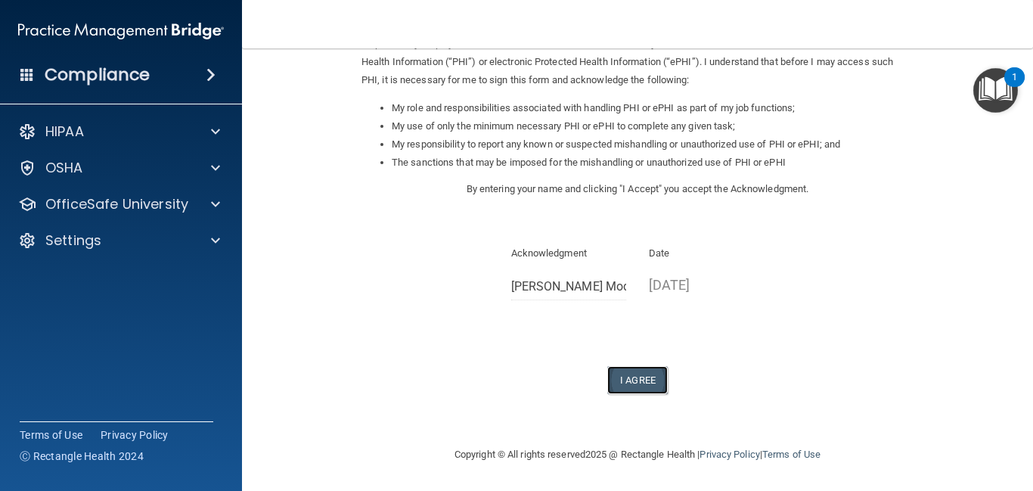
click at [638, 381] on button "I Agree" at bounding box center [637, 380] width 60 height 28
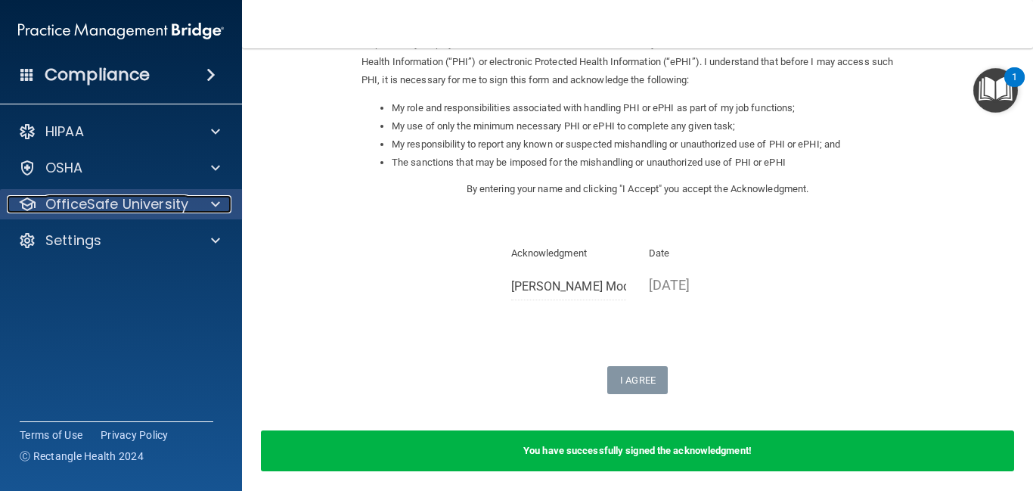
click at [140, 200] on p "OfficeSafe University" at bounding box center [116, 204] width 143 height 18
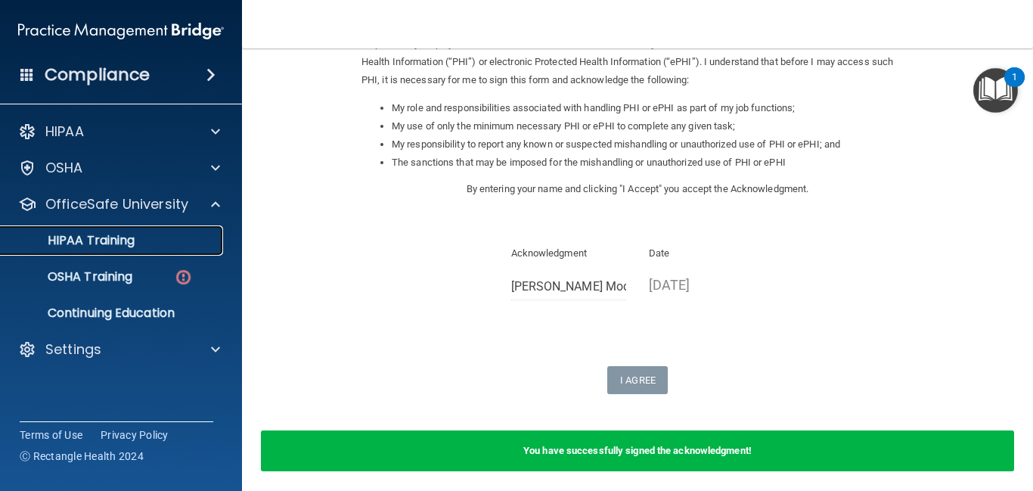
click at [165, 236] on div "HIPAA Training" at bounding box center [113, 240] width 206 height 15
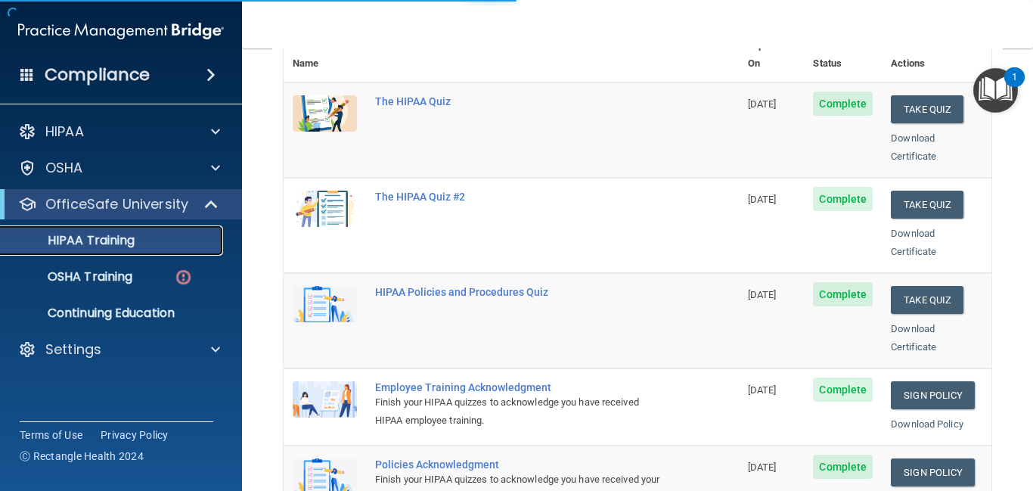
scroll to position [643, 0]
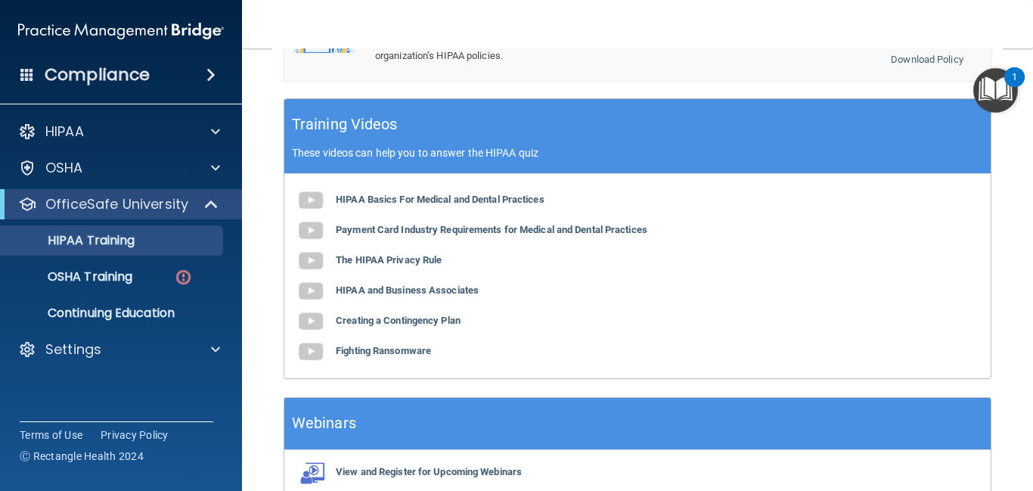
click at [259, 180] on main "Back Choose one path to get your HIPAA Certification ✓ HIPAA Officer Training ✓…" at bounding box center [637, 269] width 791 height 442
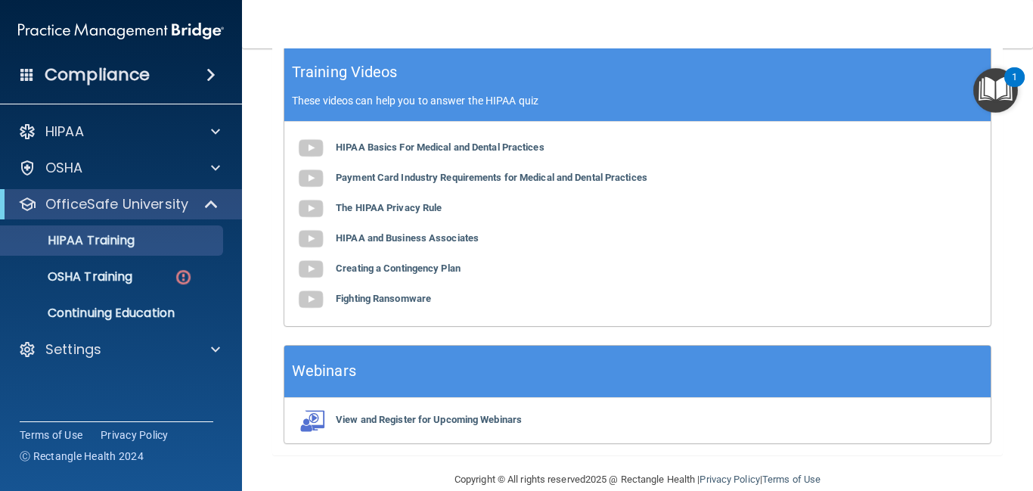
scroll to position [702, 0]
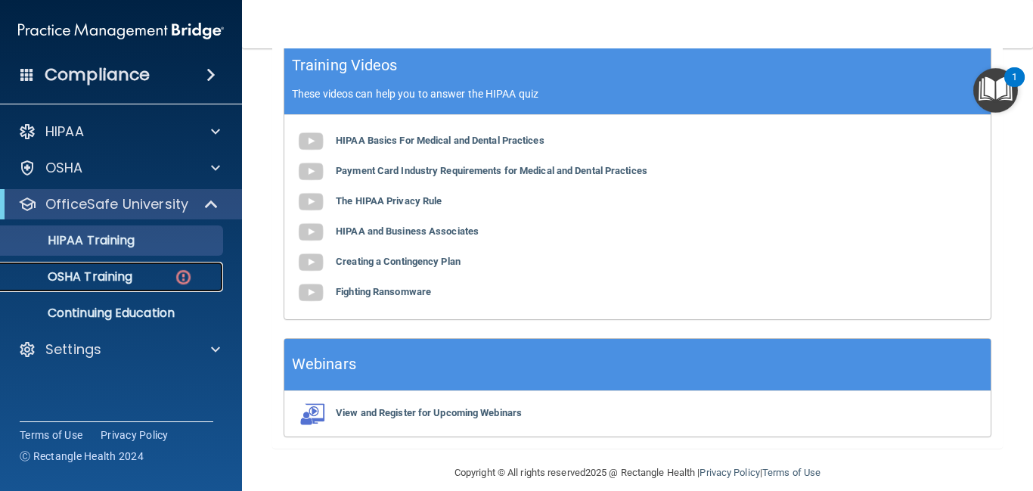
click at [106, 281] on p "OSHA Training" at bounding box center [71, 276] width 122 height 15
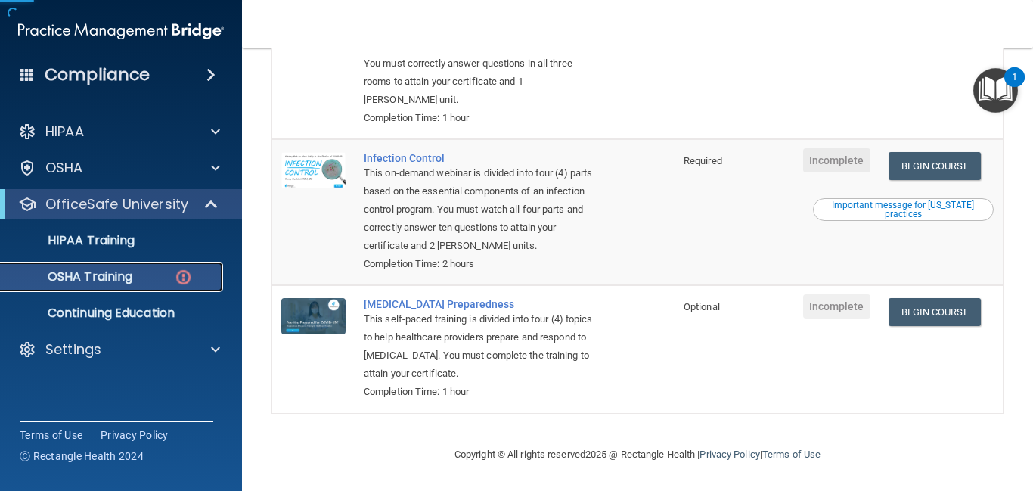
scroll to position [364, 0]
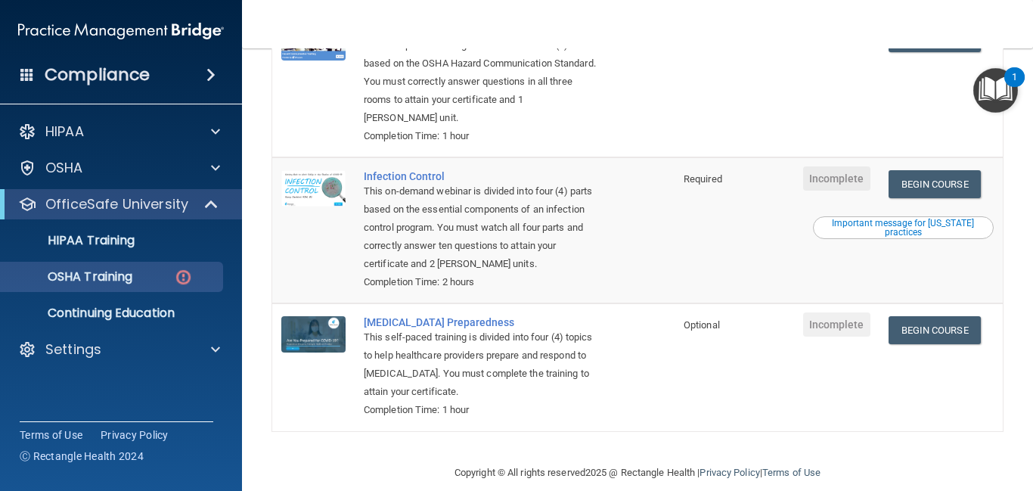
click at [1019, 240] on main "You have a course that has expired or is incomplete. Please complete the course…" at bounding box center [637, 269] width 791 height 442
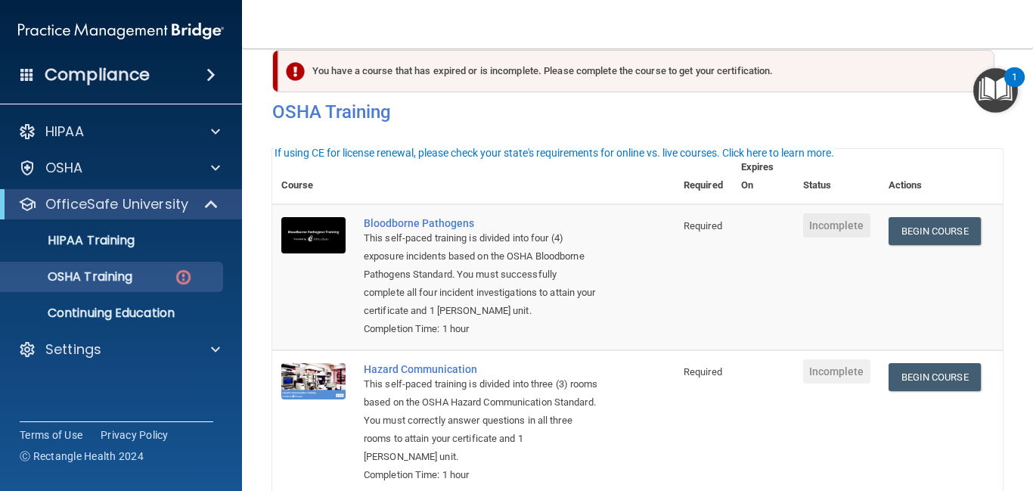
scroll to position [0, 0]
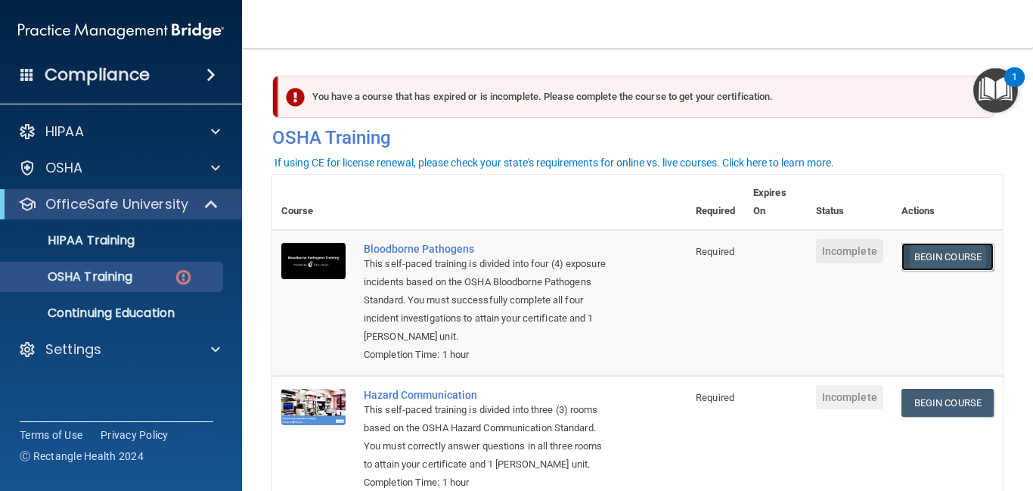
click at [962, 258] on link "Begin Course" at bounding box center [947, 257] width 92 height 28
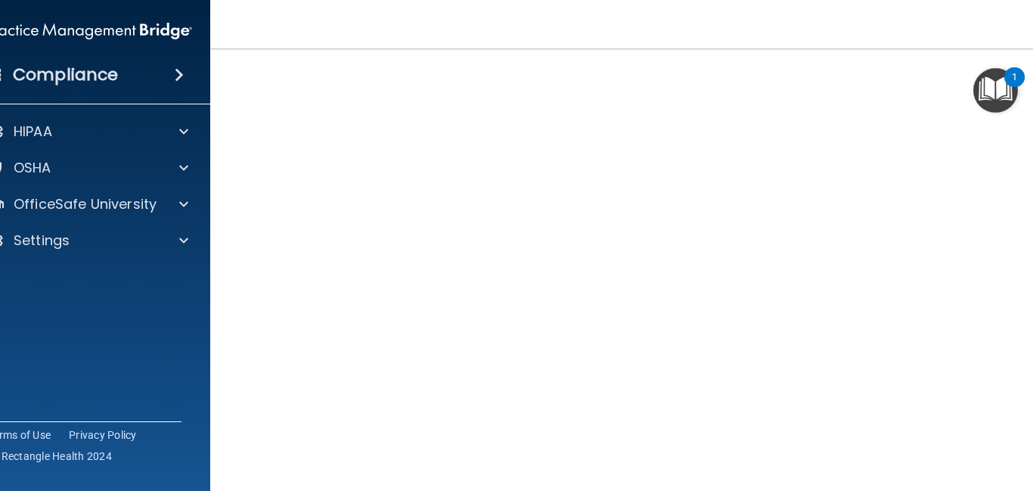
scroll to position [78, 0]
click at [1012, 77] on div "1" at bounding box center [1014, 87] width 5 height 20
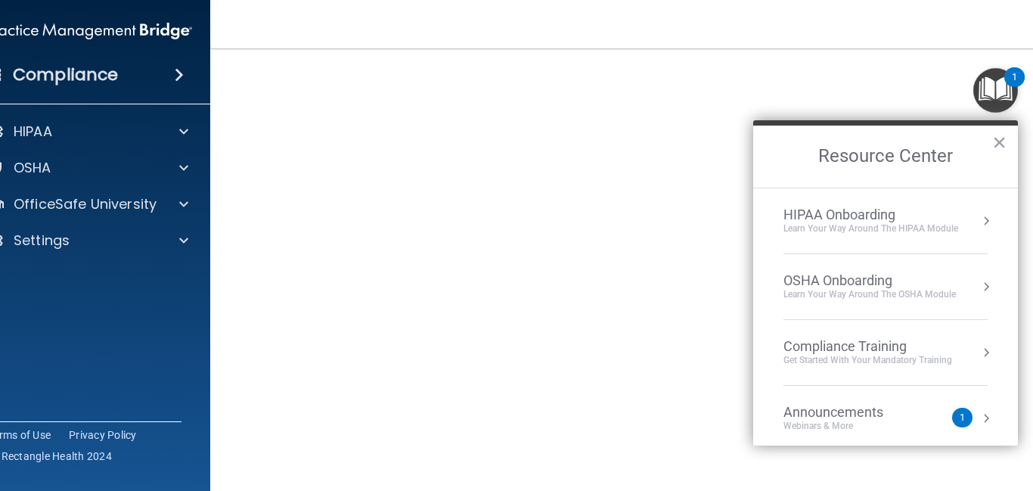
click at [1012, 77] on div "1" at bounding box center [1014, 87] width 5 height 20
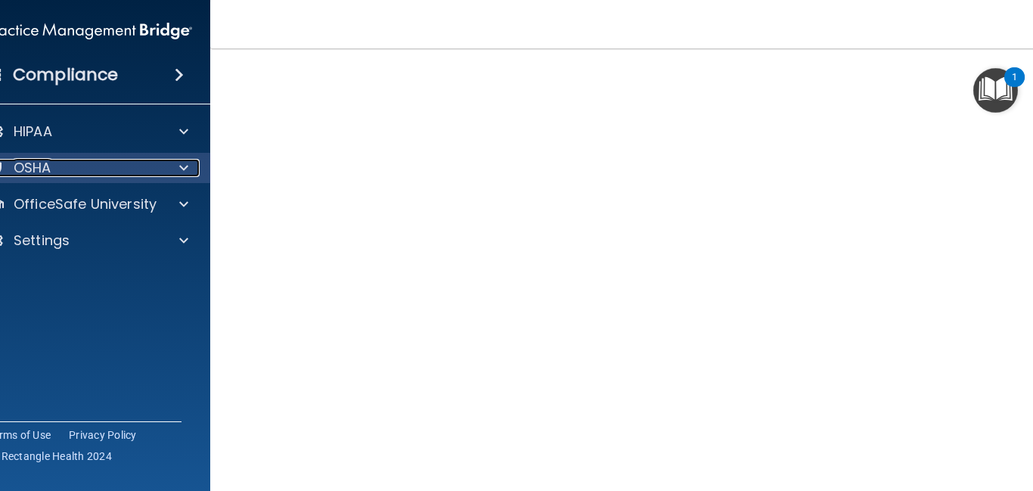
click at [144, 163] on div "OSHA" at bounding box center [69, 168] width 188 height 18
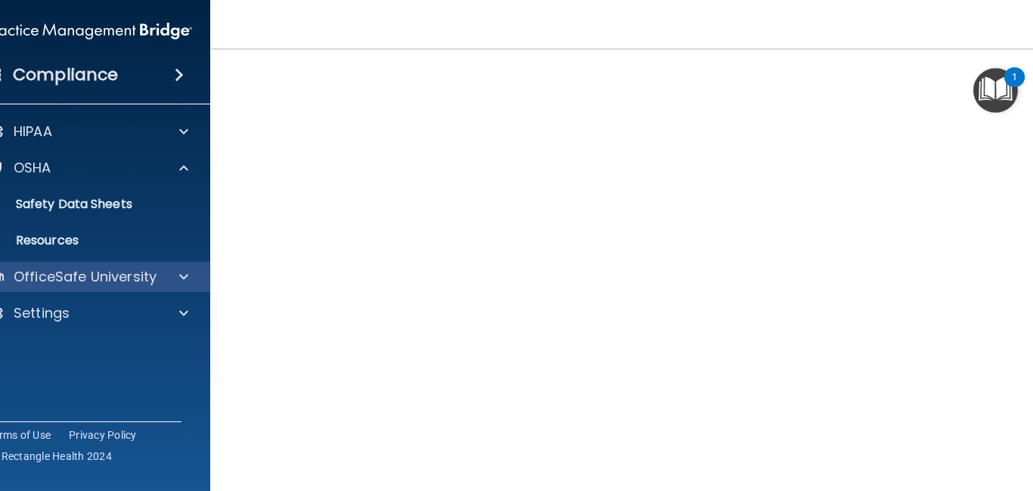
click at [153, 265] on div "OfficeSafe University" at bounding box center [89, 277] width 243 height 30
click at [160, 282] on div "OfficeSafe University" at bounding box center [69, 277] width 188 height 18
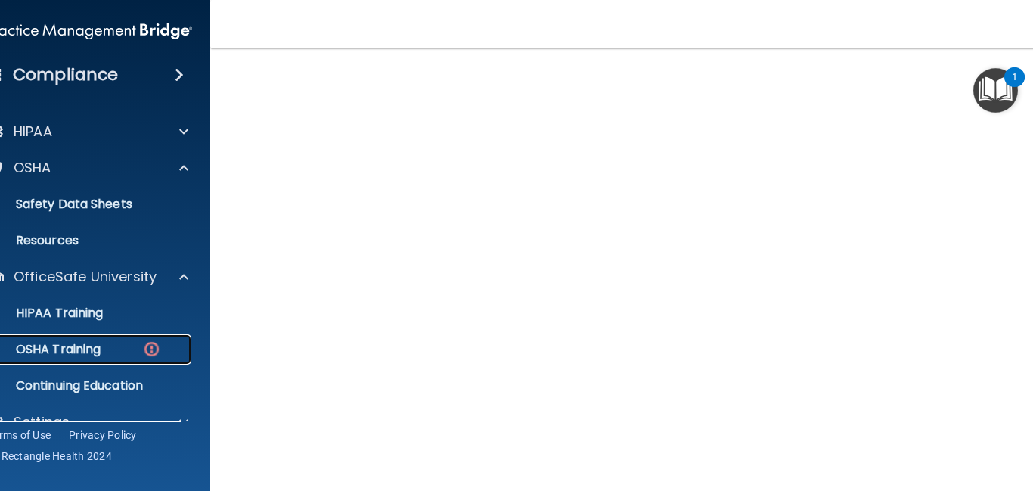
click at [156, 357] on img at bounding box center [151, 348] width 19 height 19
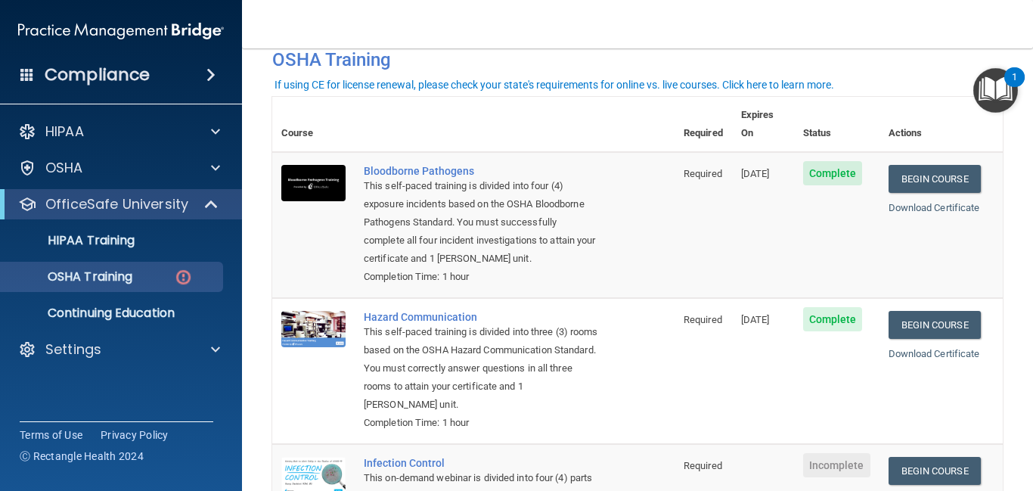
click at [1016, 281] on main "You have a course that has expired or is incomplete. Please complete the course…" at bounding box center [637, 269] width 791 height 442
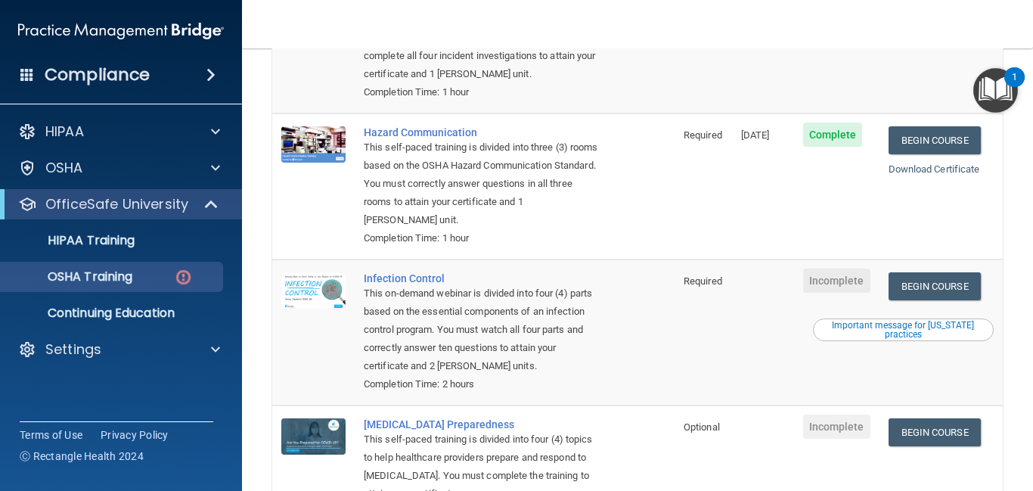
scroll to position [259, 0]
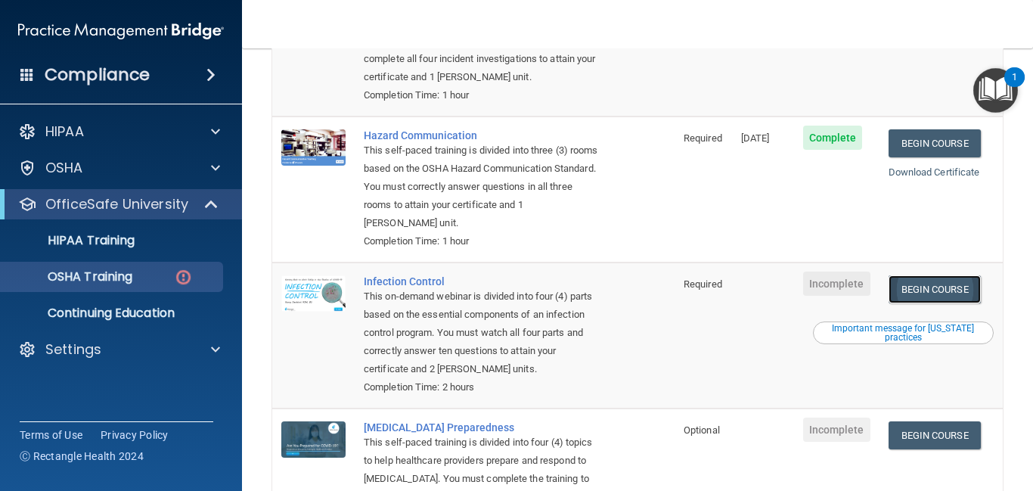
click at [972, 275] on link "Begin Course" at bounding box center [934, 289] width 92 height 28
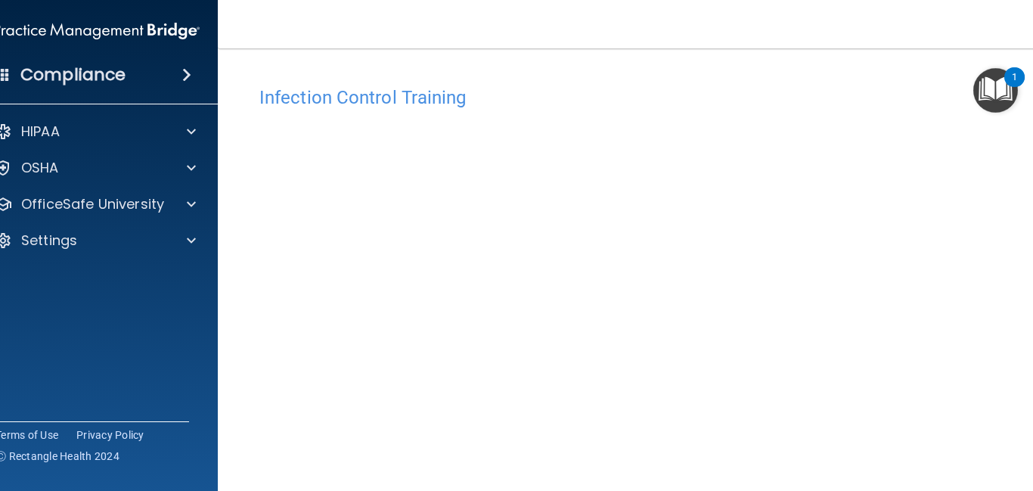
click at [1024, 265] on div "Infection Control Training This course doesn’t expire until . Are you sure you …" at bounding box center [637, 340] width 779 height 523
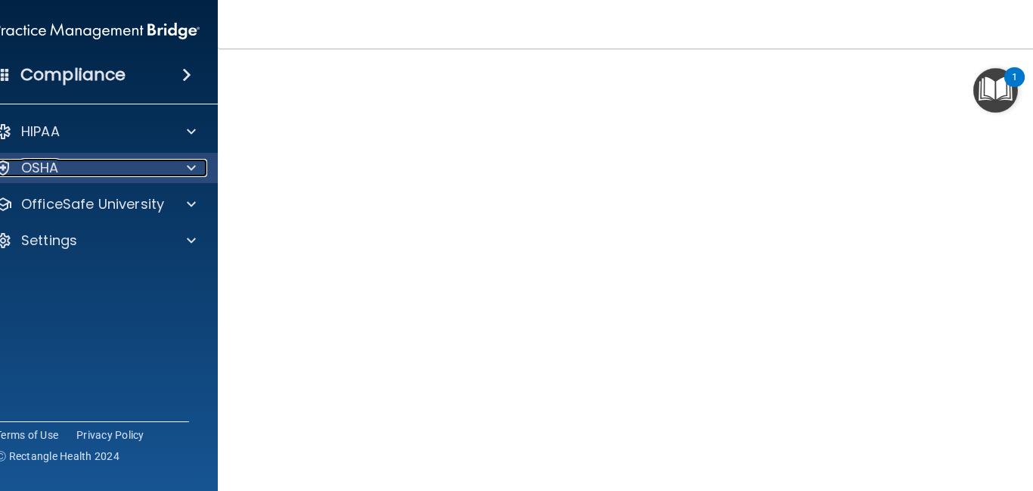
click at [167, 165] on div "OSHA" at bounding box center [77, 168] width 188 height 18
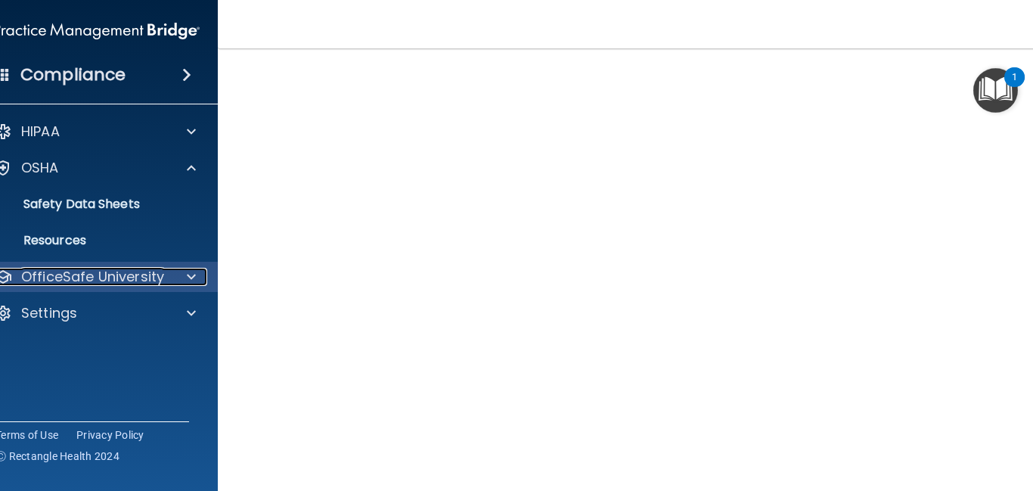
click at [160, 277] on p "OfficeSafe University" at bounding box center [92, 277] width 143 height 18
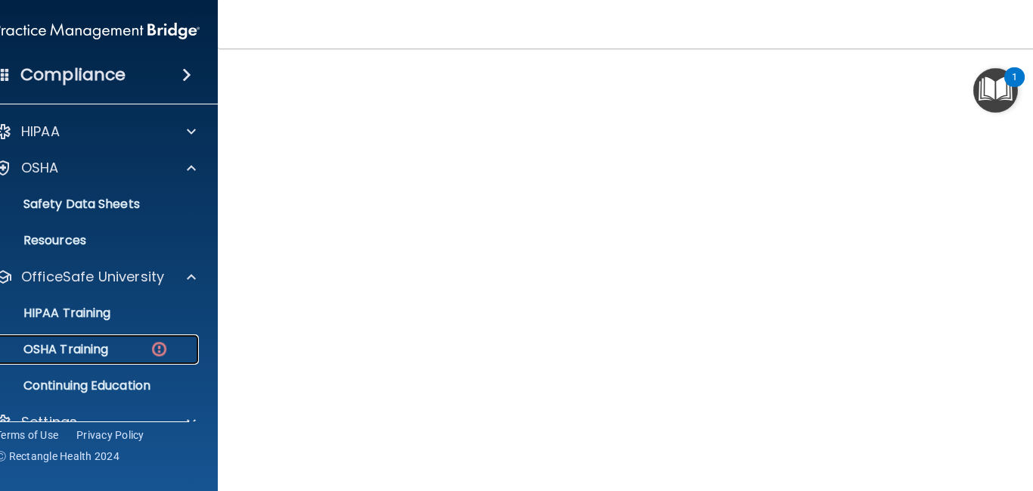
click at [133, 343] on div "OSHA Training" at bounding box center [89, 349] width 206 height 15
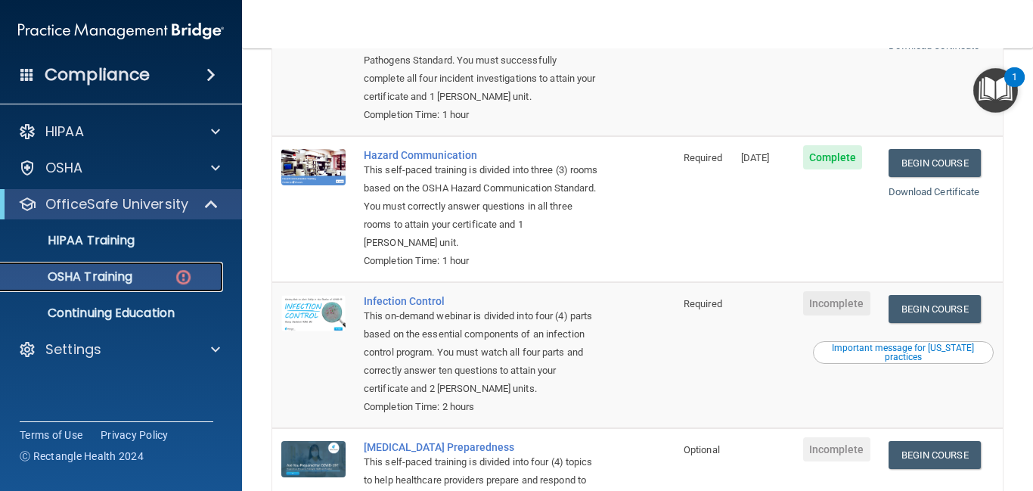
scroll to position [241, 0]
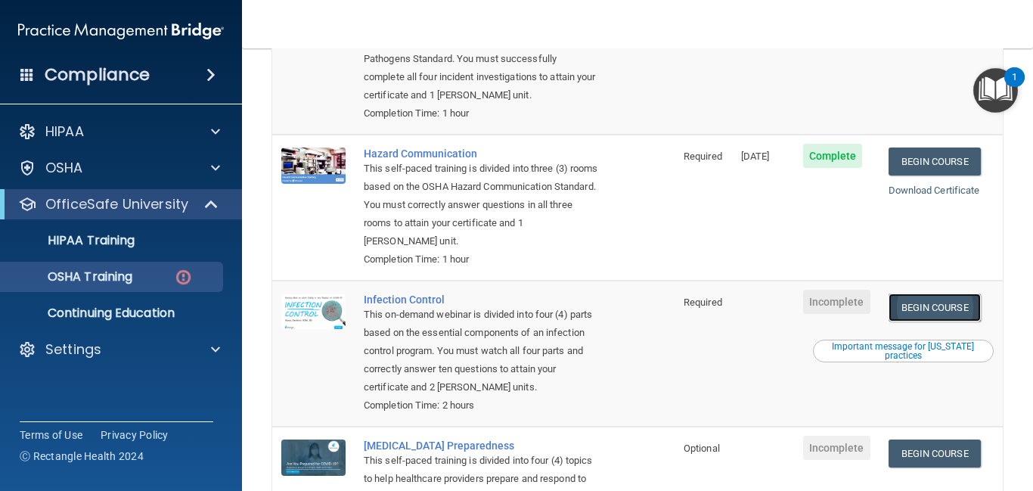
click at [973, 293] on link "Begin Course" at bounding box center [934, 307] width 92 height 28
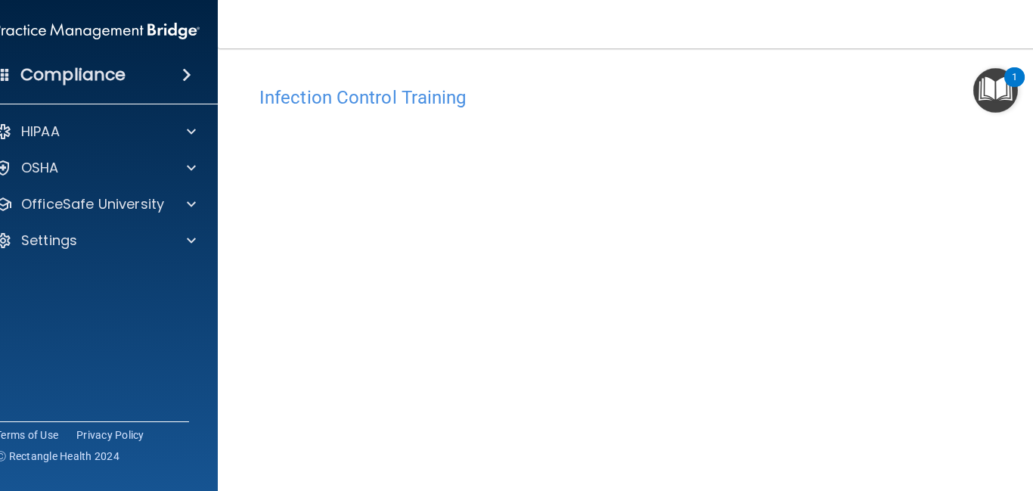
click at [1028, 233] on main "Infection Control Training This course doesn’t expire until . Are you sure you …" at bounding box center [637, 269] width 839 height 442
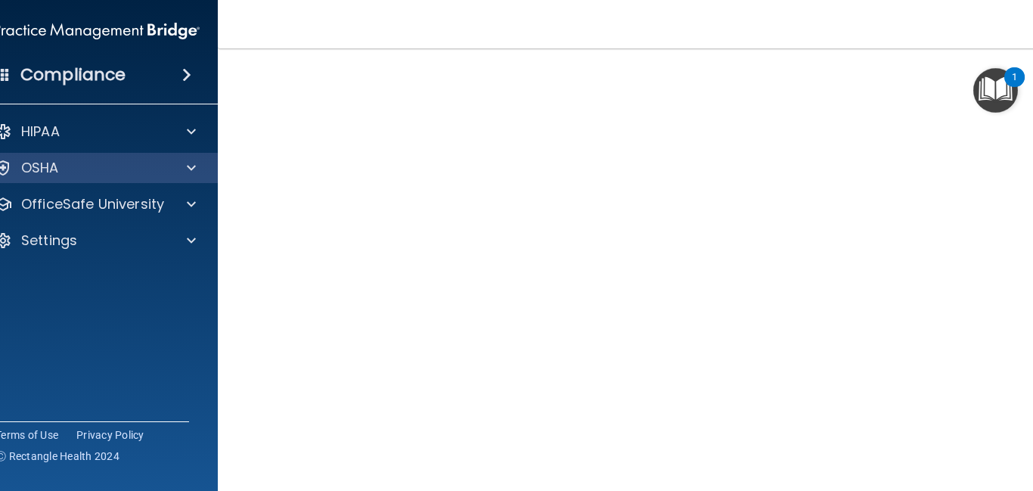
click at [116, 178] on div "OSHA" at bounding box center [97, 168] width 243 height 30
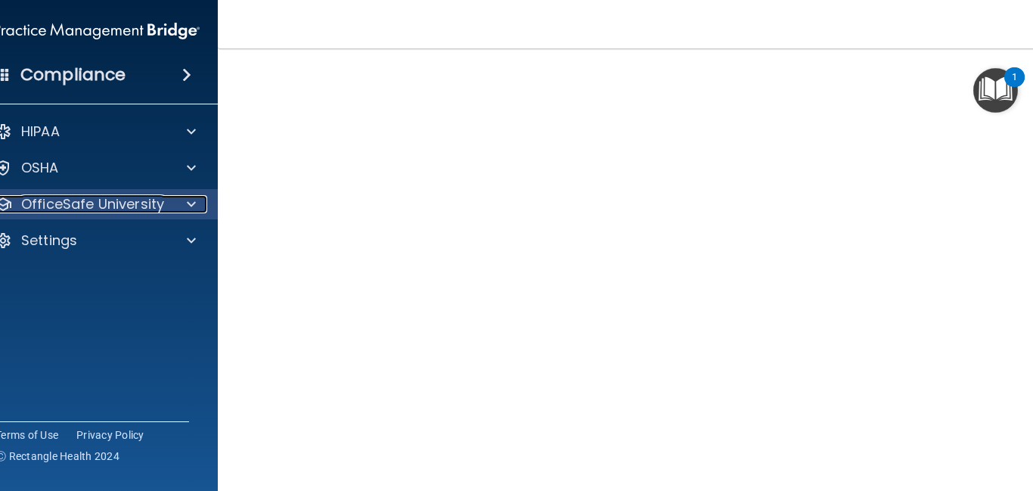
click at [122, 201] on p "OfficeSafe University" at bounding box center [92, 204] width 143 height 18
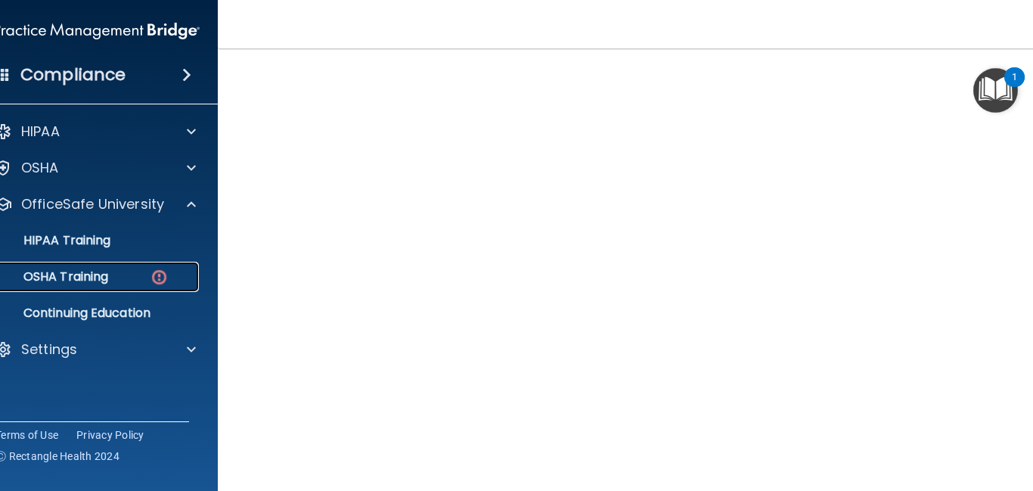
click at [129, 271] on div "OSHA Training" at bounding box center [89, 276] width 206 height 15
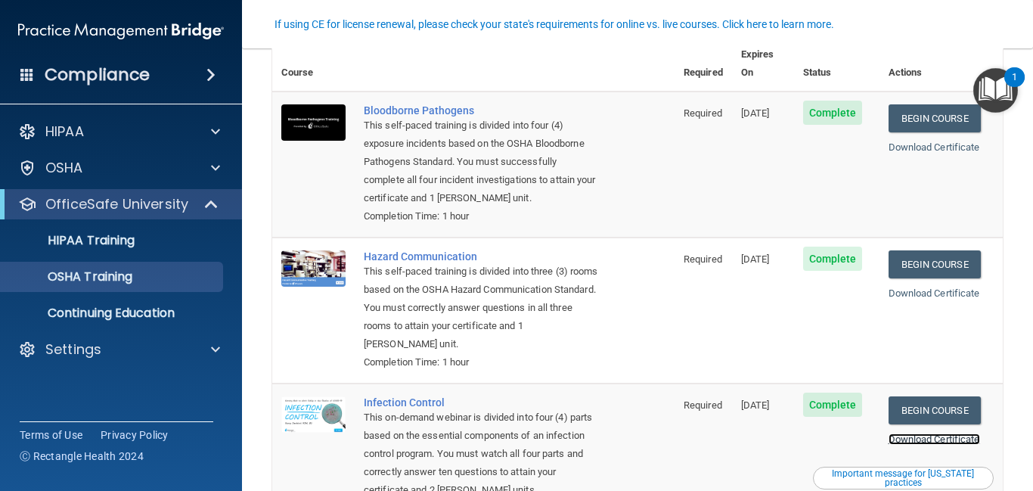
click at [926, 433] on link "Download Certificate" at bounding box center [933, 438] width 91 height 11
click at [965, 287] on link "Download Certificate" at bounding box center [933, 292] width 91 height 11
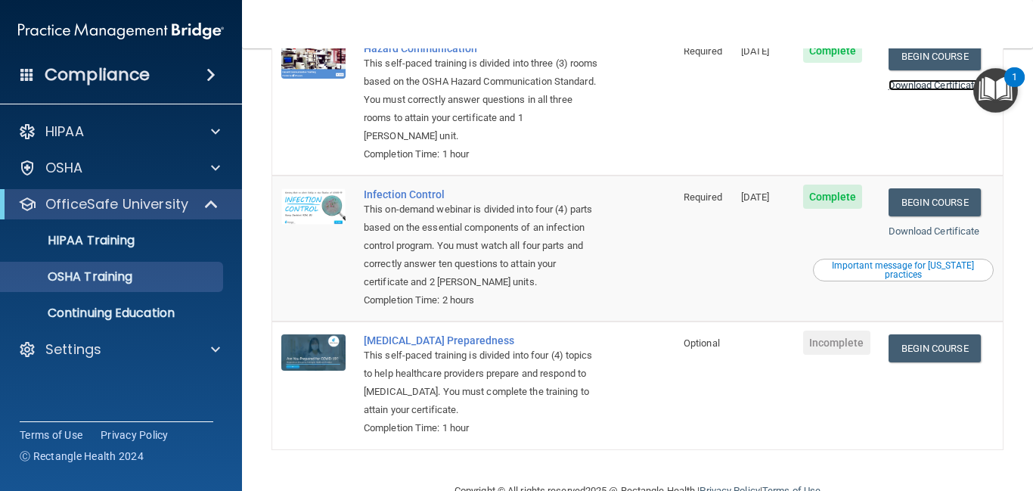
scroll to position [322, 0]
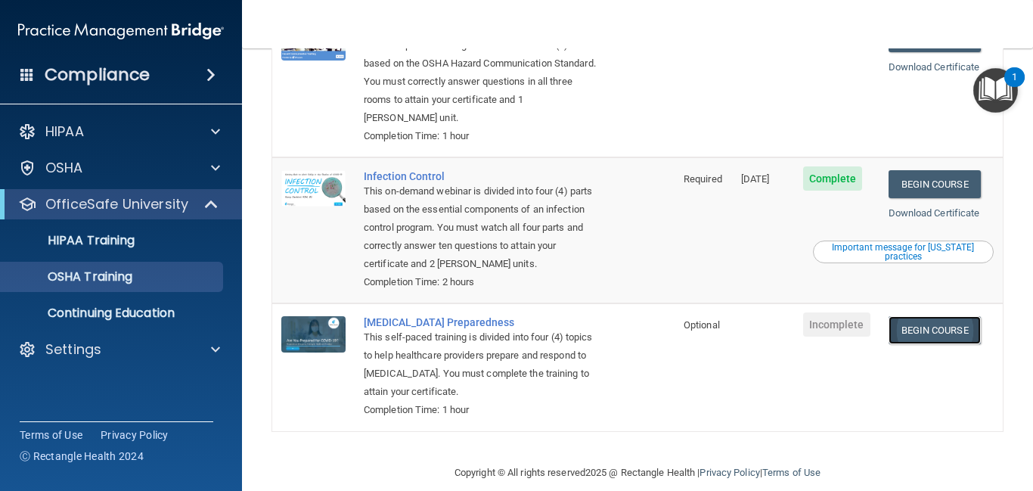
click at [929, 316] on link "Begin Course" at bounding box center [934, 330] width 92 height 28
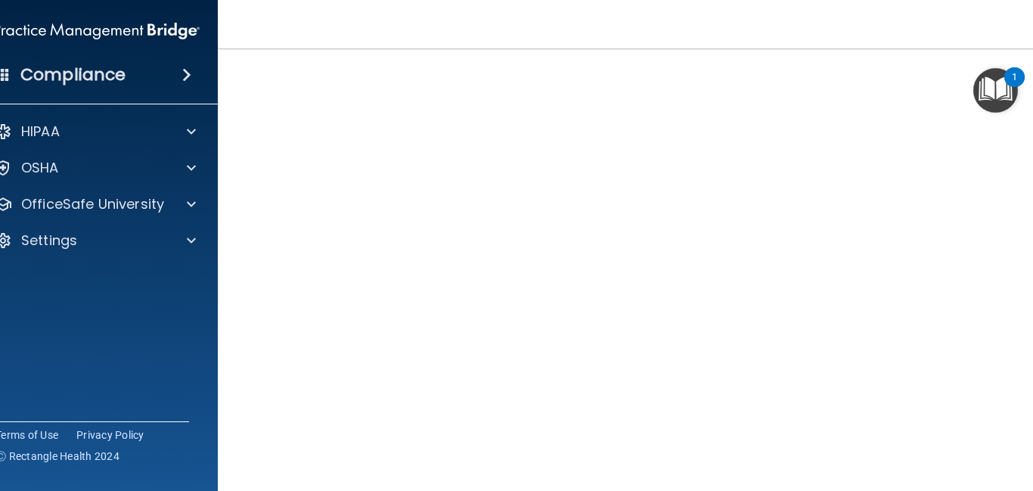
scroll to position [73, 0]
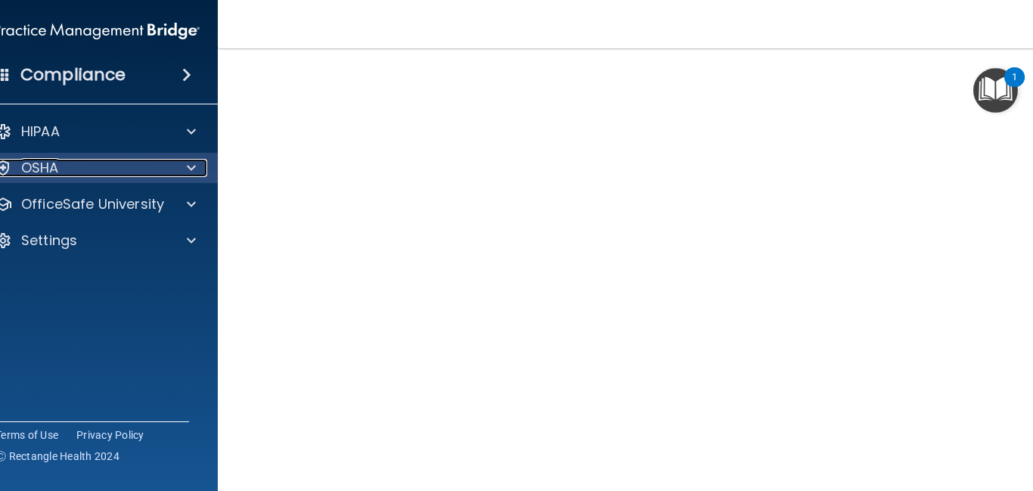
click at [164, 165] on div "OSHA" at bounding box center [77, 168] width 188 height 18
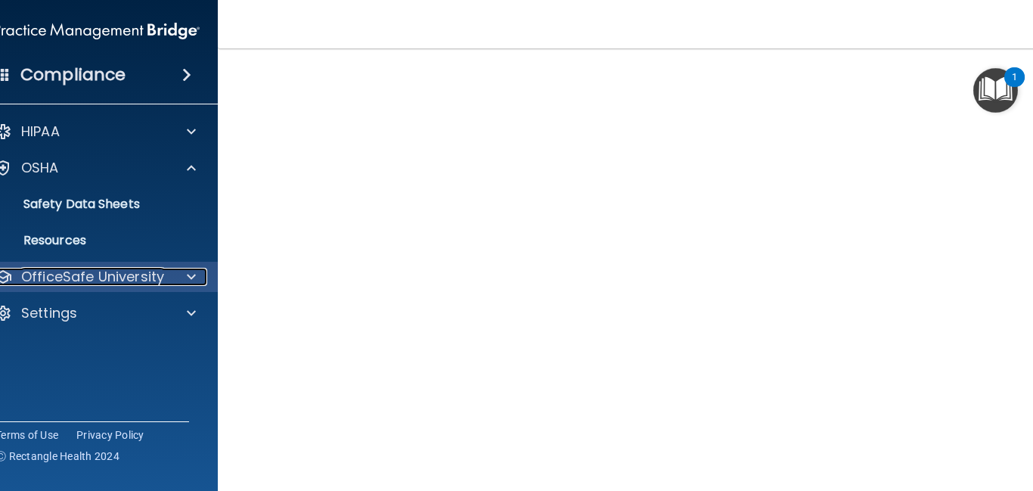
click at [132, 284] on p "OfficeSafe University" at bounding box center [92, 277] width 143 height 18
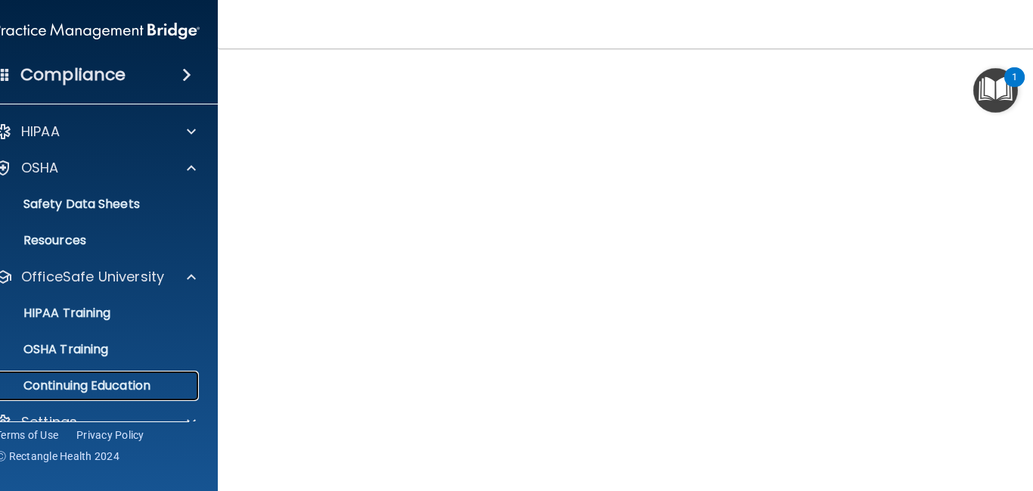
click at [106, 383] on p "Continuing Education" at bounding box center [89, 385] width 206 height 15
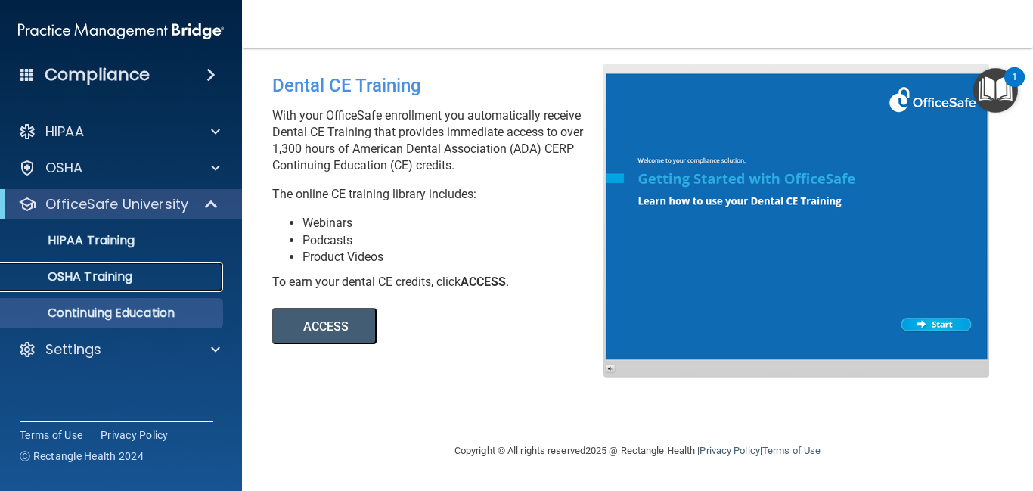
click at [121, 289] on link "OSHA Training" at bounding box center [104, 277] width 238 height 30
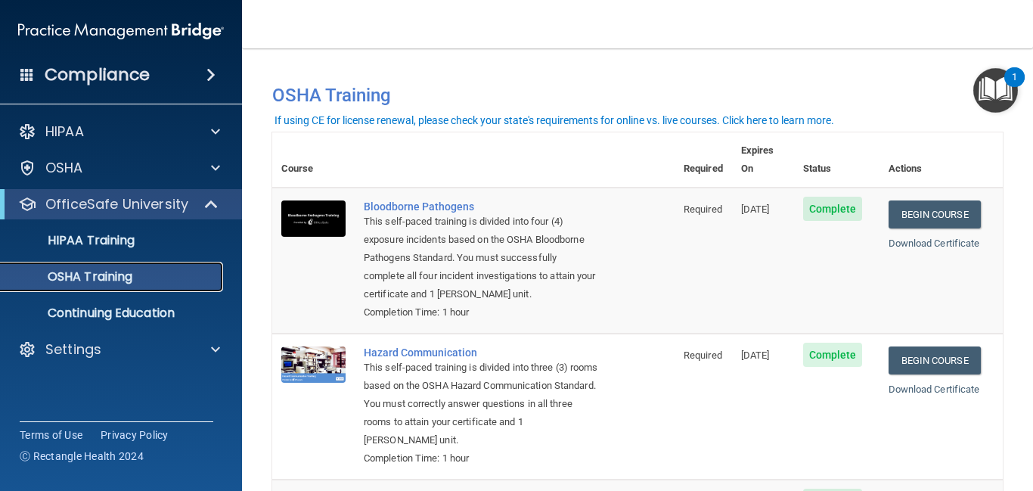
click at [121, 289] on link "OSHA Training" at bounding box center [104, 277] width 238 height 30
click at [920, 346] on link "Begin Course" at bounding box center [934, 360] width 92 height 28
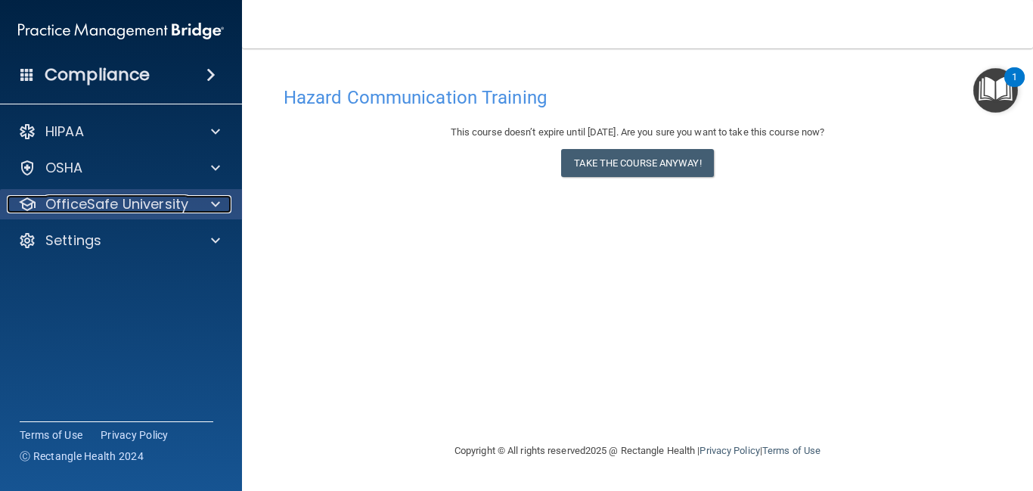
click at [87, 199] on p "OfficeSafe University" at bounding box center [116, 204] width 143 height 18
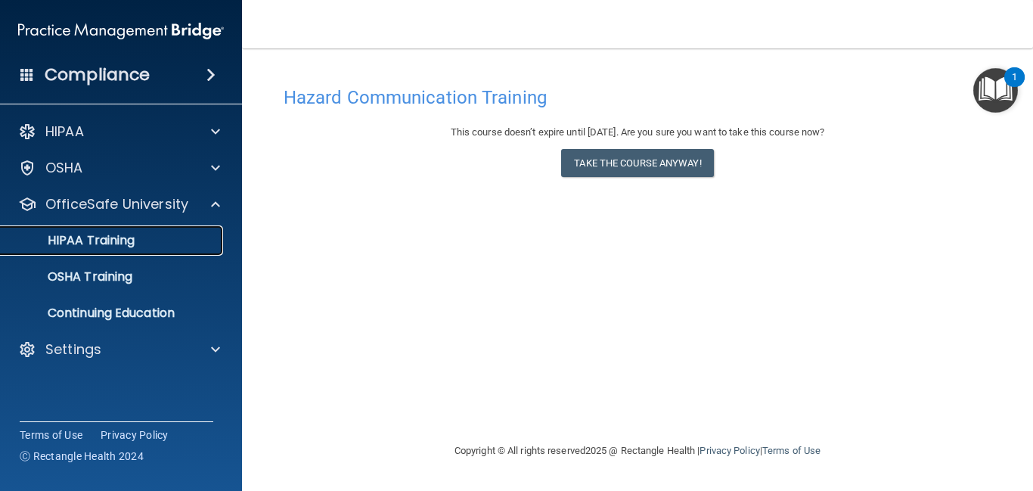
click at [123, 235] on p "HIPAA Training" at bounding box center [72, 240] width 125 height 15
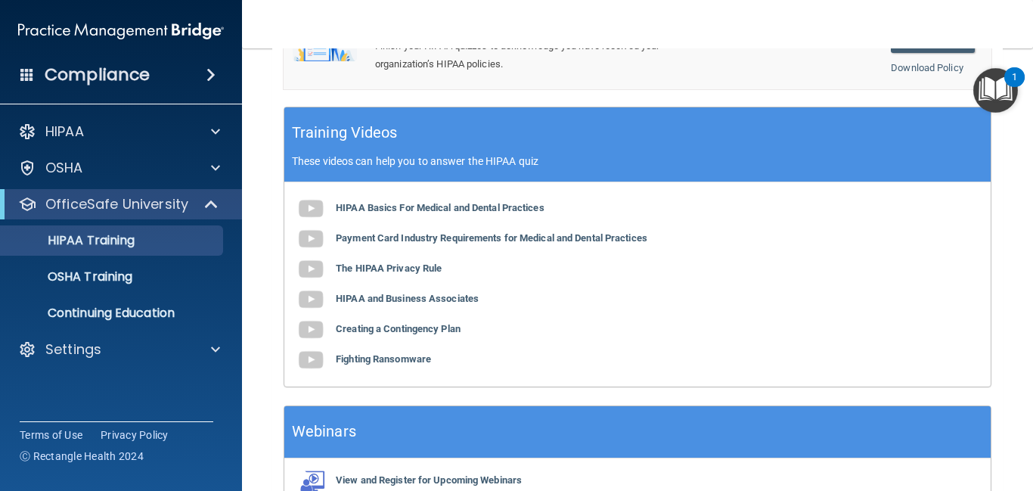
scroll to position [702, 0]
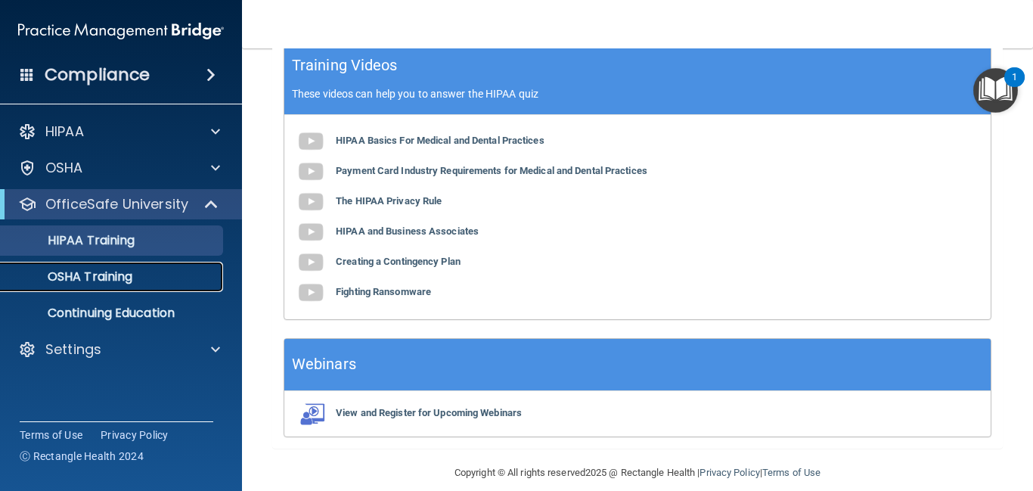
click at [172, 262] on link "OSHA Training" at bounding box center [104, 277] width 238 height 30
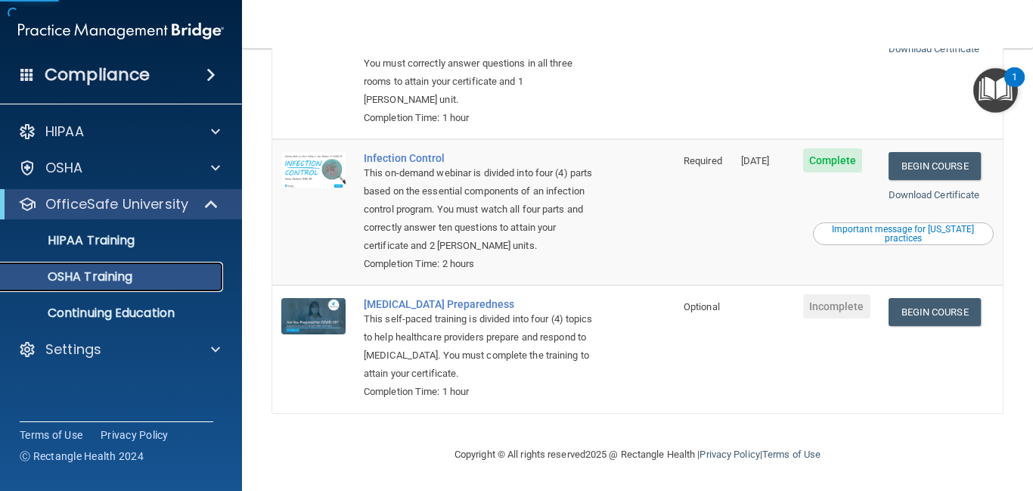
scroll to position [322, 0]
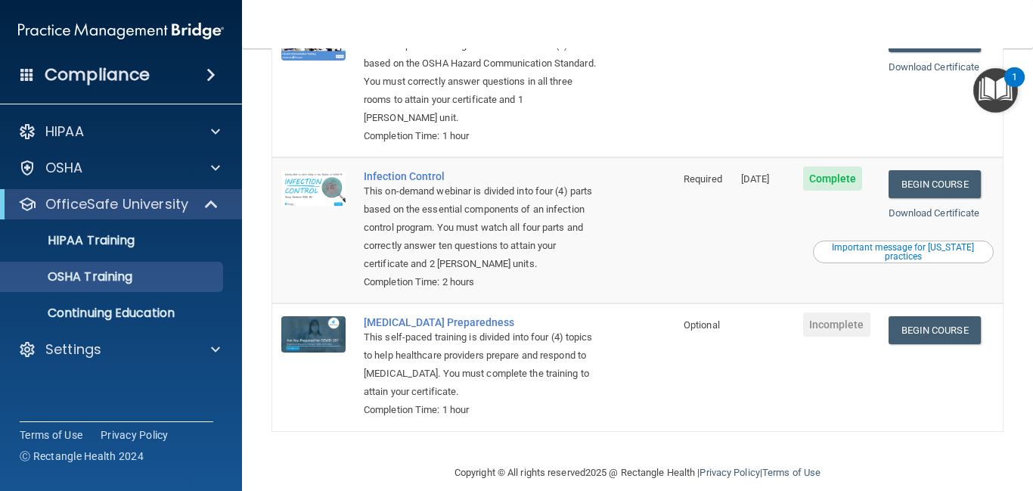
click at [929, 243] on div "Important message for [US_STATE] practices" at bounding box center [903, 252] width 177 height 18
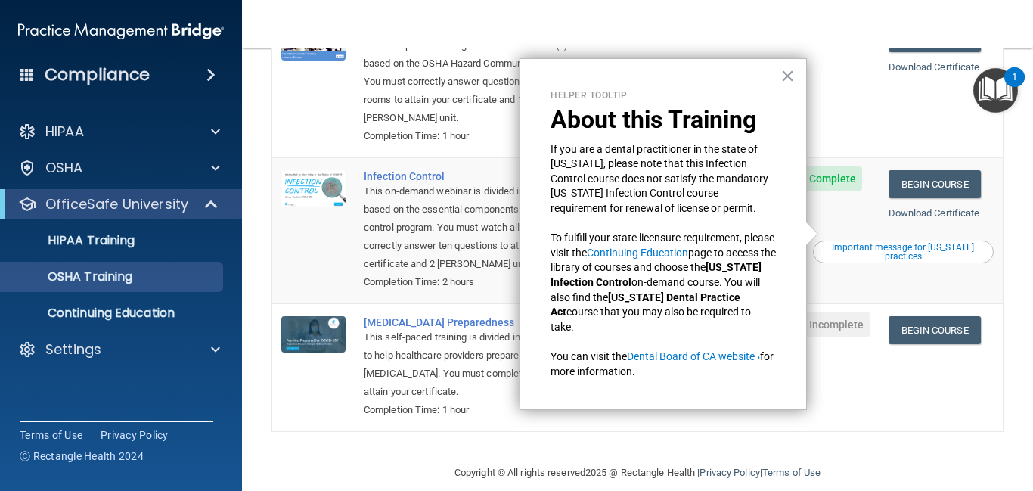
click at [897, 407] on td "Begin Course Download Certificate" at bounding box center [941, 366] width 124 height 127
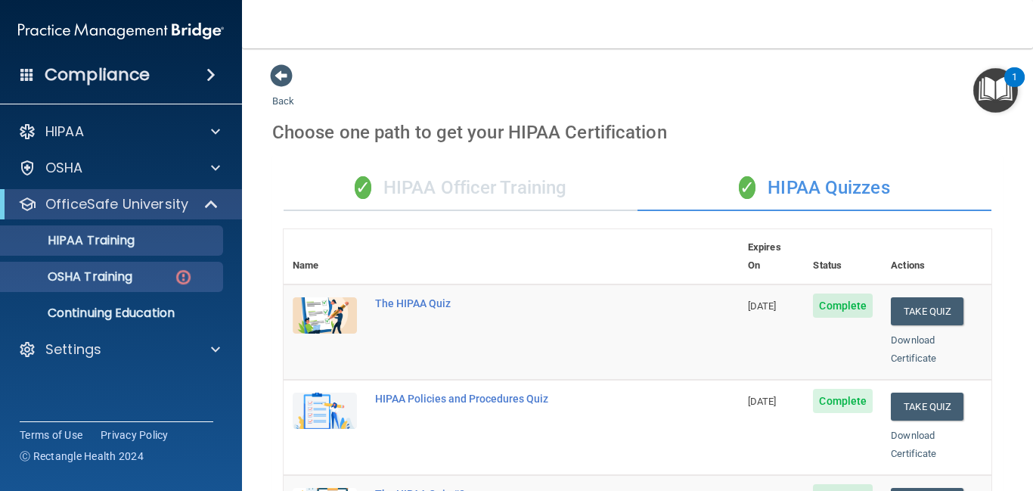
scroll to position [339, 0]
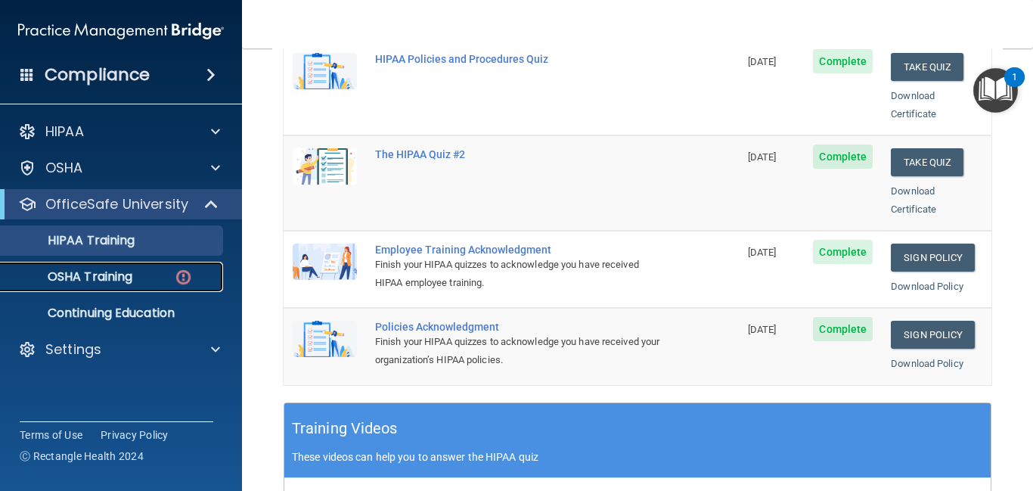
click at [135, 278] on div "OSHA Training" at bounding box center [113, 276] width 206 height 15
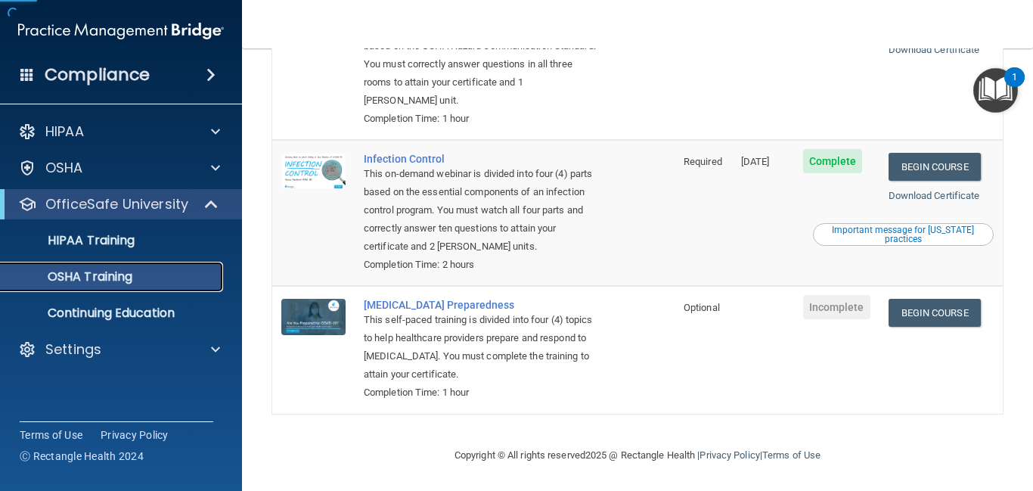
scroll to position [322, 0]
